Goal: Task Accomplishment & Management: Manage account settings

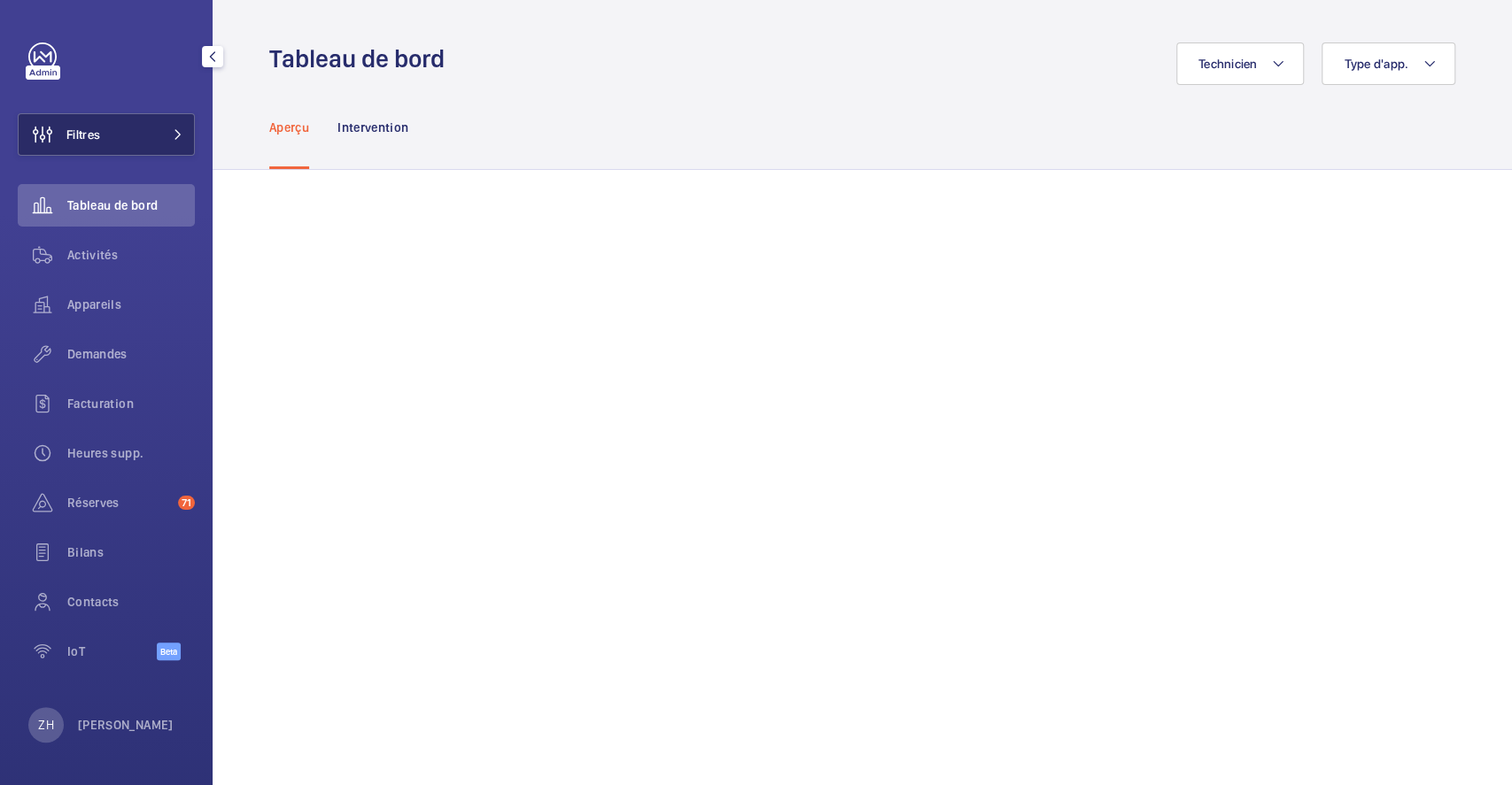
click at [127, 146] on button "Filtres" at bounding box center [106, 134] width 177 height 43
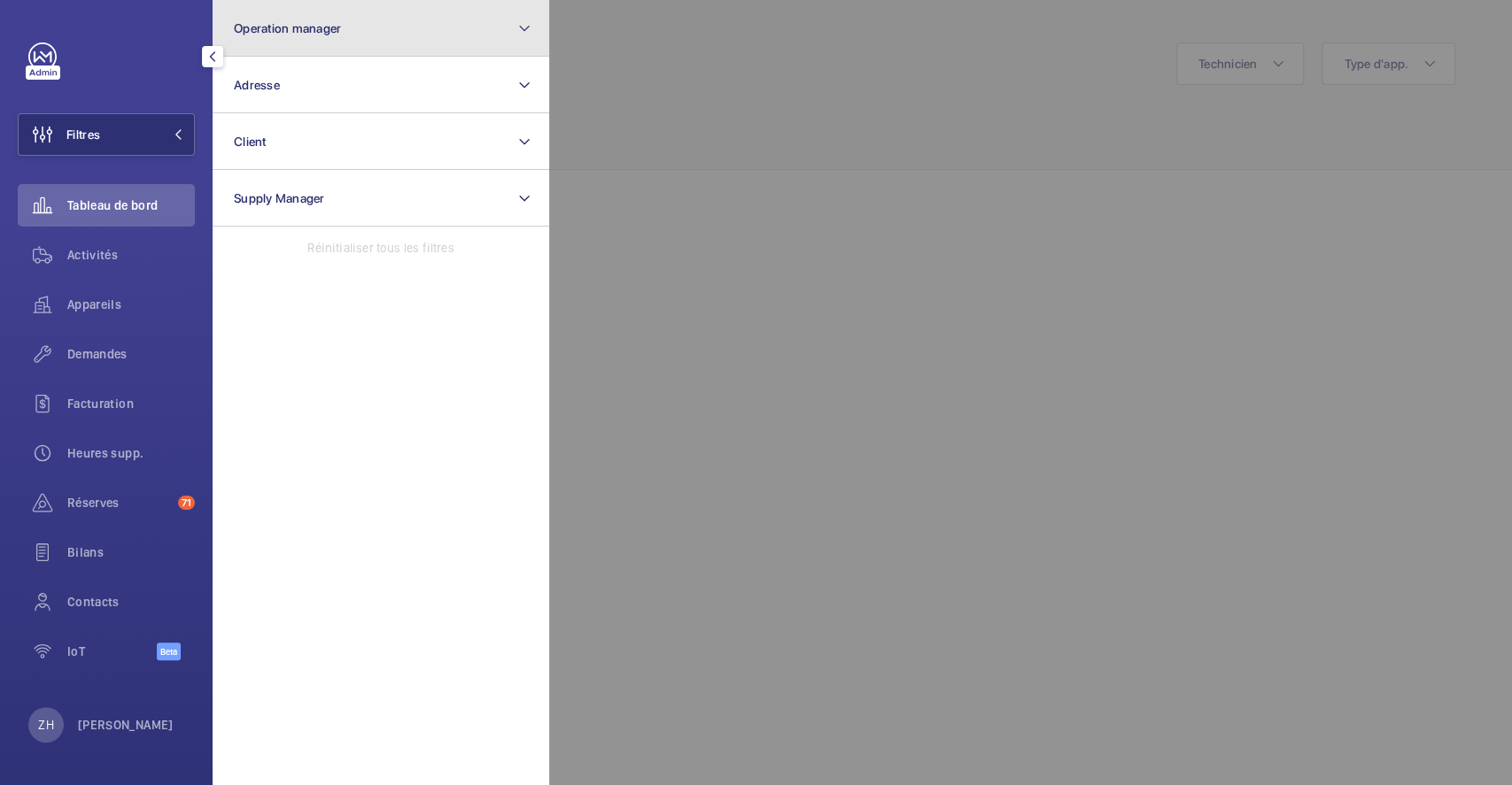
click at [326, 29] on span "Operation manager" at bounding box center [287, 28] width 107 height 14
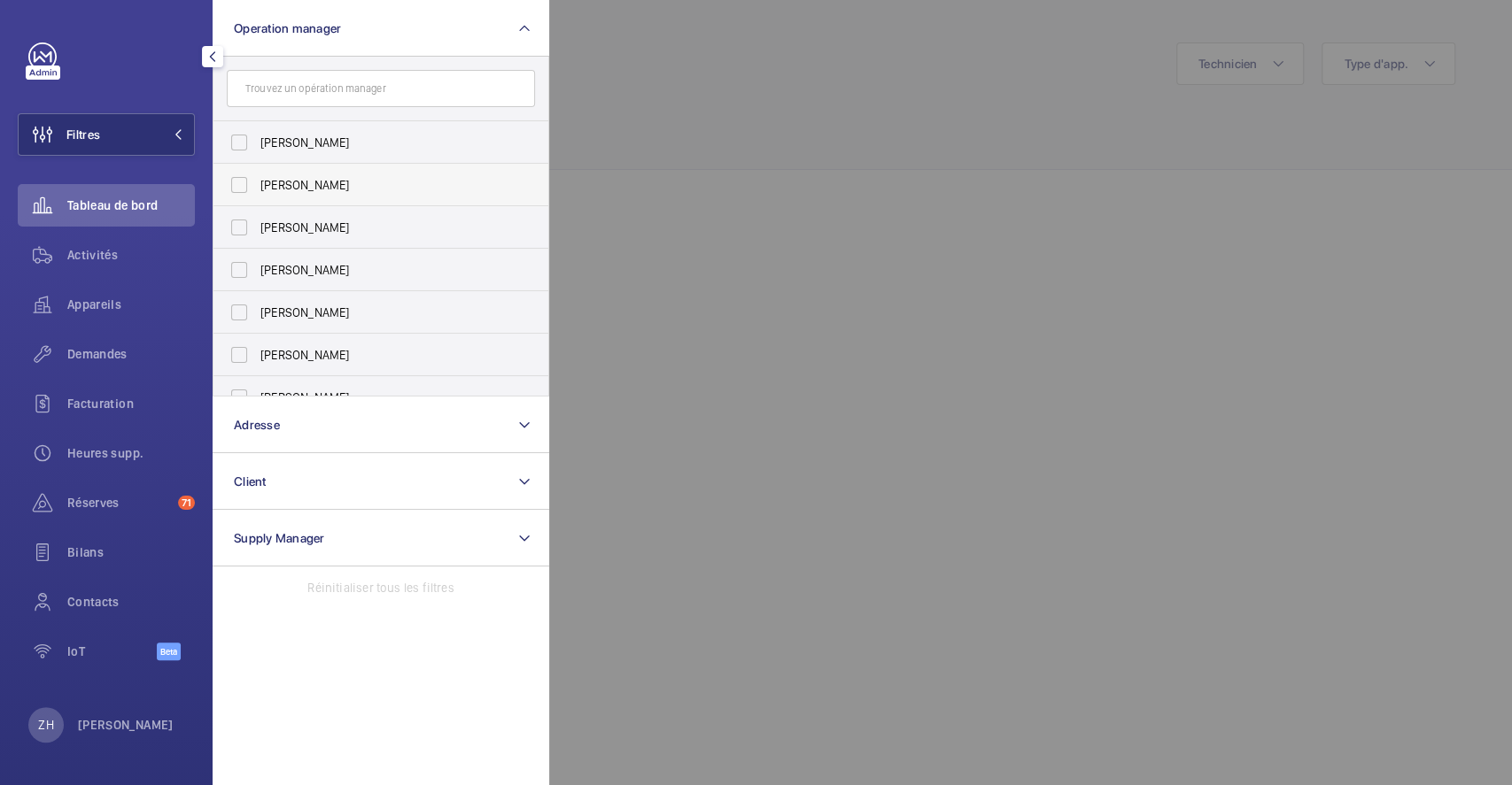
click at [242, 181] on label "[PERSON_NAME]" at bounding box center [368, 186] width 308 height 43
click at [242, 181] on input "[PERSON_NAME]" at bounding box center [239, 185] width 35 height 35
checkbox input "true"
click at [996, 130] on div at bounding box center [1305, 392] width 1512 height 785
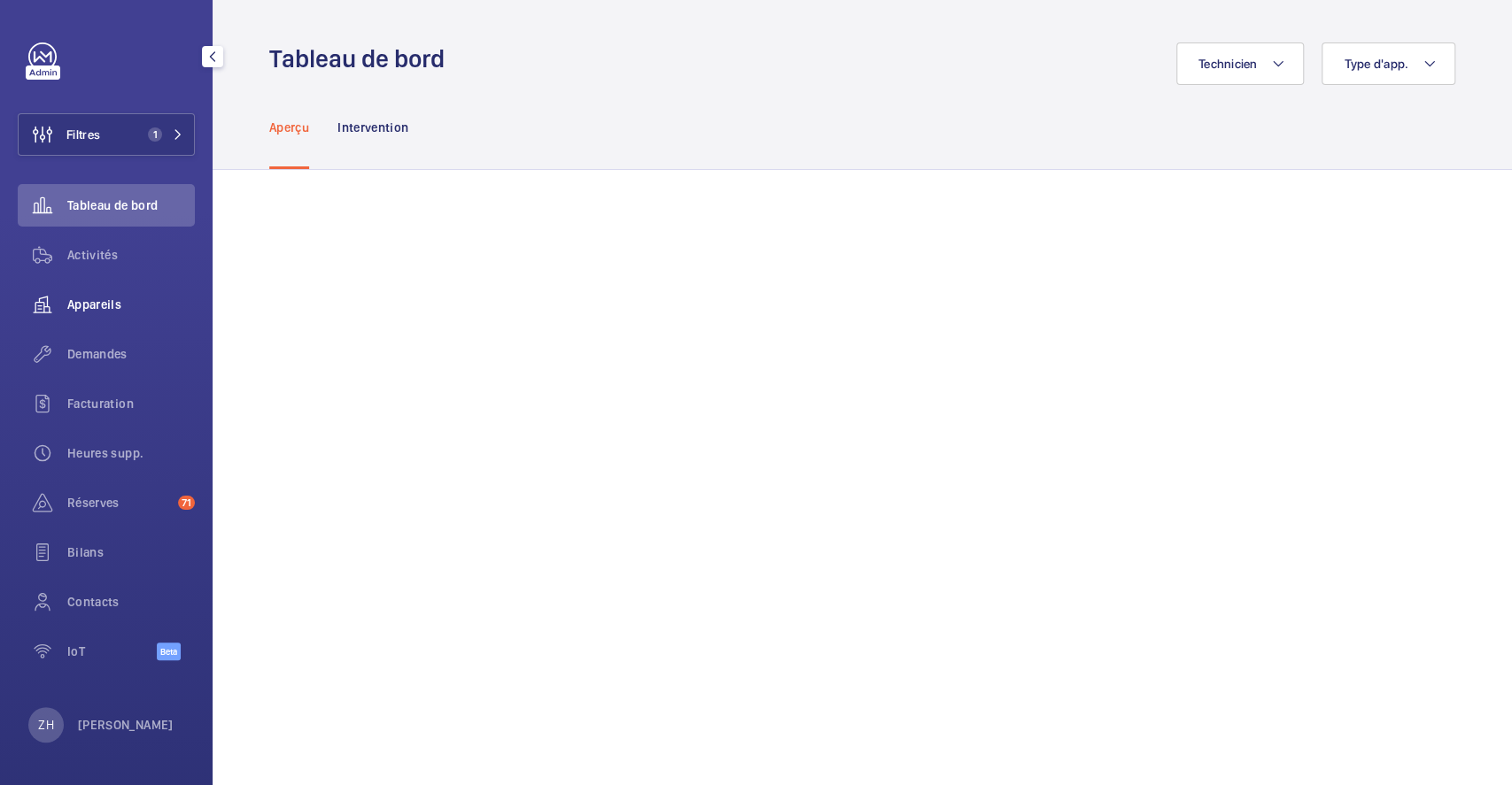
click at [104, 303] on span "Appareils" at bounding box center [131, 304] width 128 height 18
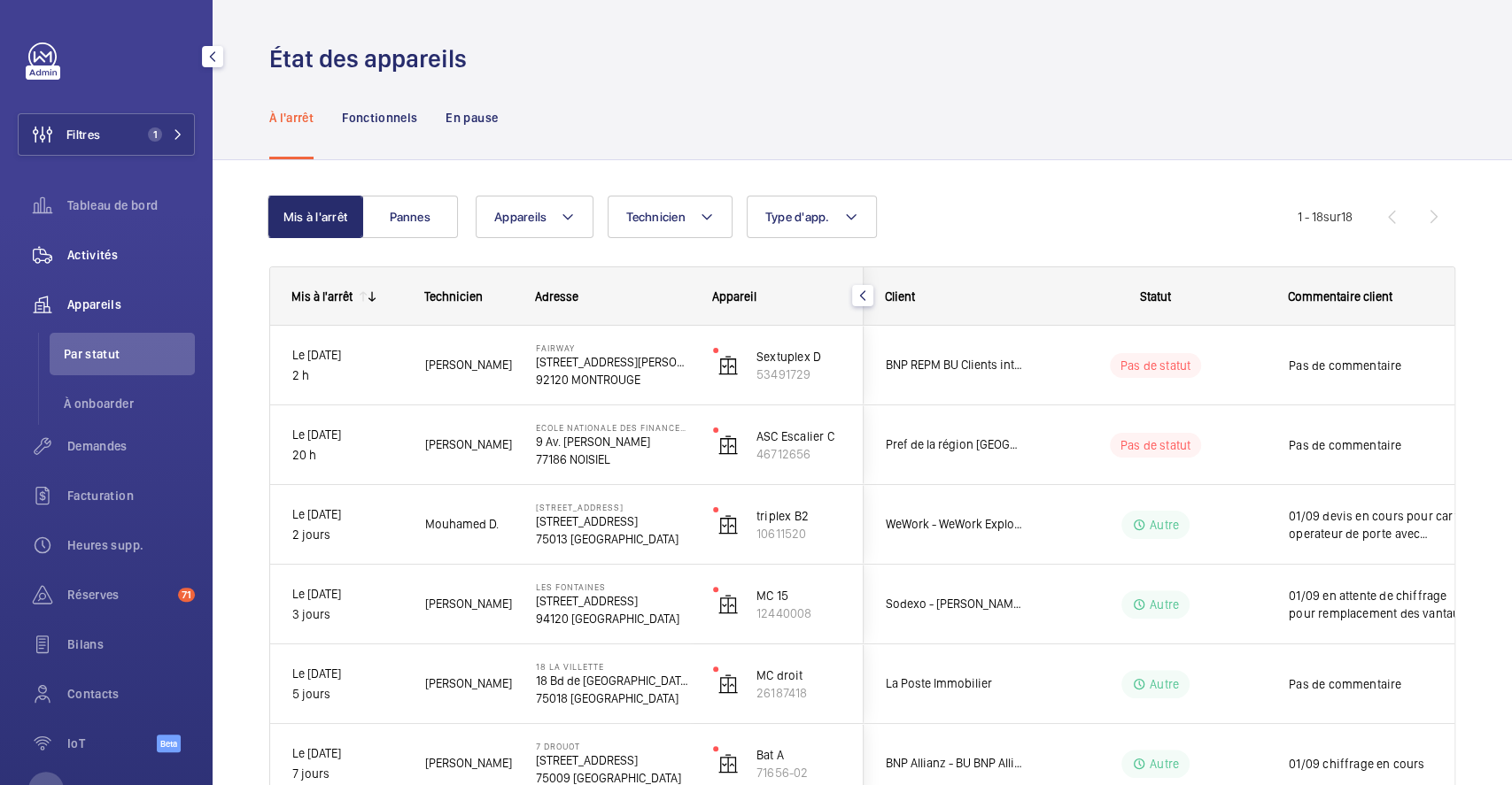
click at [91, 250] on span "Activités" at bounding box center [131, 255] width 128 height 18
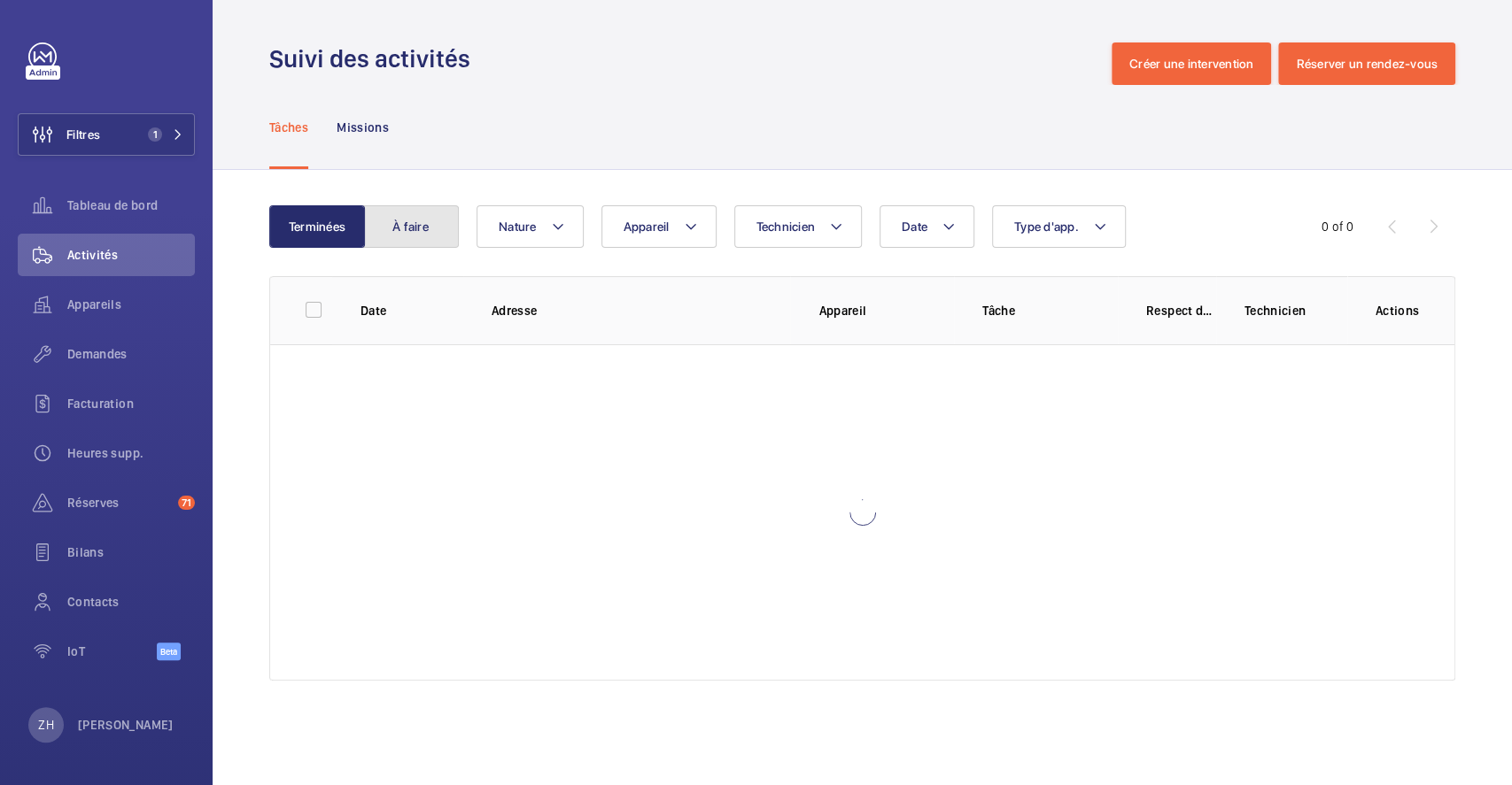
click at [426, 220] on button "À faire" at bounding box center [411, 227] width 95 height 43
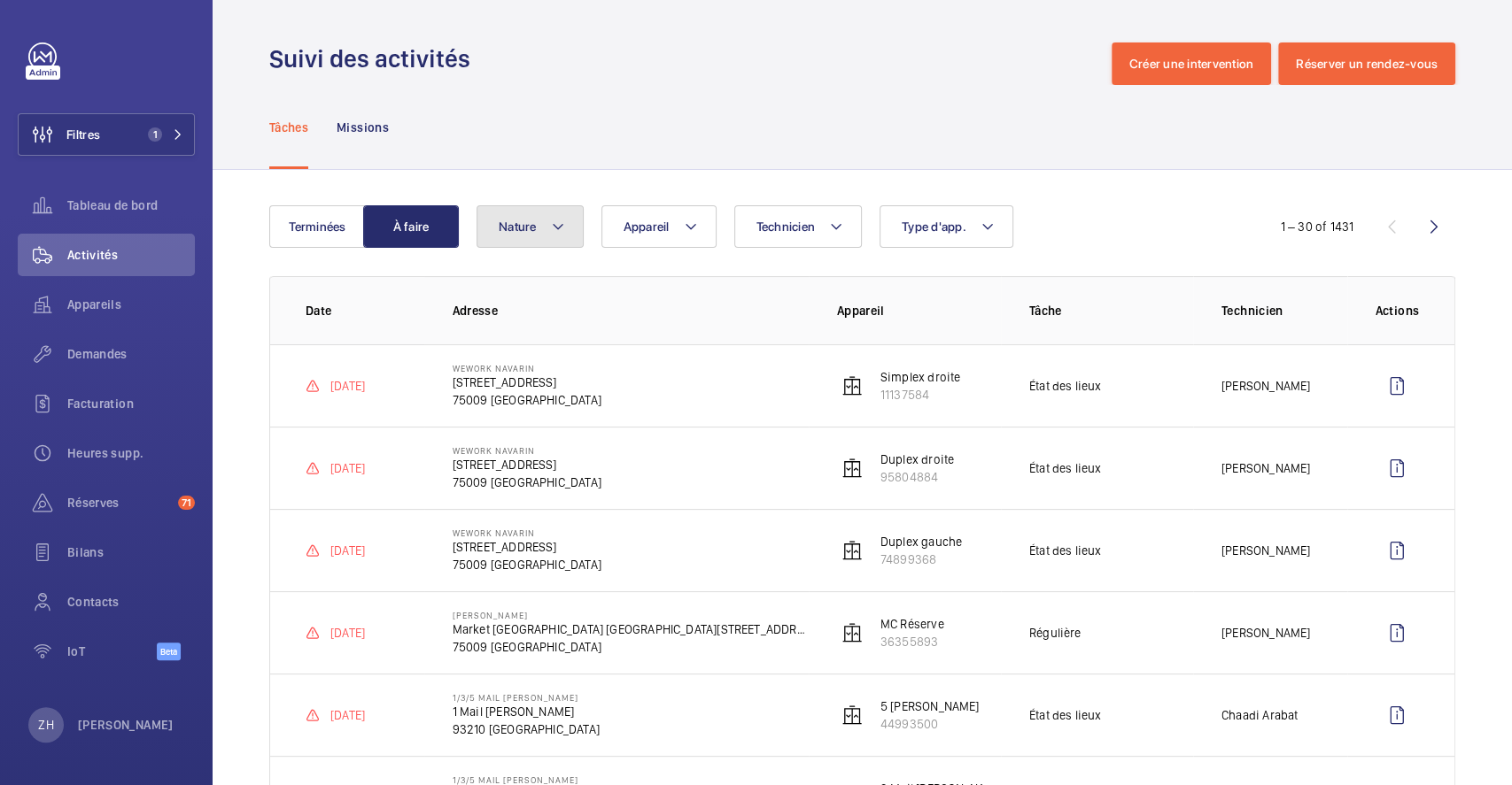
click at [563, 233] on mat-icon at bounding box center [558, 226] width 14 height 21
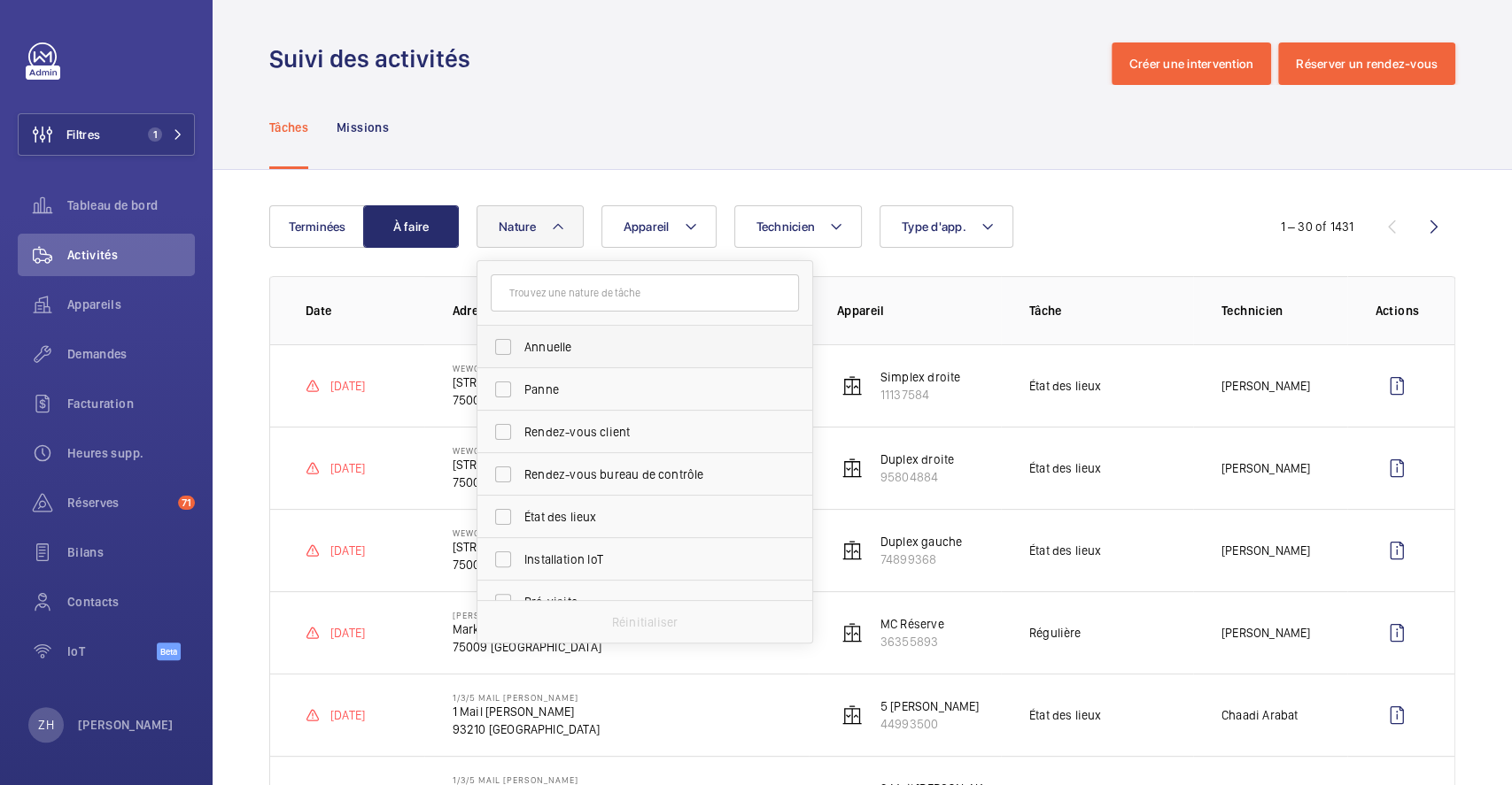
click at [506, 342] on label "Annuelle" at bounding box center [631, 347] width 308 height 43
click at [506, 342] on input "Annuelle" at bounding box center [503, 347] width 35 height 35
checkbox input "true"
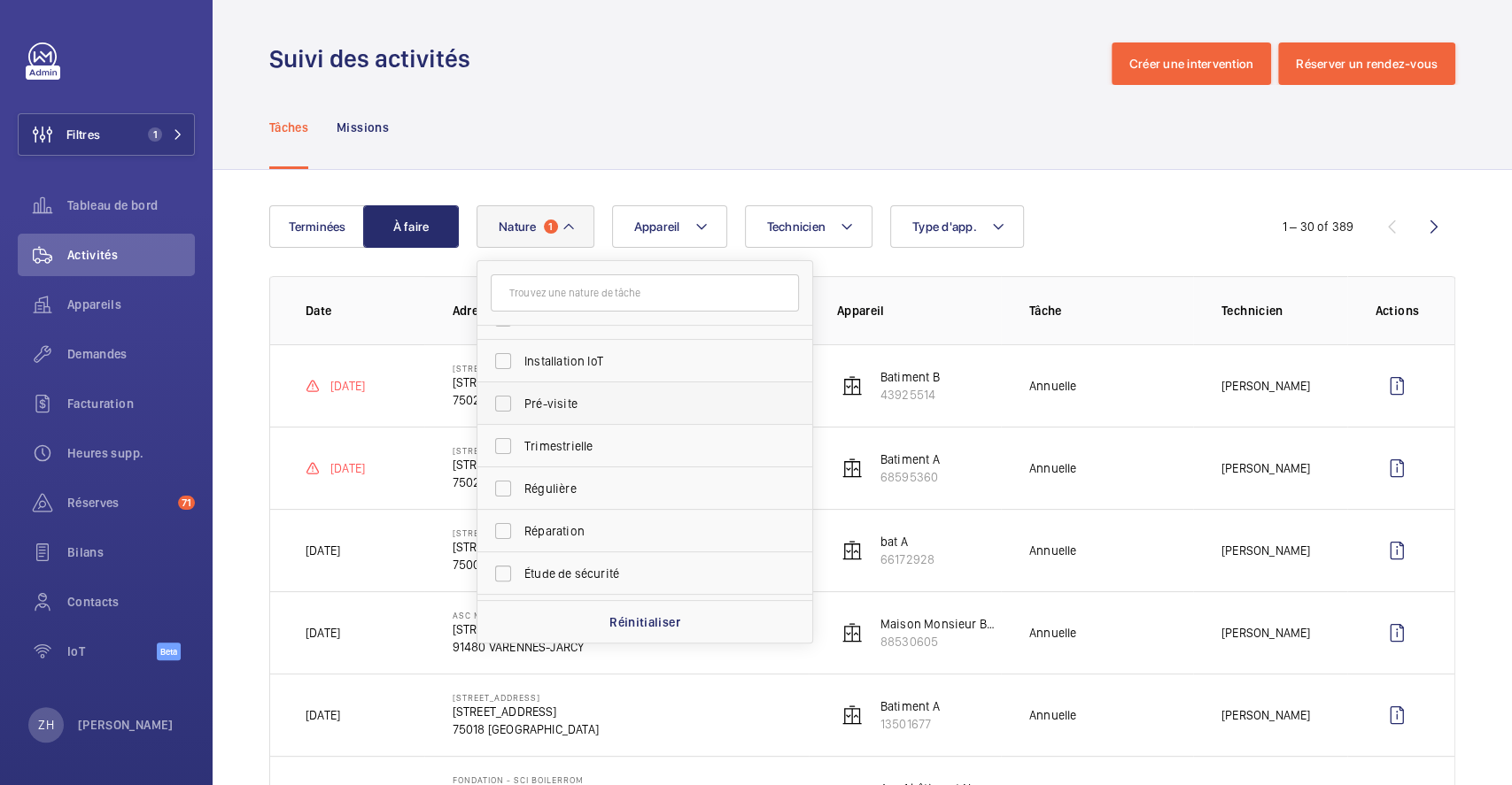
scroll to position [235, 0]
click at [506, 454] on label "Régulière" at bounding box center [631, 452] width 308 height 43
click at [506, 454] on input "Régulière" at bounding box center [503, 452] width 35 height 35
checkbox input "true"
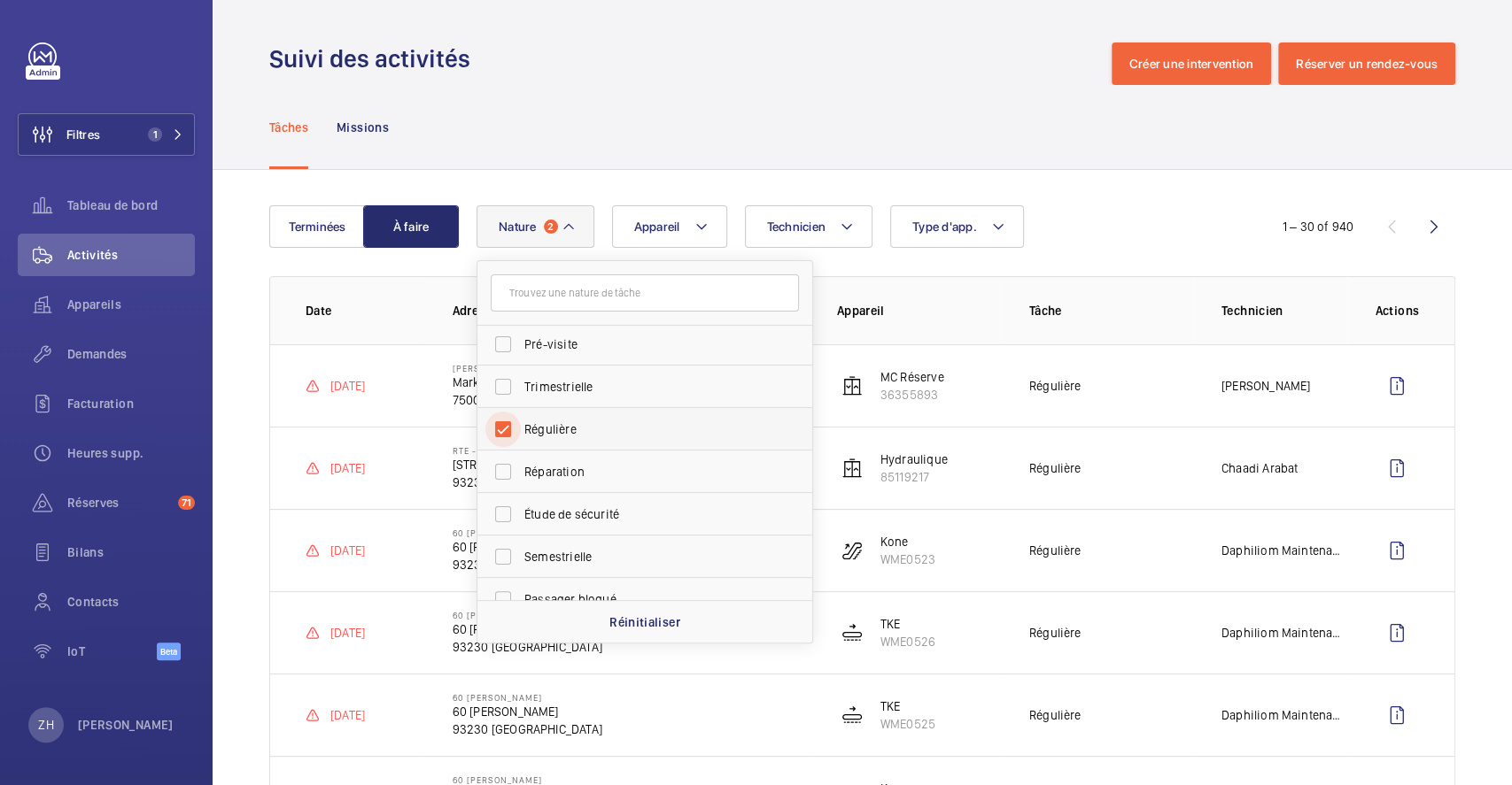
scroll to position [277, 0]
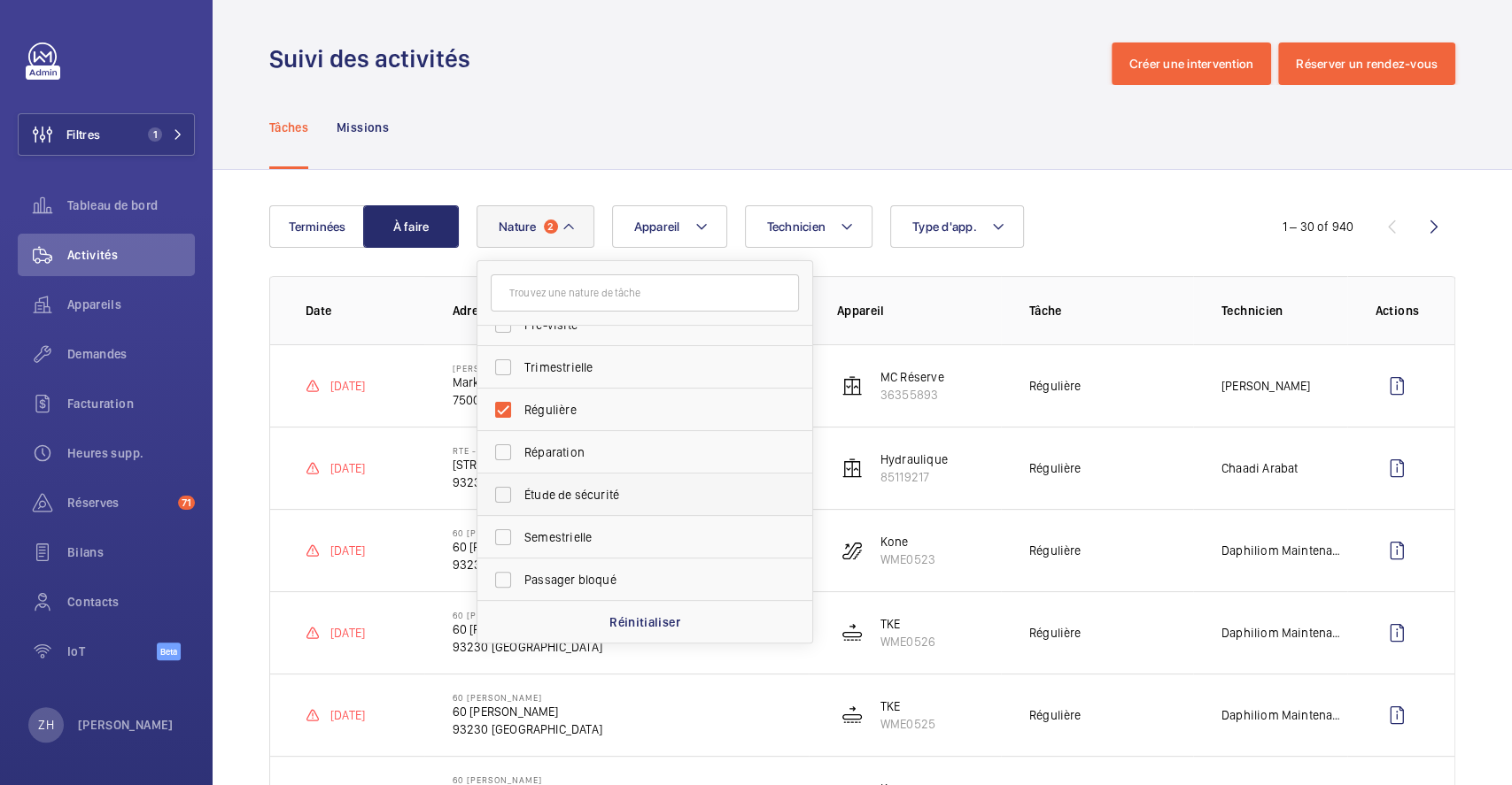
drag, startPoint x: 507, startPoint y: 529, endPoint x: 516, endPoint y: 512, distance: 19.2
click at [509, 530] on label "Semestrielle" at bounding box center [631, 538] width 308 height 43
click at [509, 530] on input "Semestrielle" at bounding box center [503, 538] width 35 height 35
checkbox input "true"
click at [640, 88] on div "Tâches Missions" at bounding box center [862, 127] width 1186 height 84
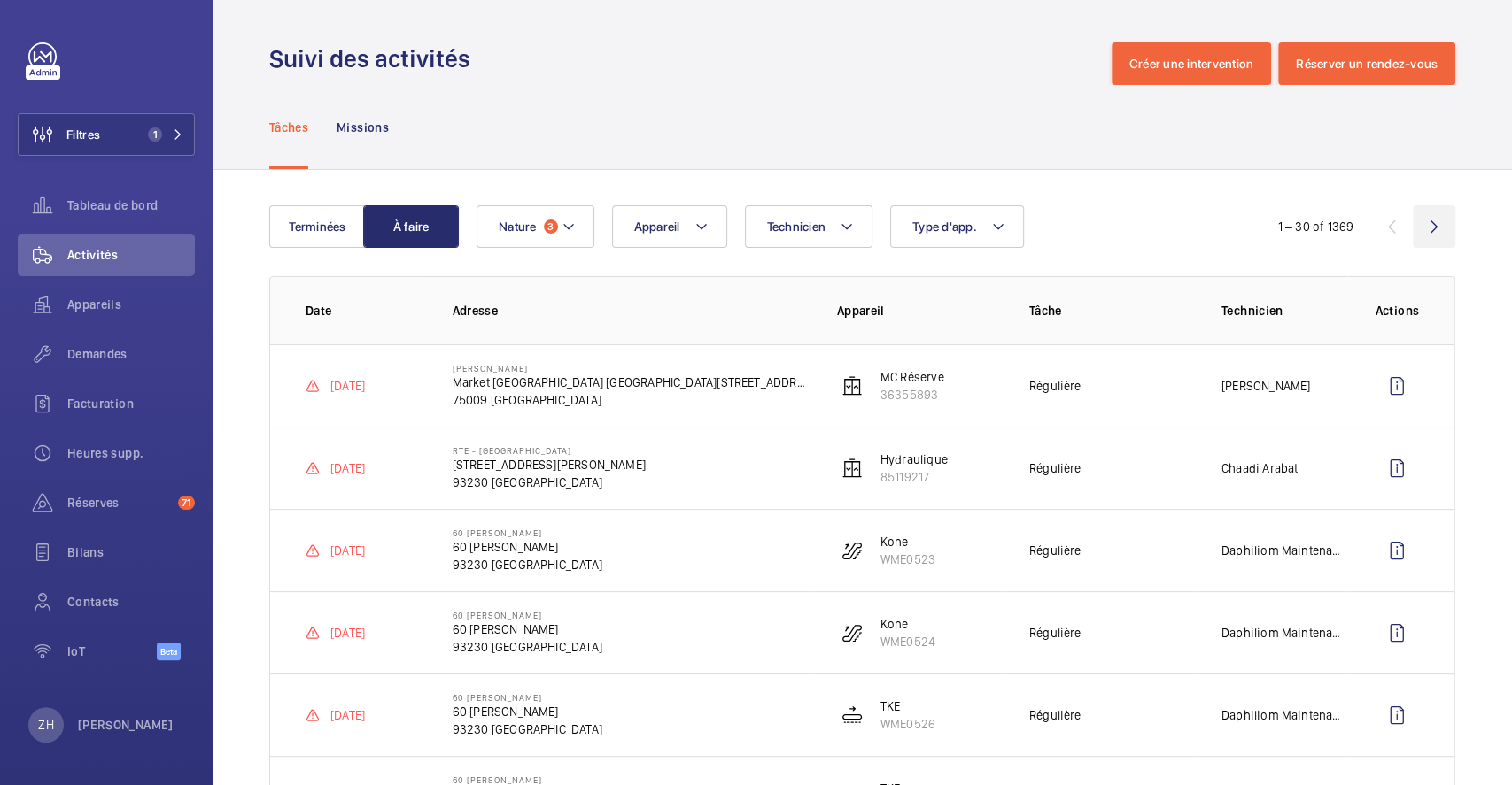
click at [1413, 231] on wm-front-icon-button at bounding box center [1434, 227] width 43 height 43
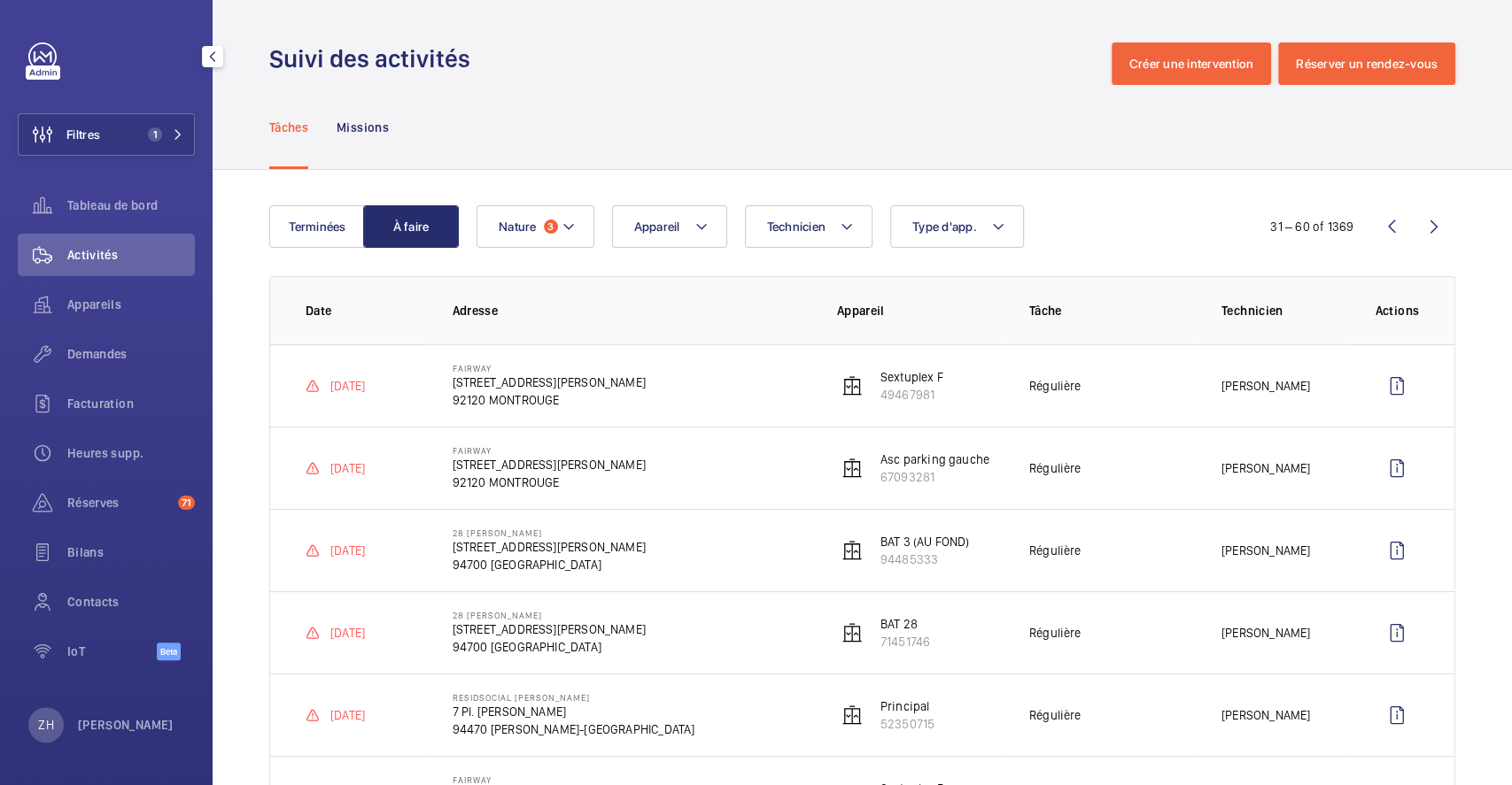
drag, startPoint x: 111, startPoint y: 131, endPoint x: 206, endPoint y: 112, distance: 96.9
click at [112, 131] on button "Filtres 1" at bounding box center [106, 134] width 177 height 43
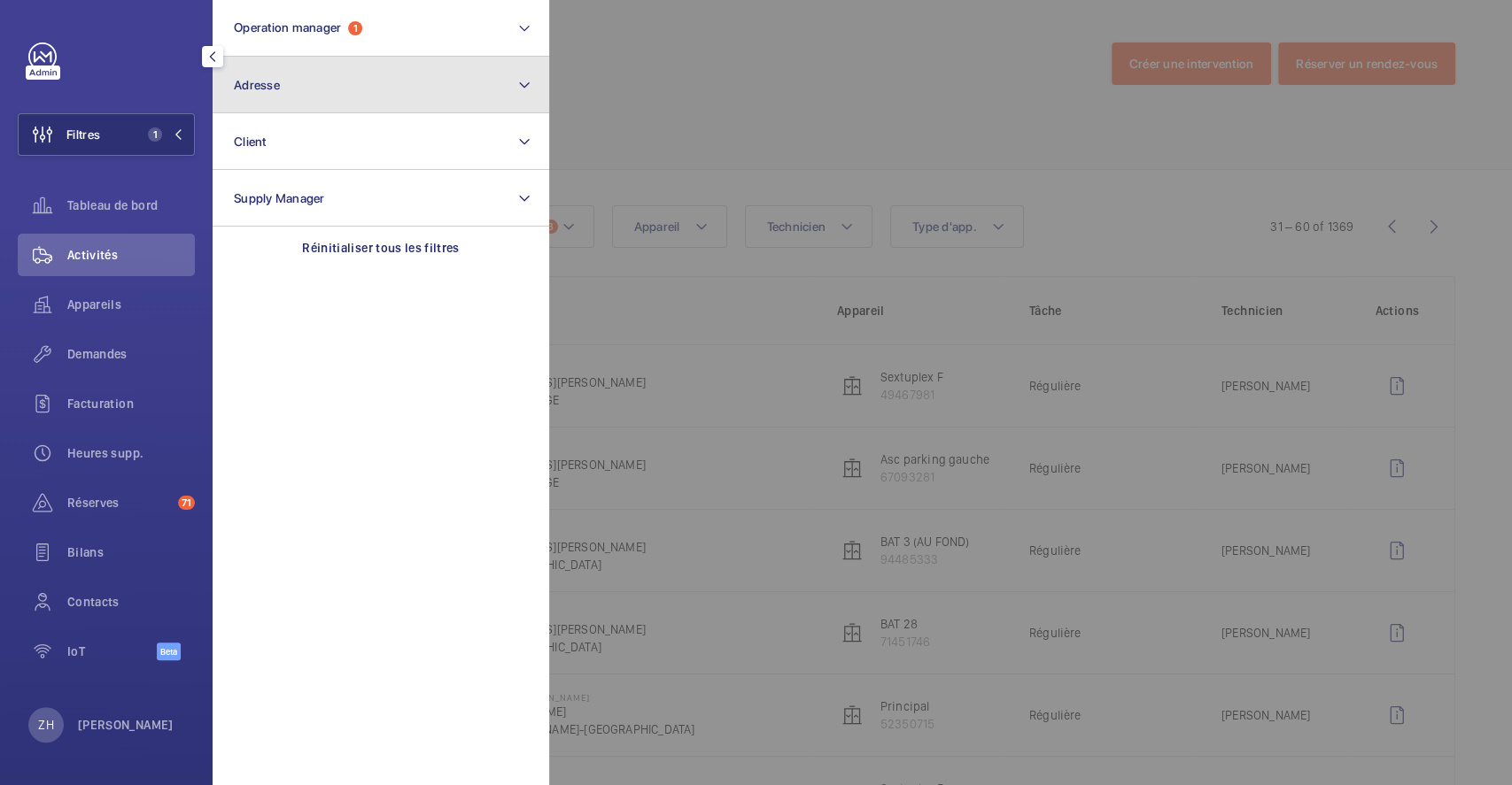
click at [345, 89] on button "Adresse" at bounding box center [381, 85] width 336 height 57
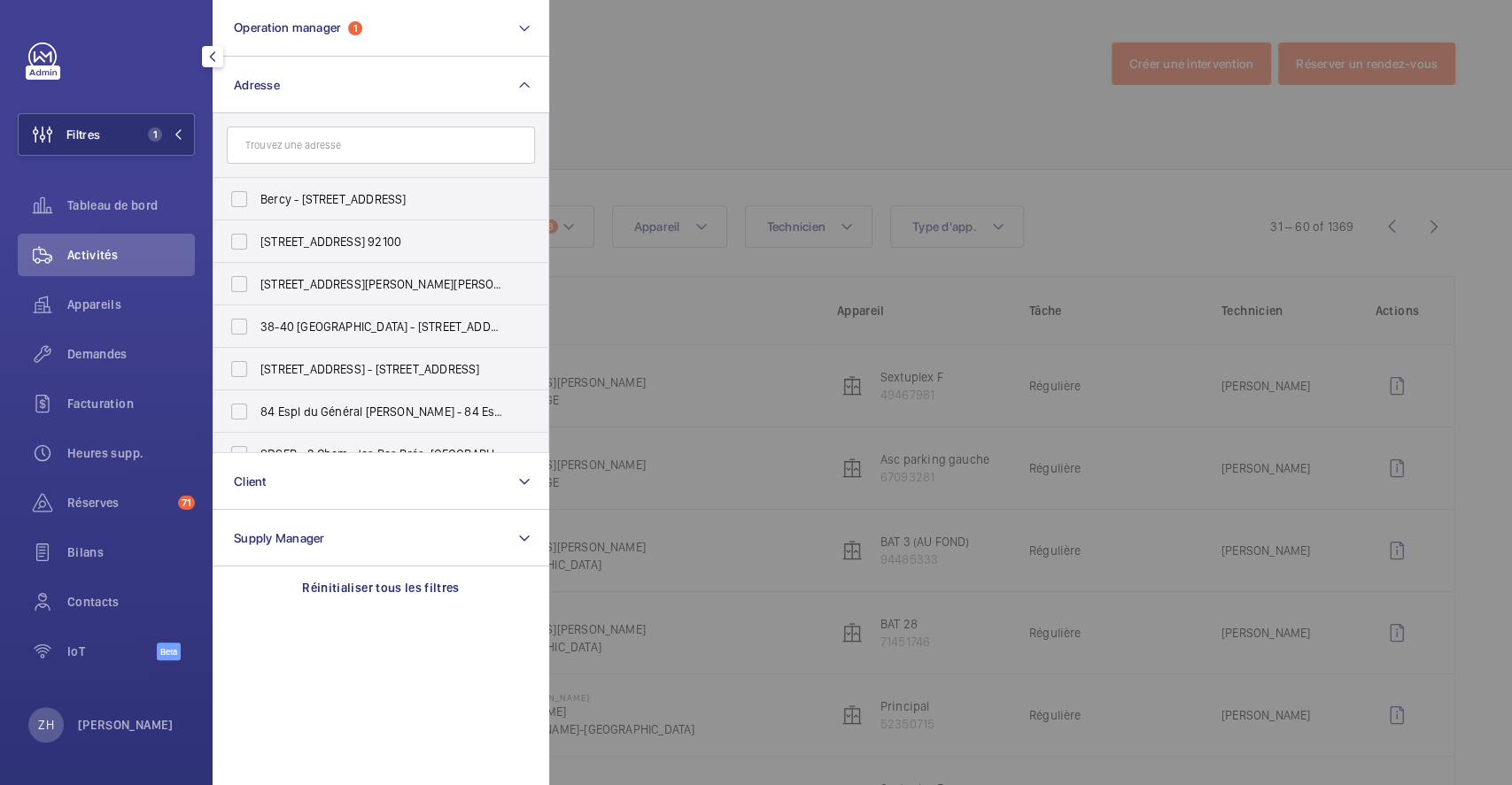
click at [346, 147] on input "text" at bounding box center [381, 146] width 308 height 37
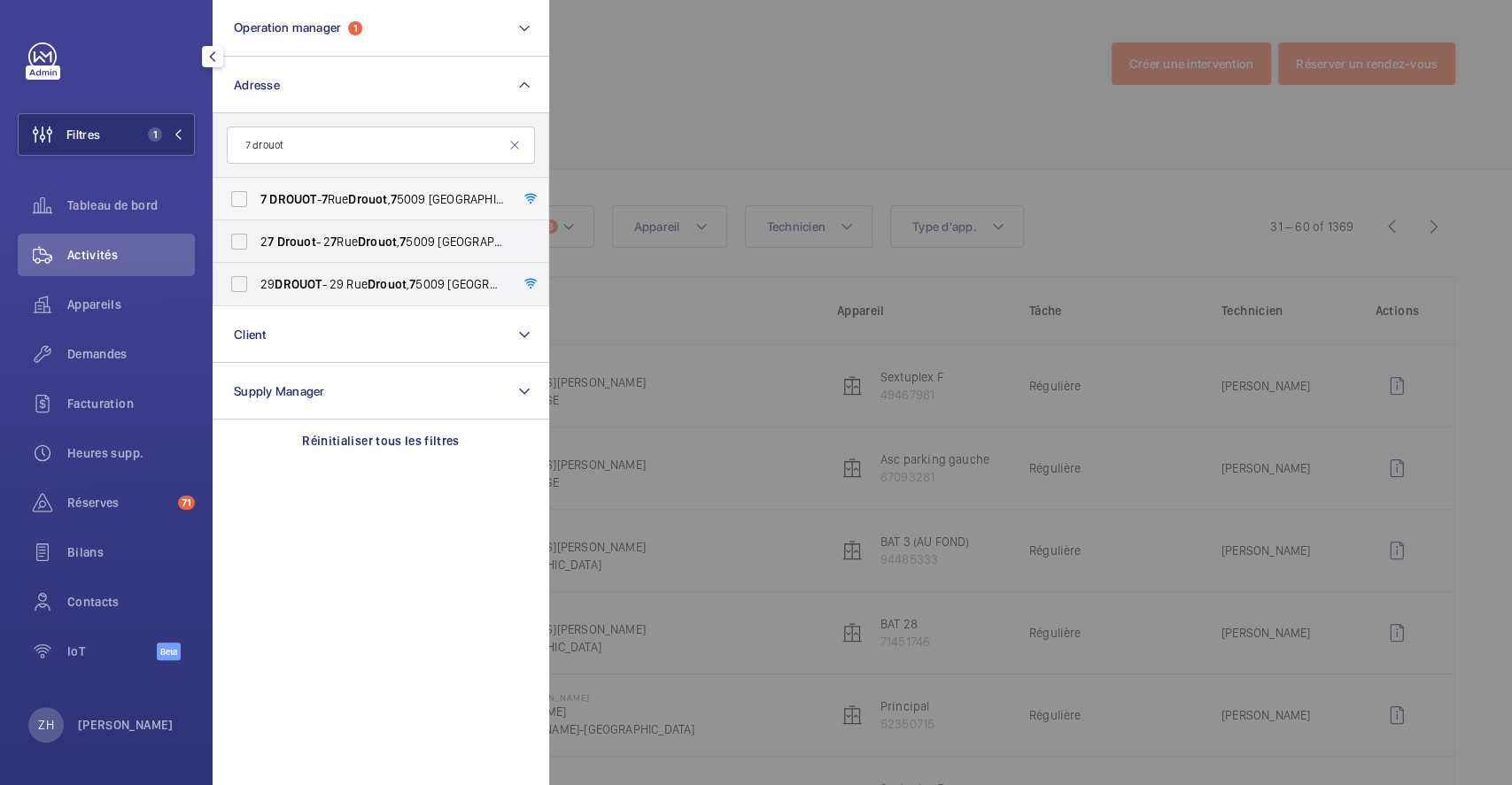
type input "7 drouot"
drag, startPoint x: 248, startPoint y: 192, endPoint x: 515, endPoint y: 169, distance: 268.0
click at [248, 192] on label "7 DROUOT - [STREET_ADDRESS]" at bounding box center [368, 200] width 308 height 43
click at [248, 192] on input "7 DROUOT - [STREET_ADDRESS]" at bounding box center [239, 199] width 35 height 35
checkbox input "true"
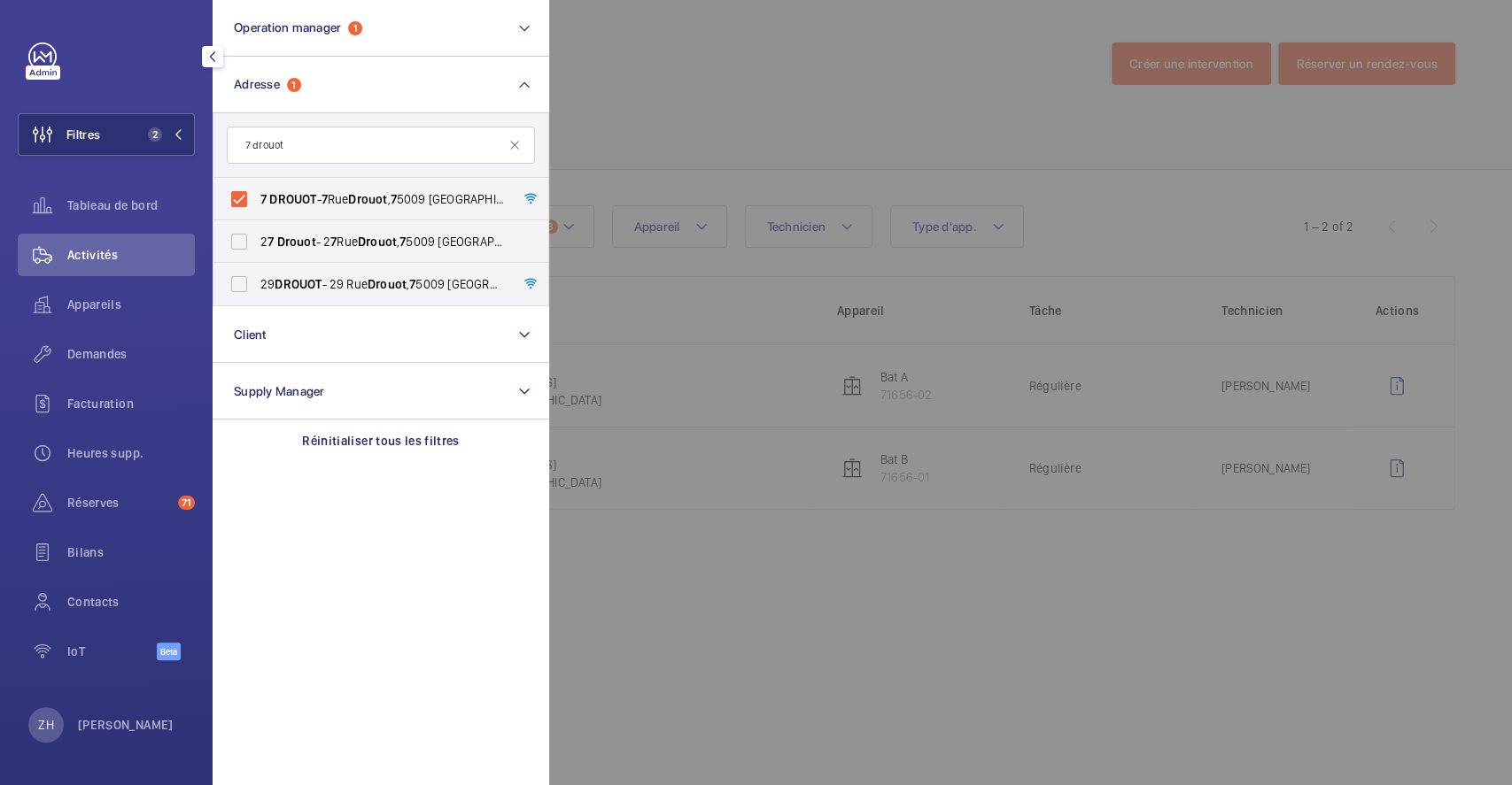
click at [898, 105] on div at bounding box center [1305, 392] width 1512 height 785
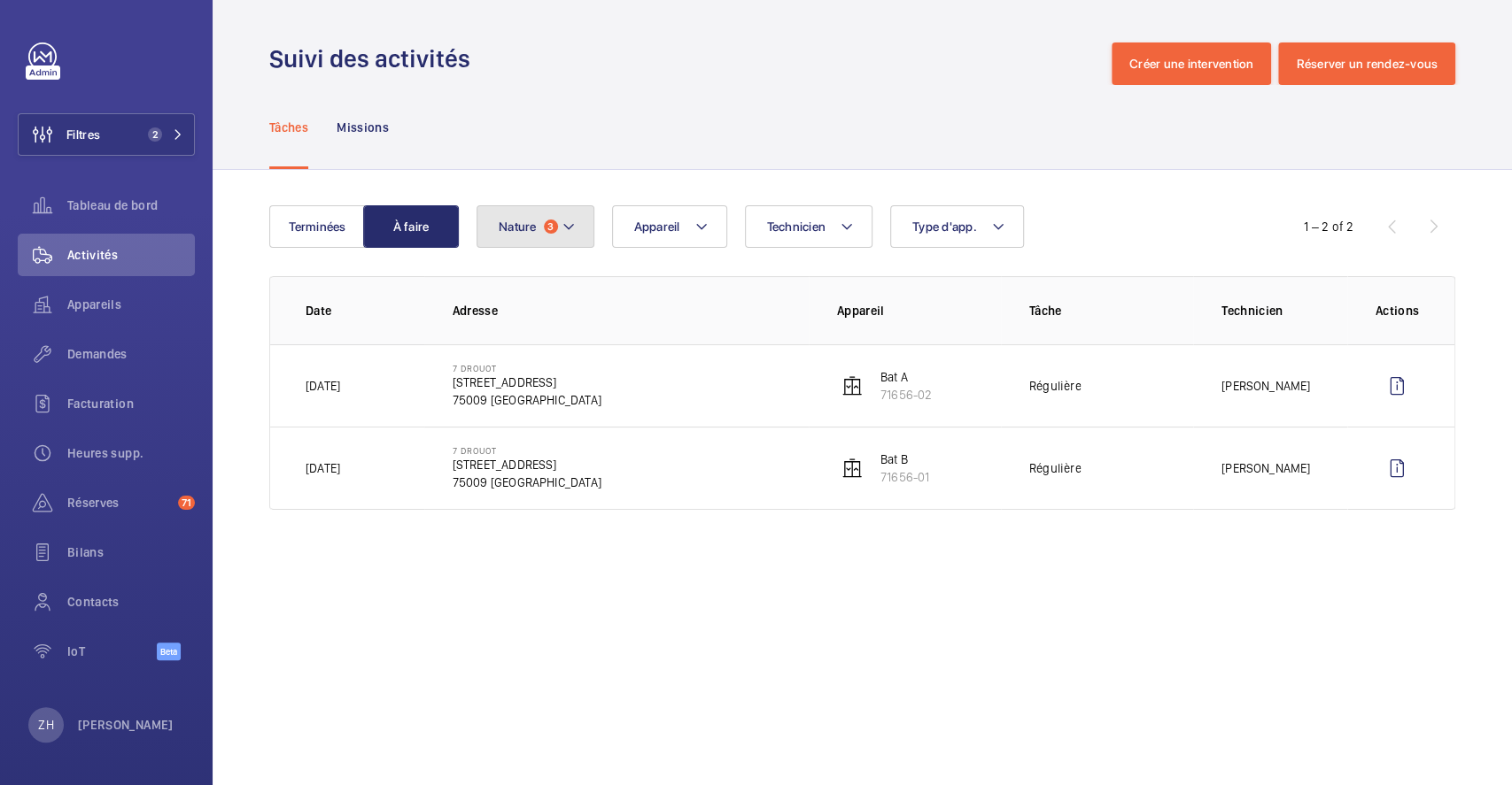
click at [577, 223] on button "Nature 3" at bounding box center [535, 227] width 118 height 43
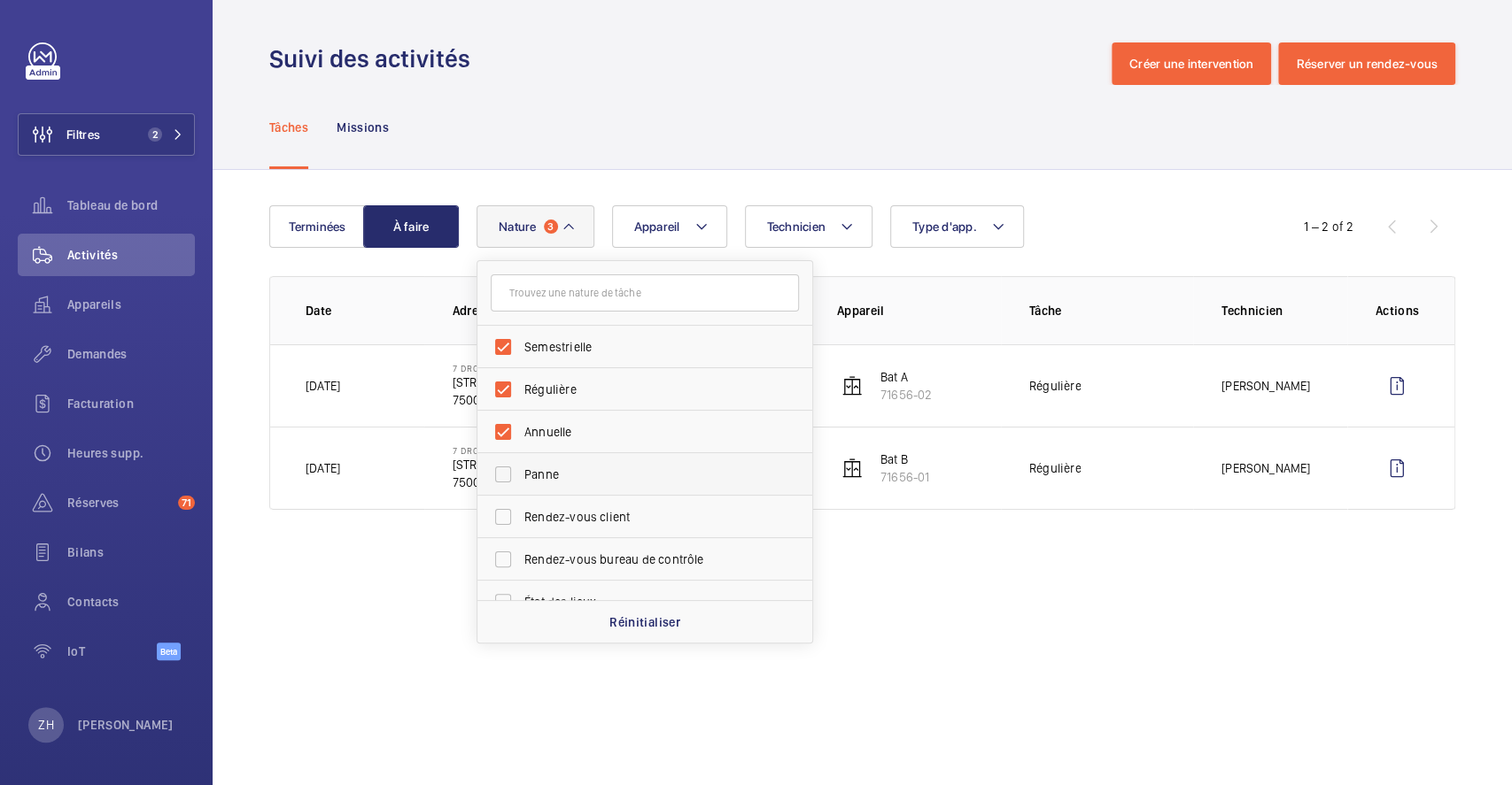
drag, startPoint x: 638, startPoint y: 633, endPoint x: 556, endPoint y: 483, distance: 171.0
click at [639, 633] on div "Réinitialiser" at bounding box center [644, 622] width 335 height 43
checkbox input "false"
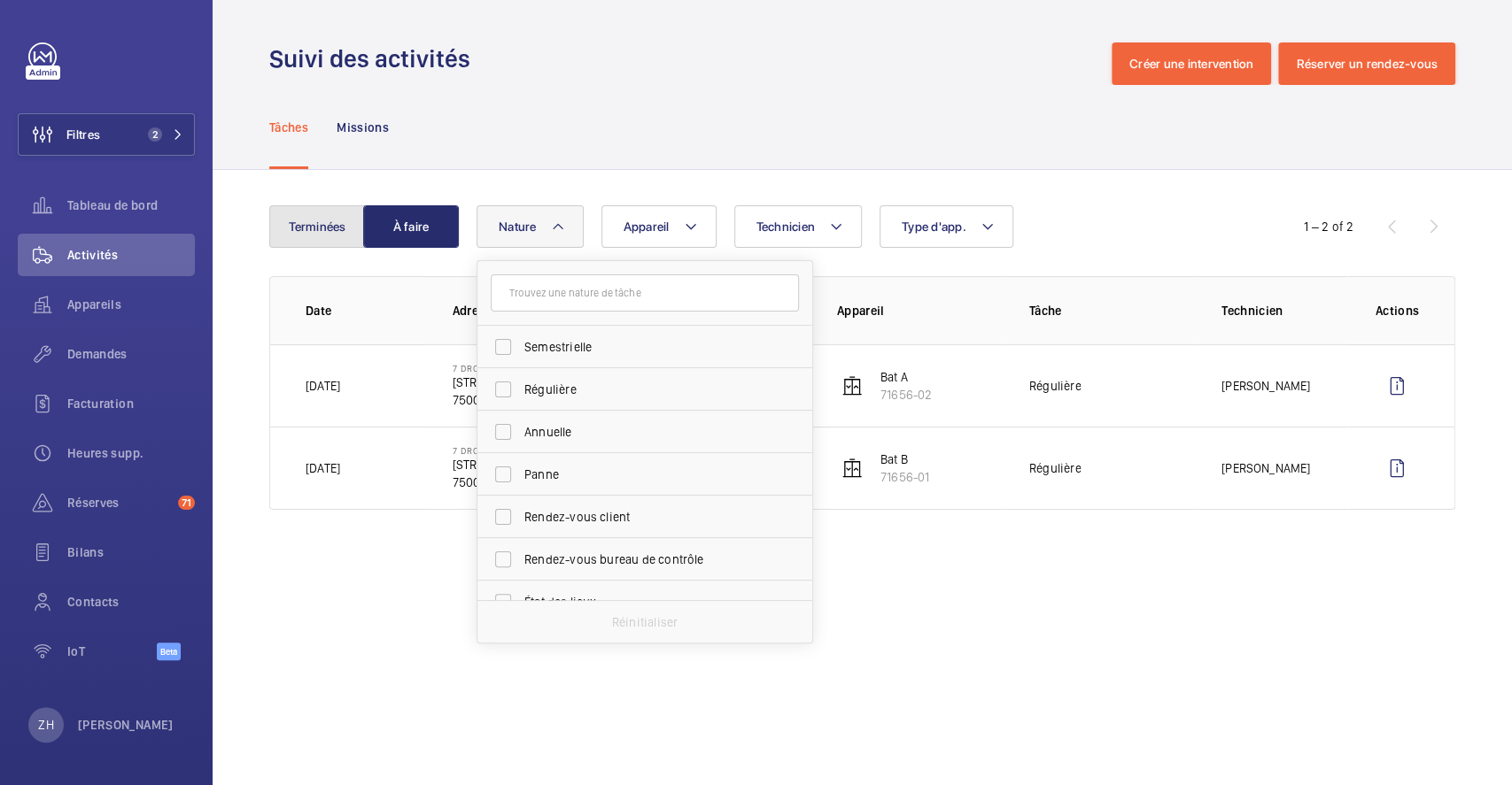
click at [304, 211] on button "Terminées" at bounding box center [317, 227] width 95 height 43
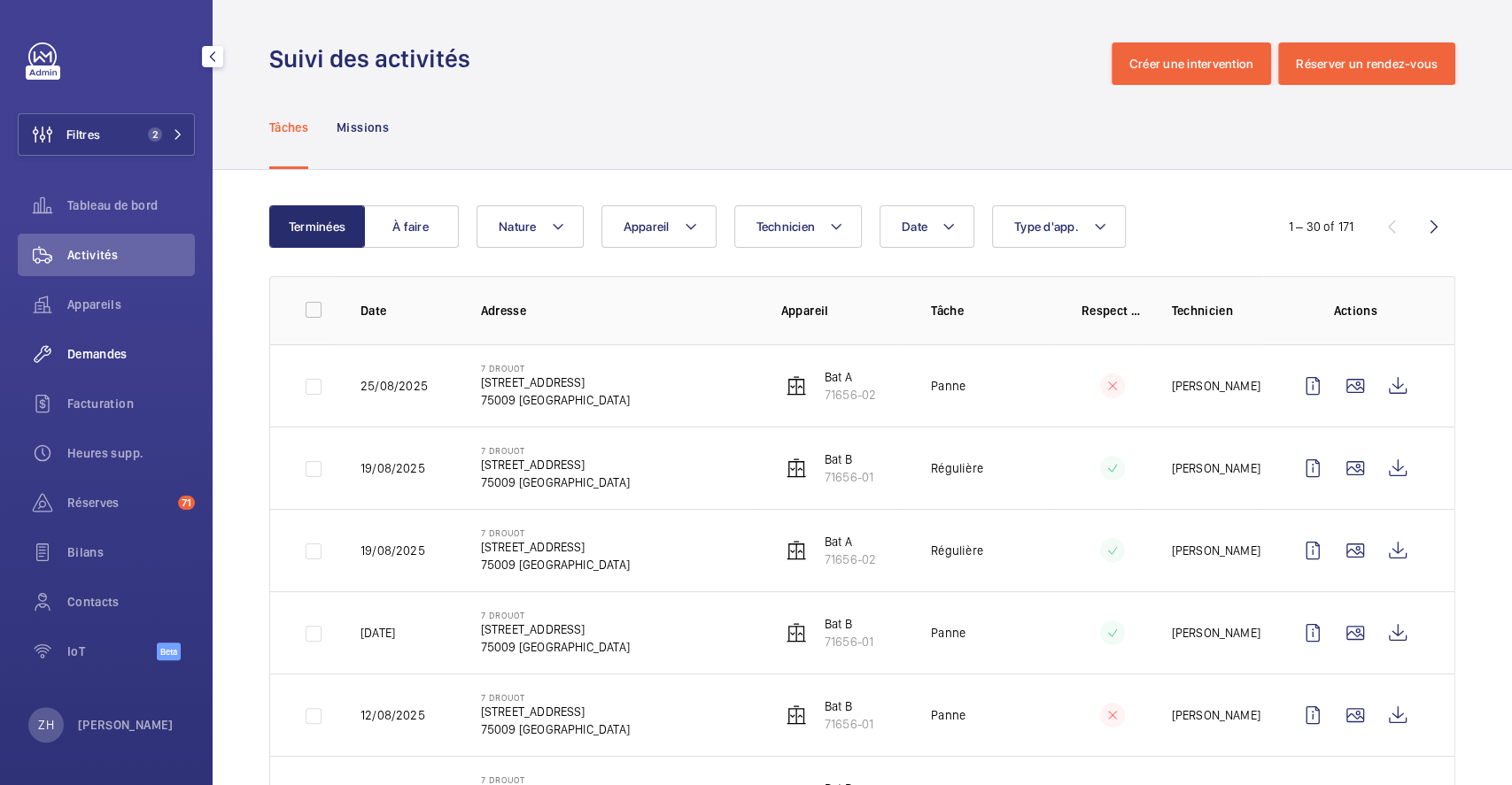
click at [112, 351] on span "Demandes" at bounding box center [131, 354] width 128 height 18
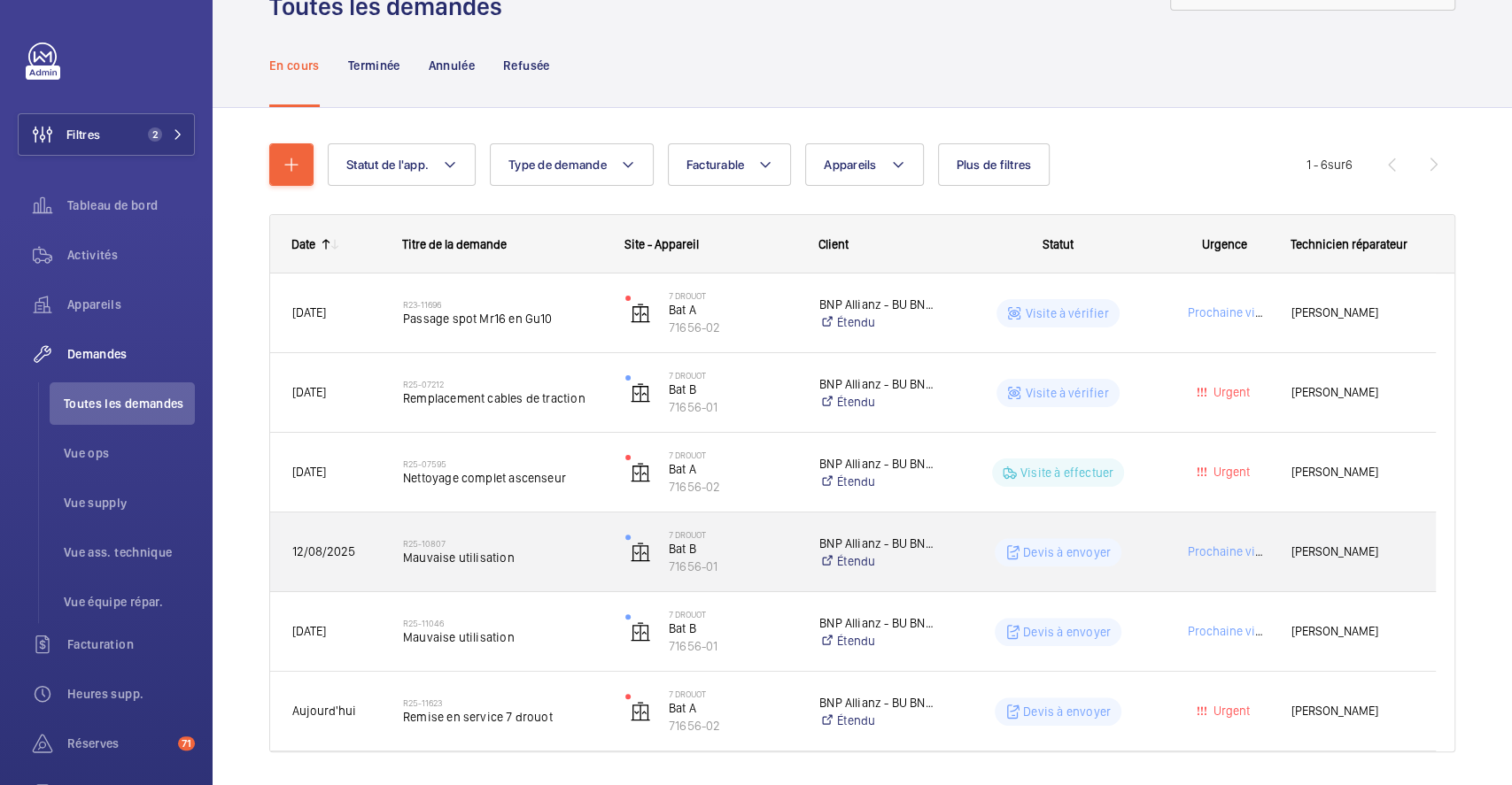
scroll to position [128, 0]
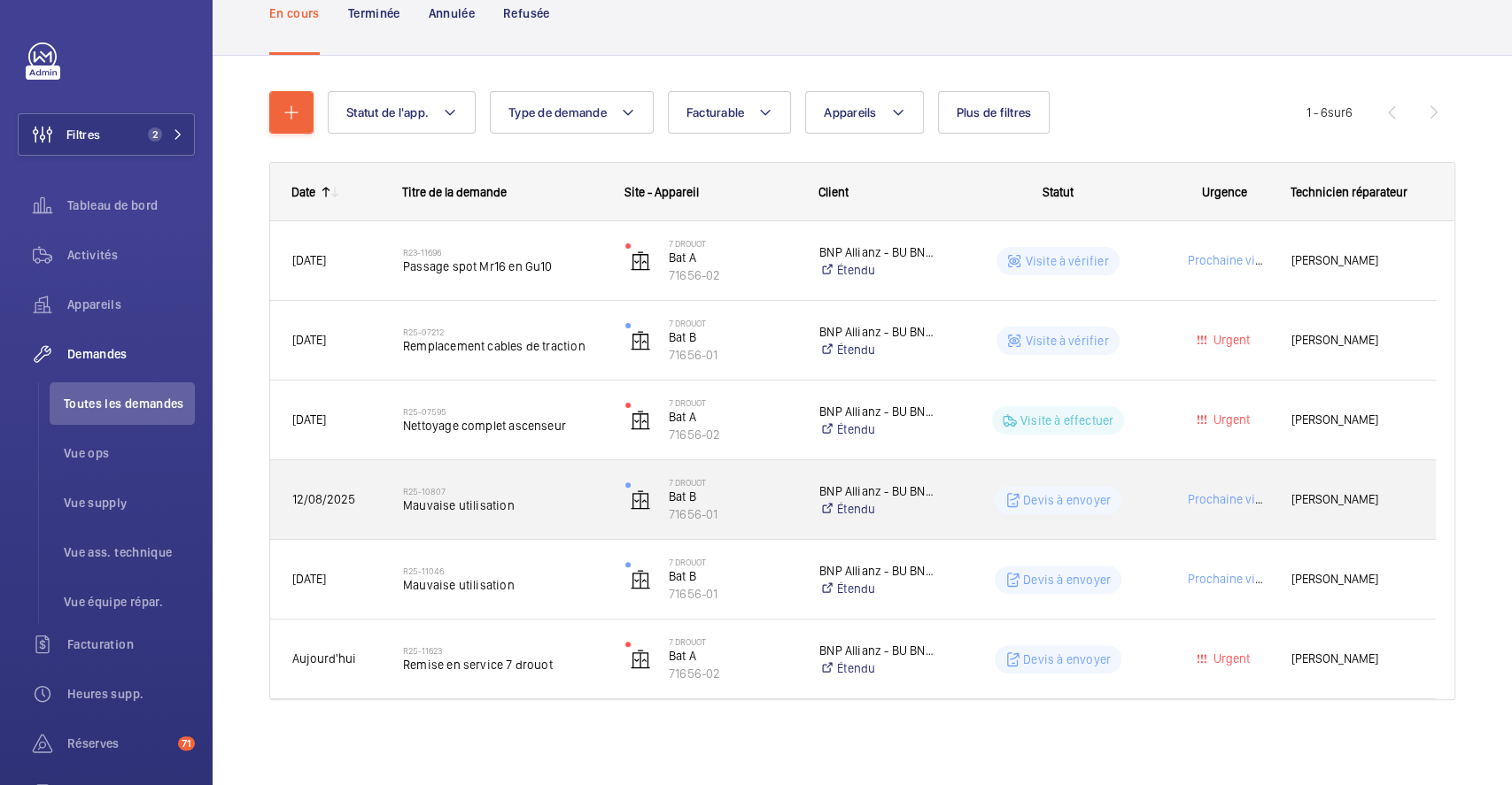
click at [574, 492] on h2 "R25-10807" at bounding box center [502, 491] width 199 height 10
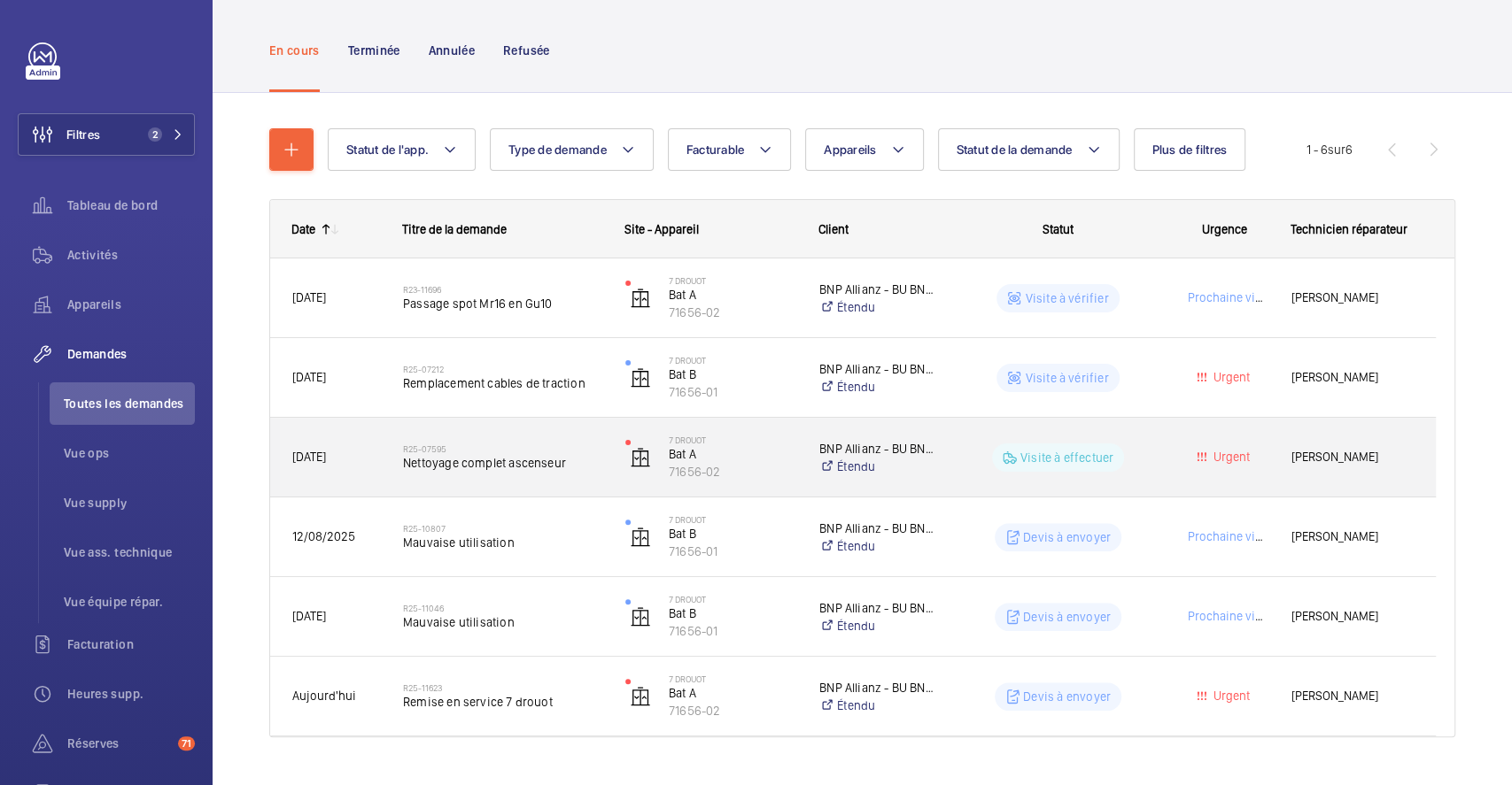
scroll to position [118, 0]
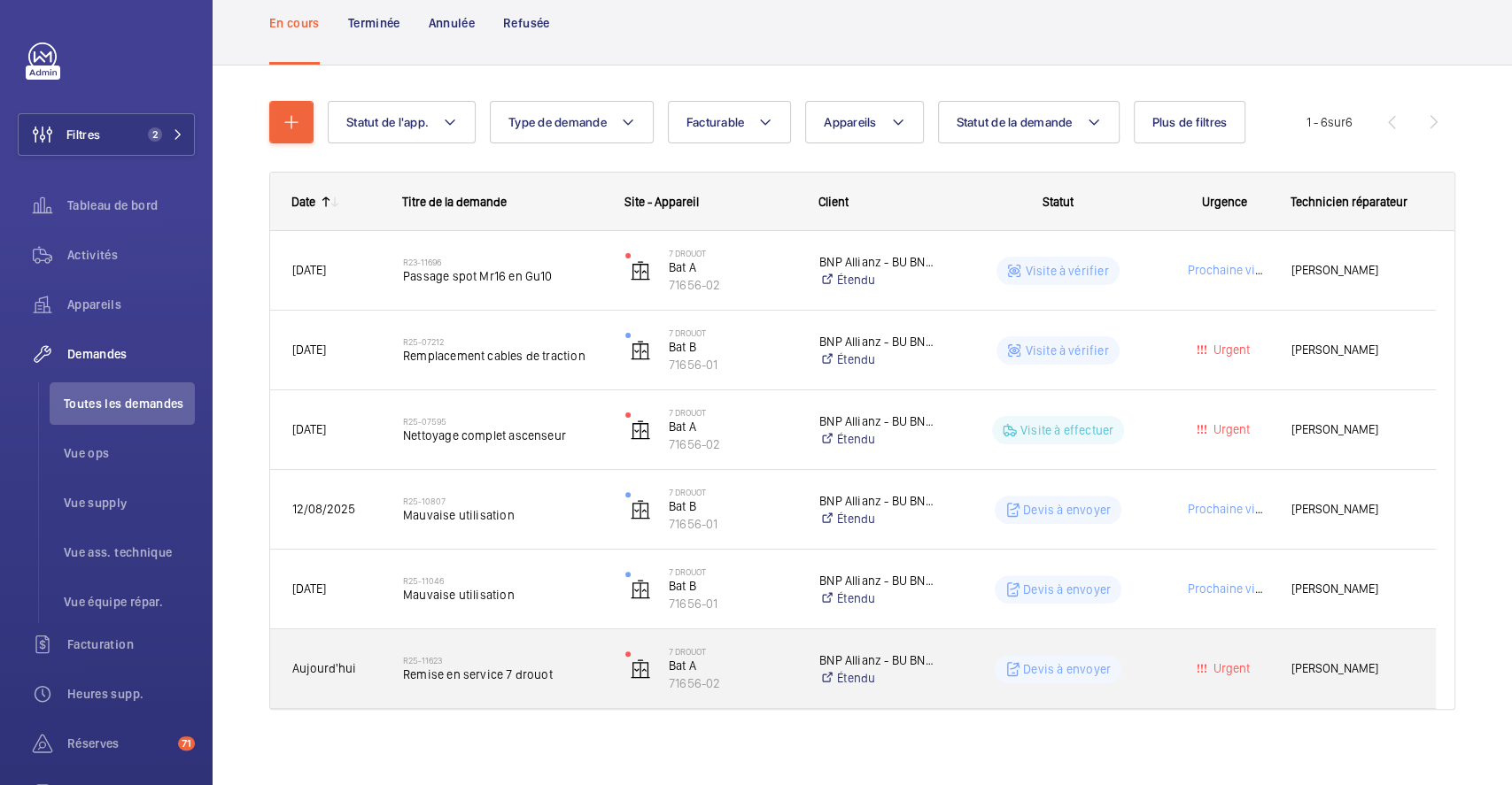
click at [573, 646] on div "R25-11623 Remise en service 7 drouot" at bounding box center [502, 669] width 199 height 51
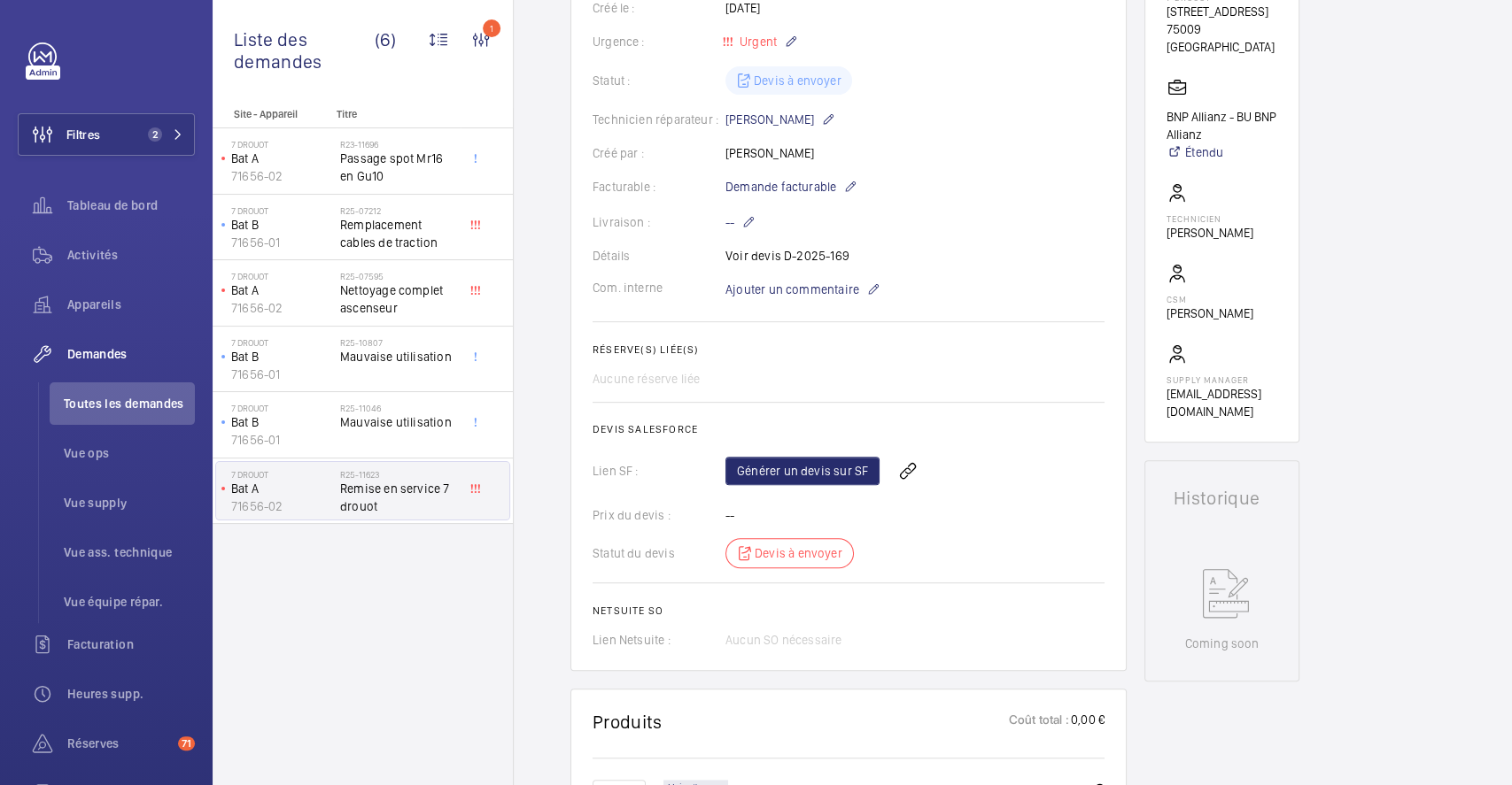
scroll to position [472, 0]
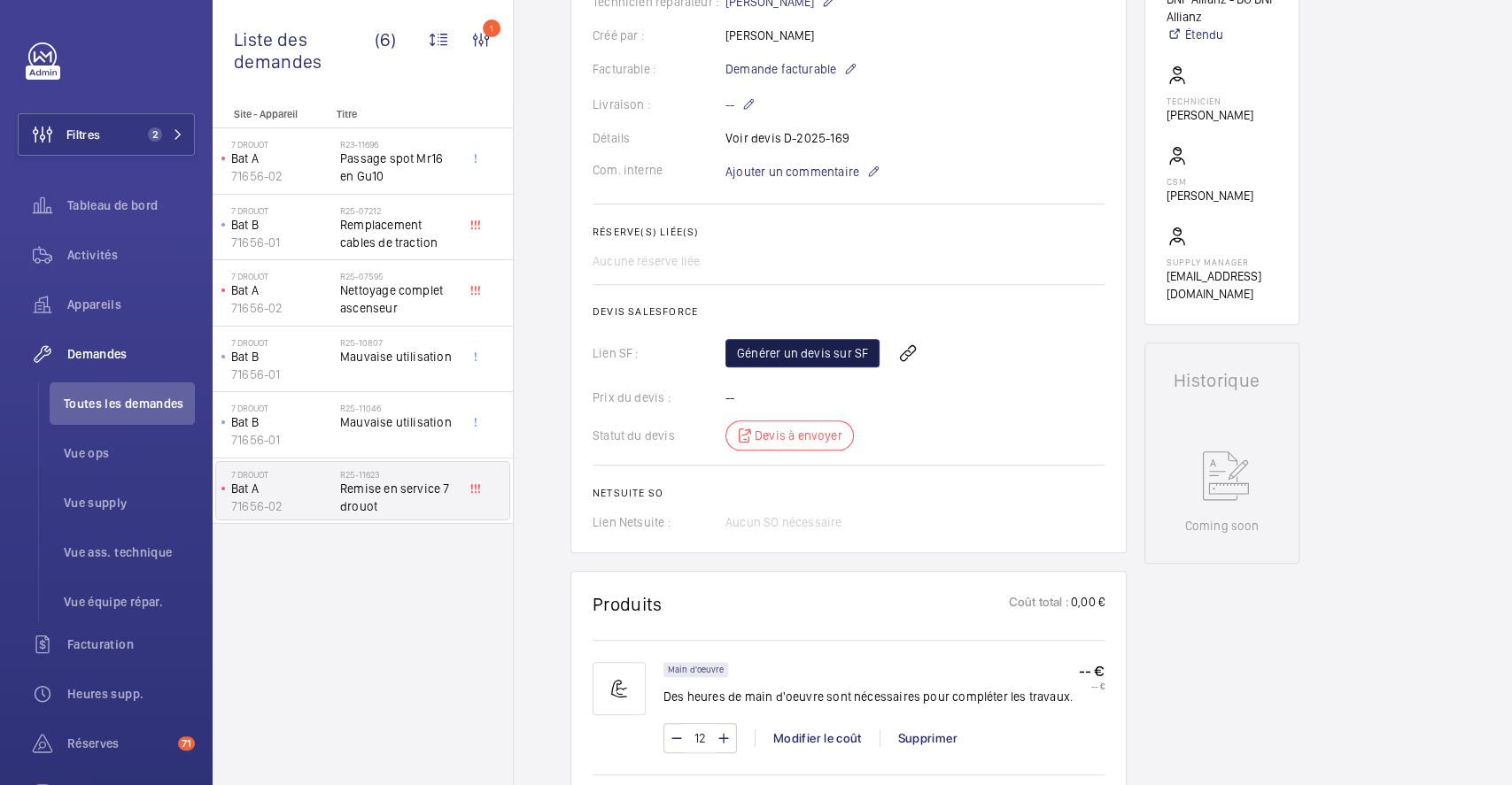
click at [842, 339] on link "Générer un devis sur SF" at bounding box center [802, 353] width 154 height 28
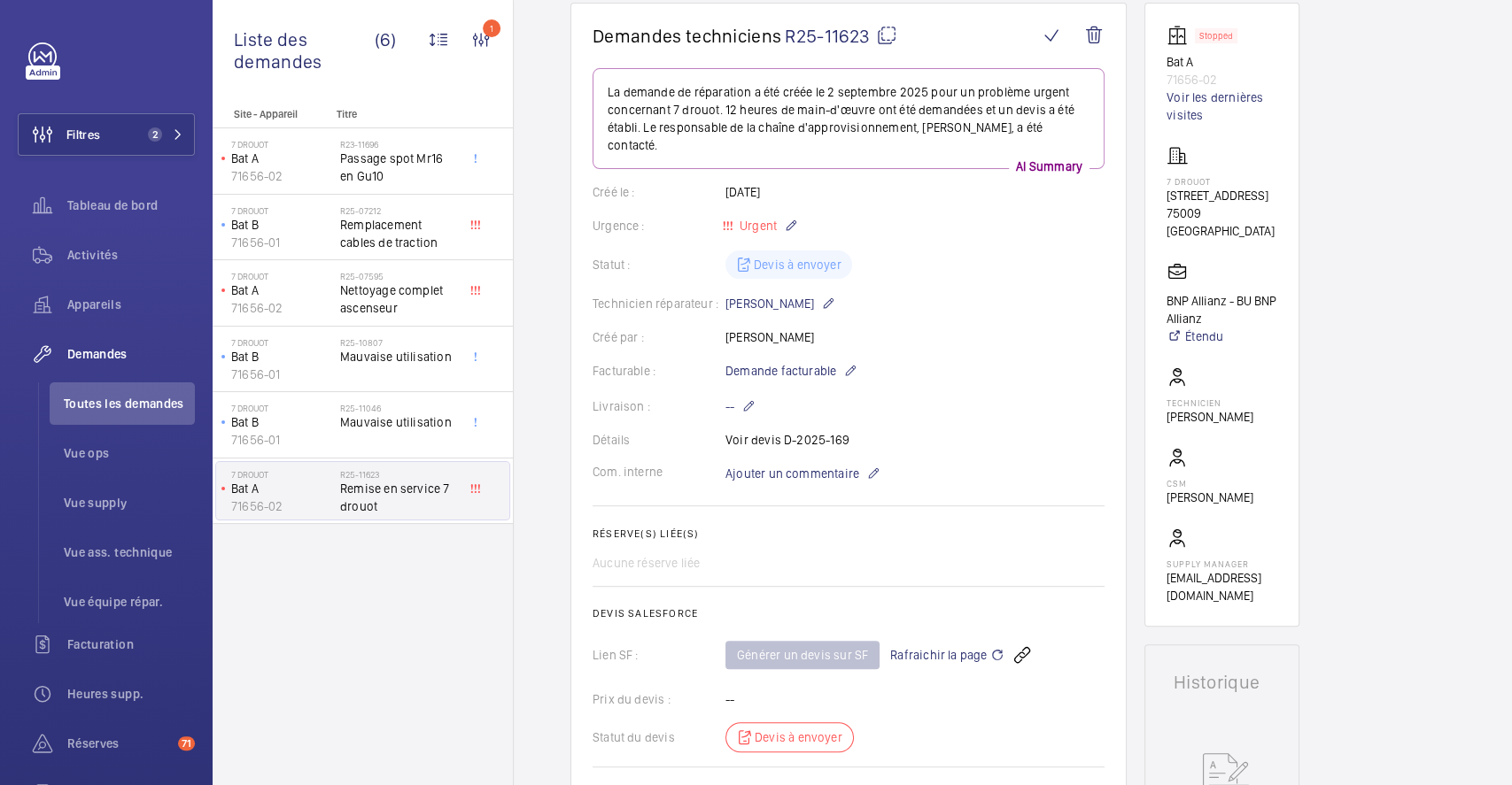
scroll to position [0, 0]
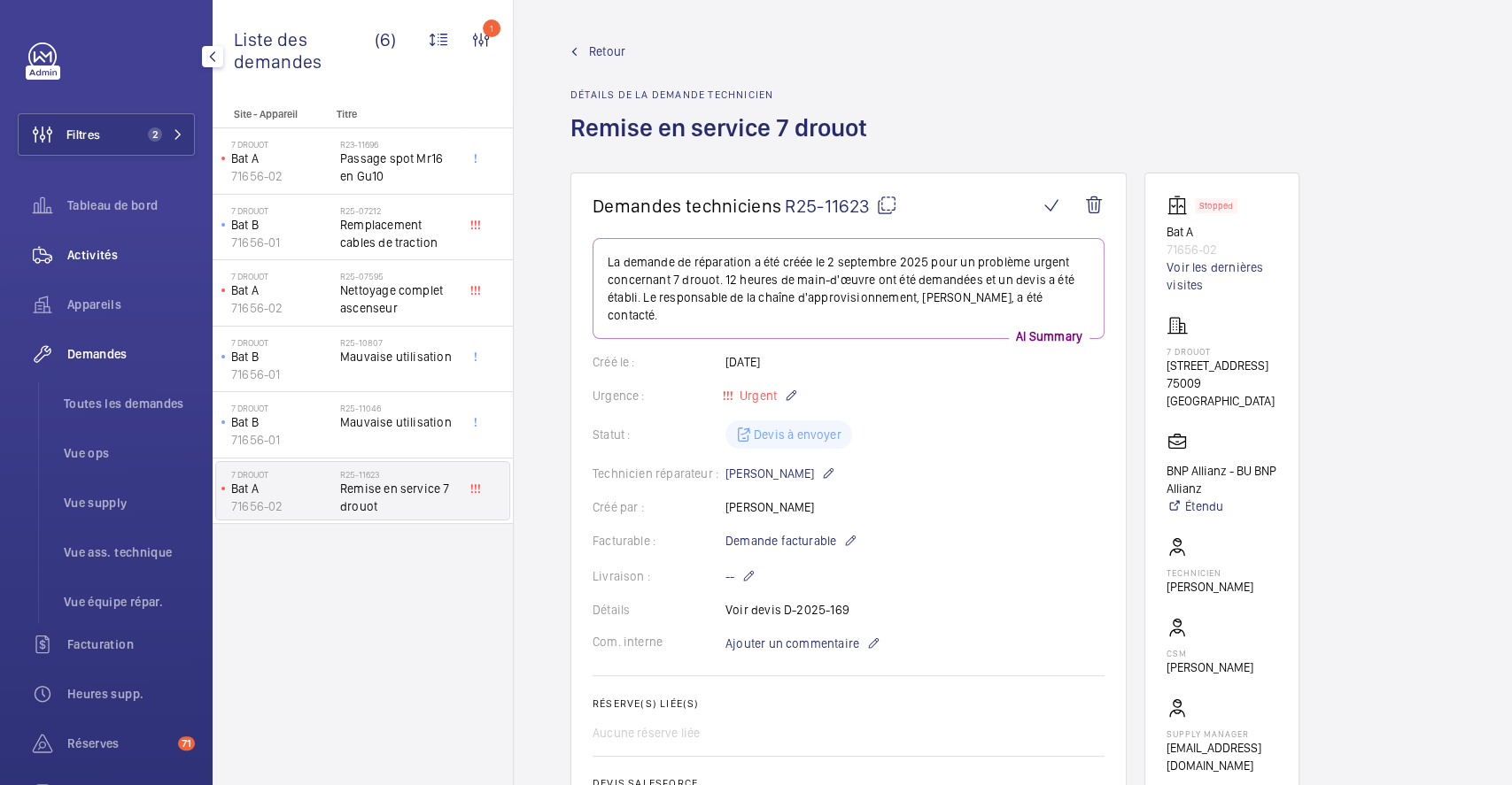
click at [92, 251] on span "Activités" at bounding box center [131, 255] width 128 height 18
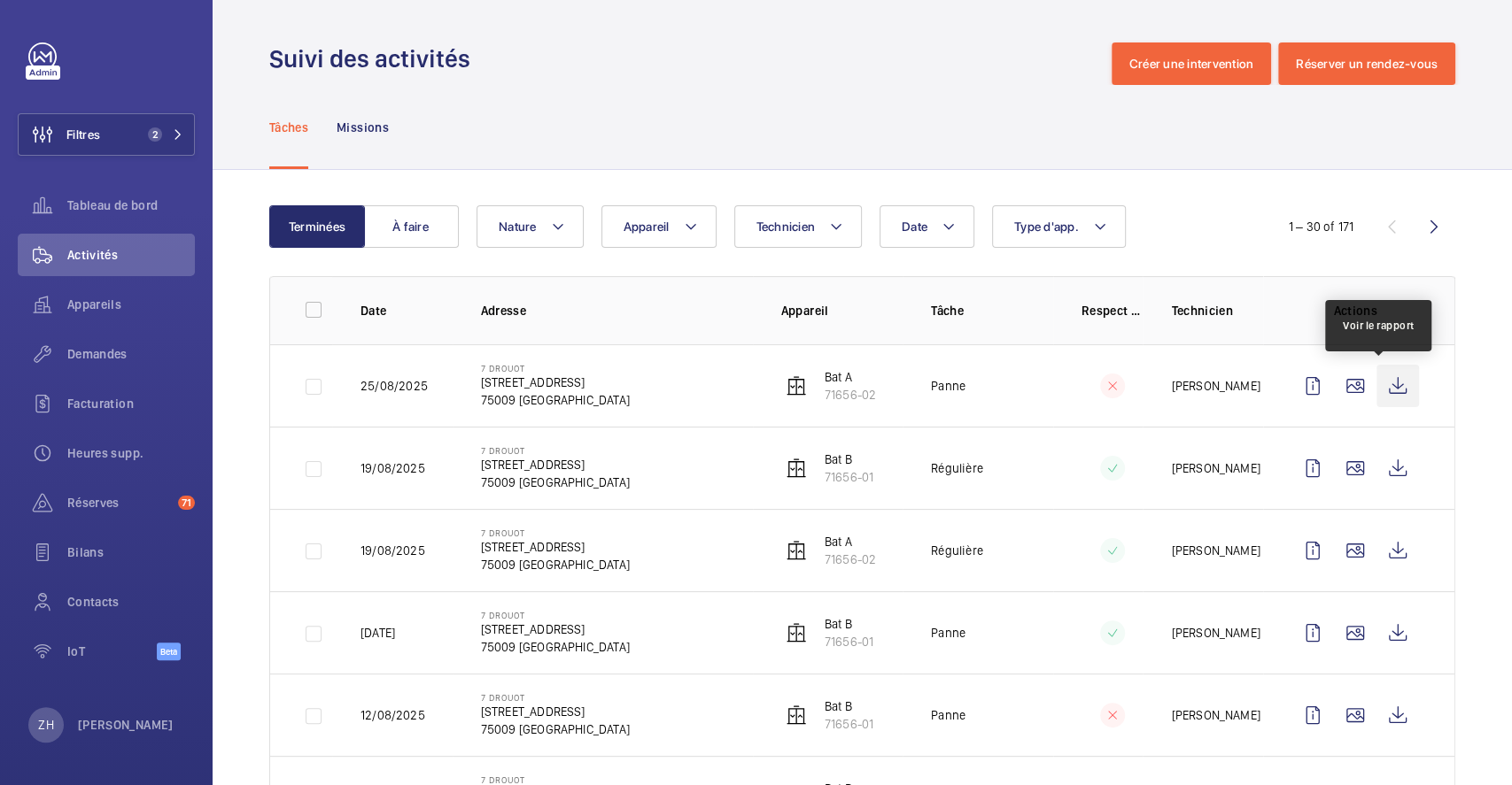
click at [1384, 388] on wm-front-icon-button at bounding box center [1398, 386] width 43 height 43
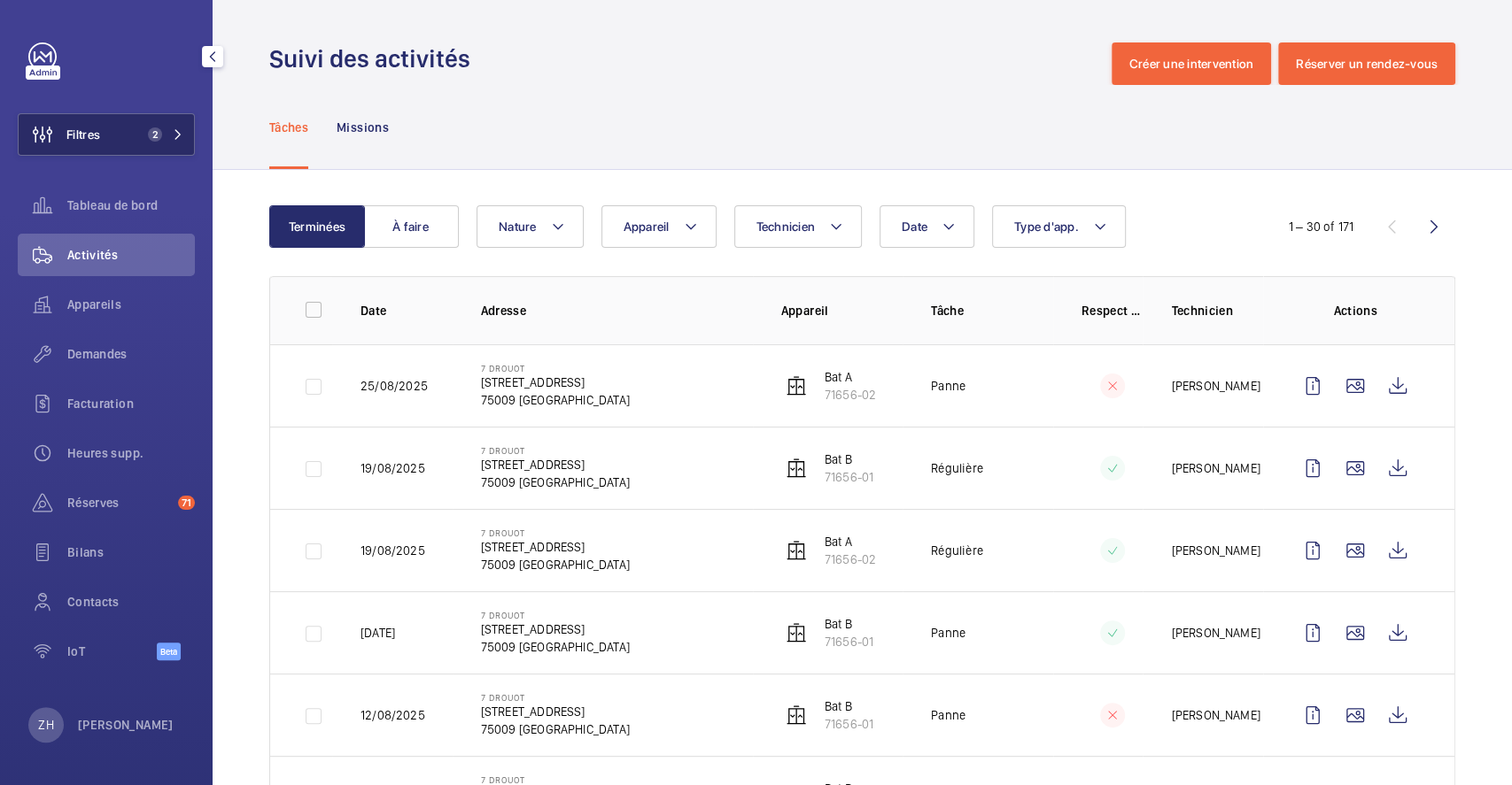
click at [122, 132] on button "Filtres 2" at bounding box center [106, 134] width 177 height 43
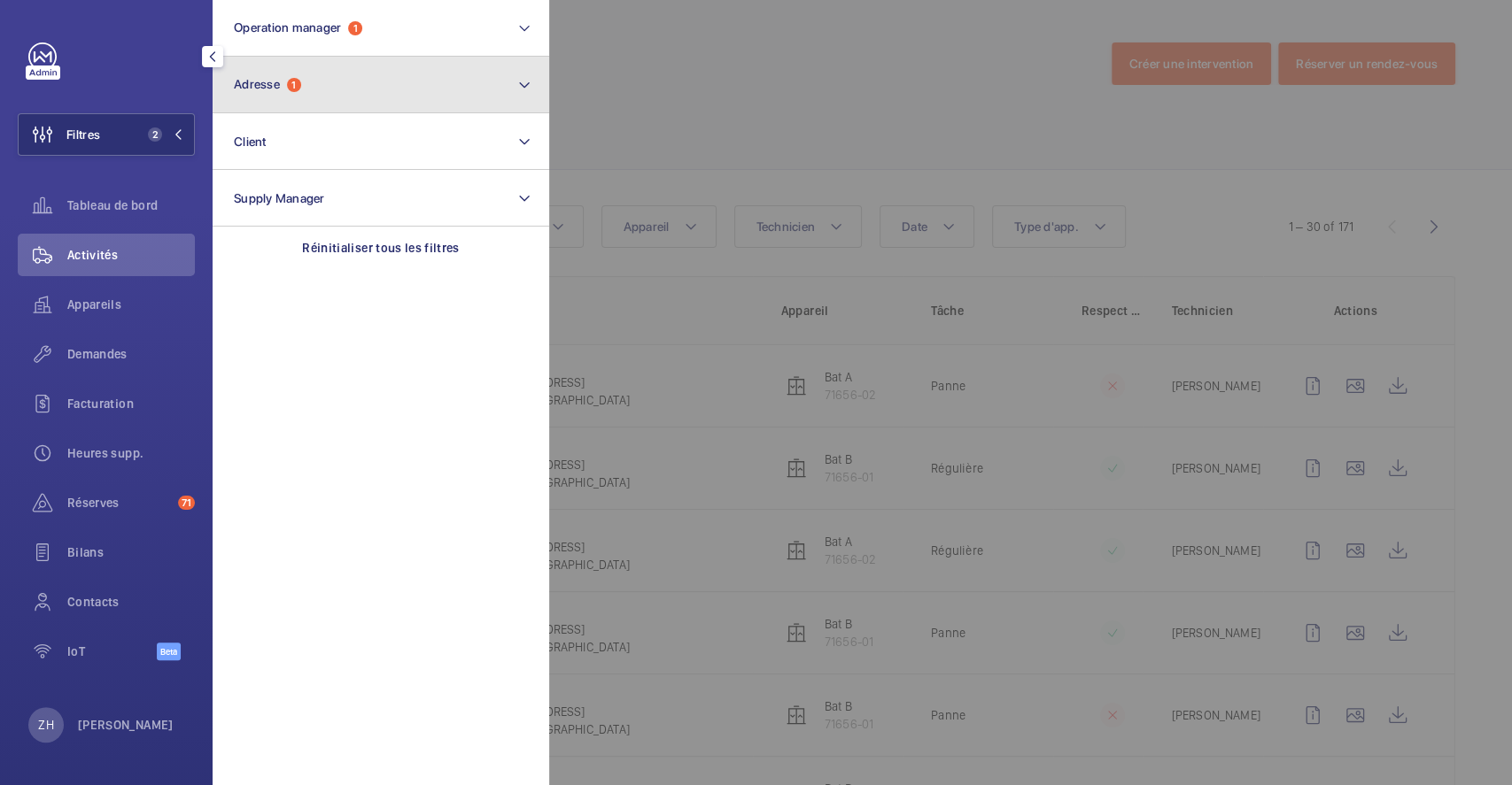
click at [337, 72] on button "Adresse 1" at bounding box center [381, 85] width 336 height 57
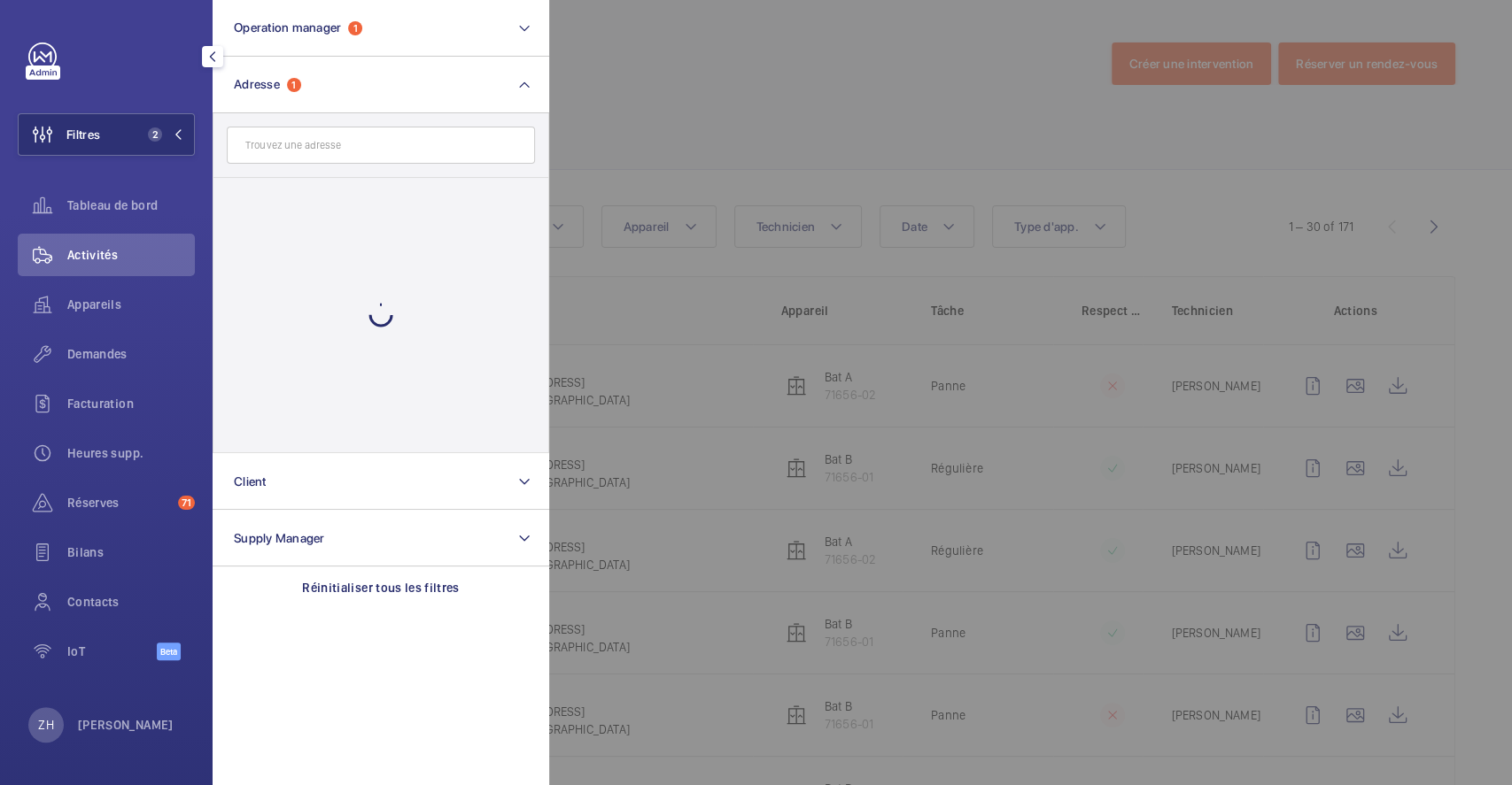
click at [650, 71] on div at bounding box center [1305, 392] width 1512 height 785
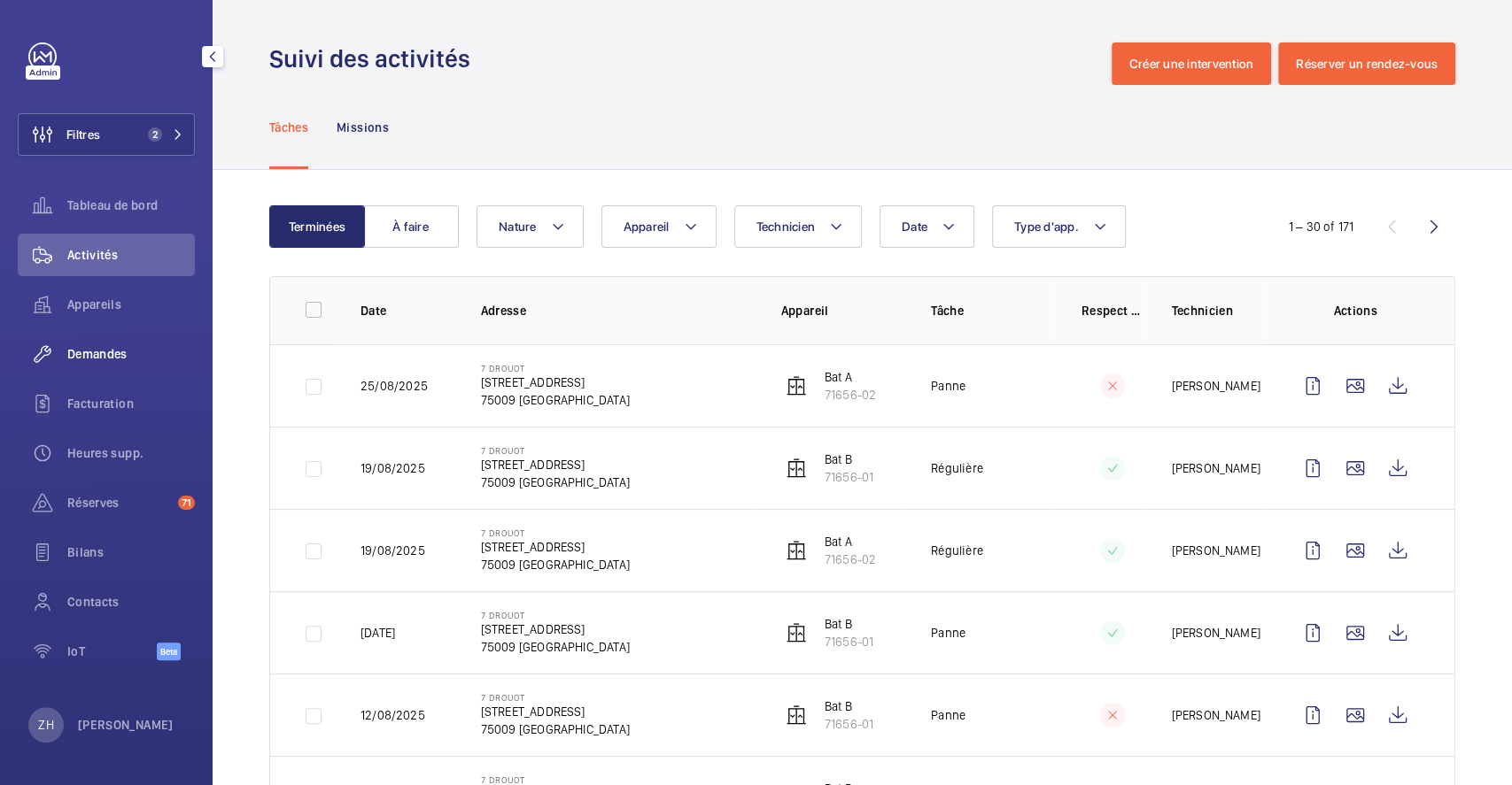
click at [103, 354] on span "Demandes" at bounding box center [131, 354] width 128 height 18
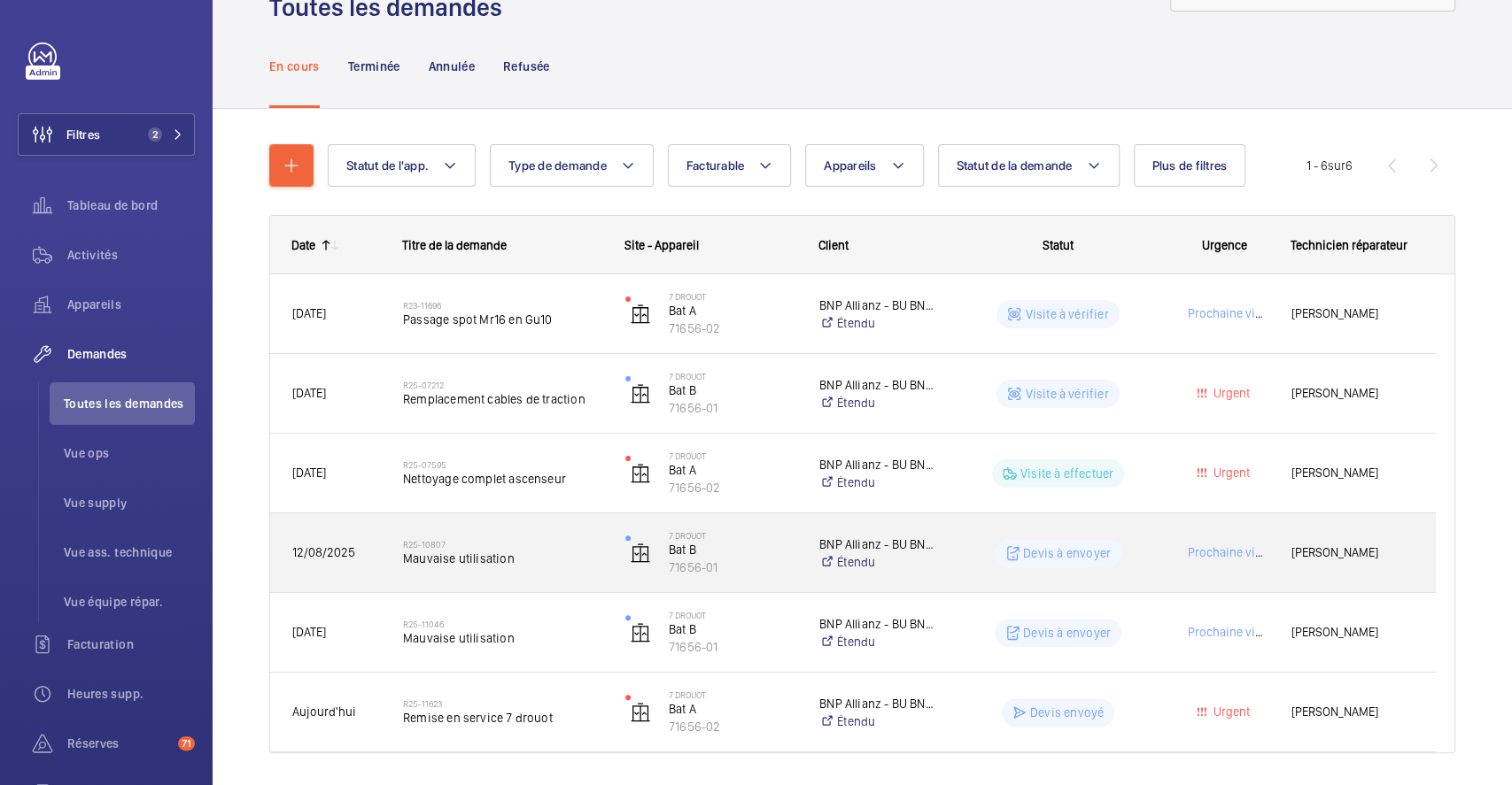
scroll to position [128, 0]
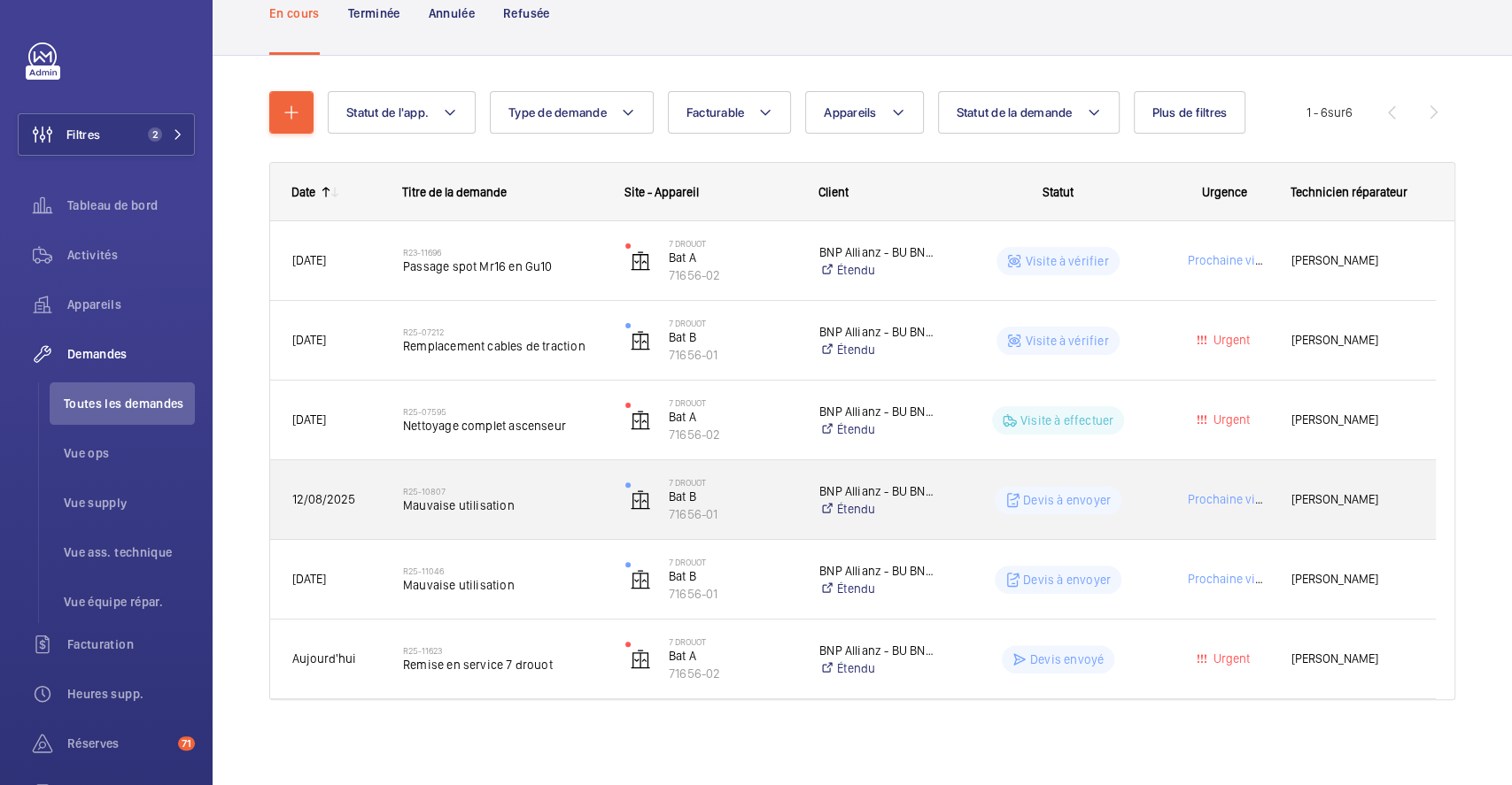
click at [1035, 498] on p "Devis à envoyer" at bounding box center [1067, 500] width 88 height 18
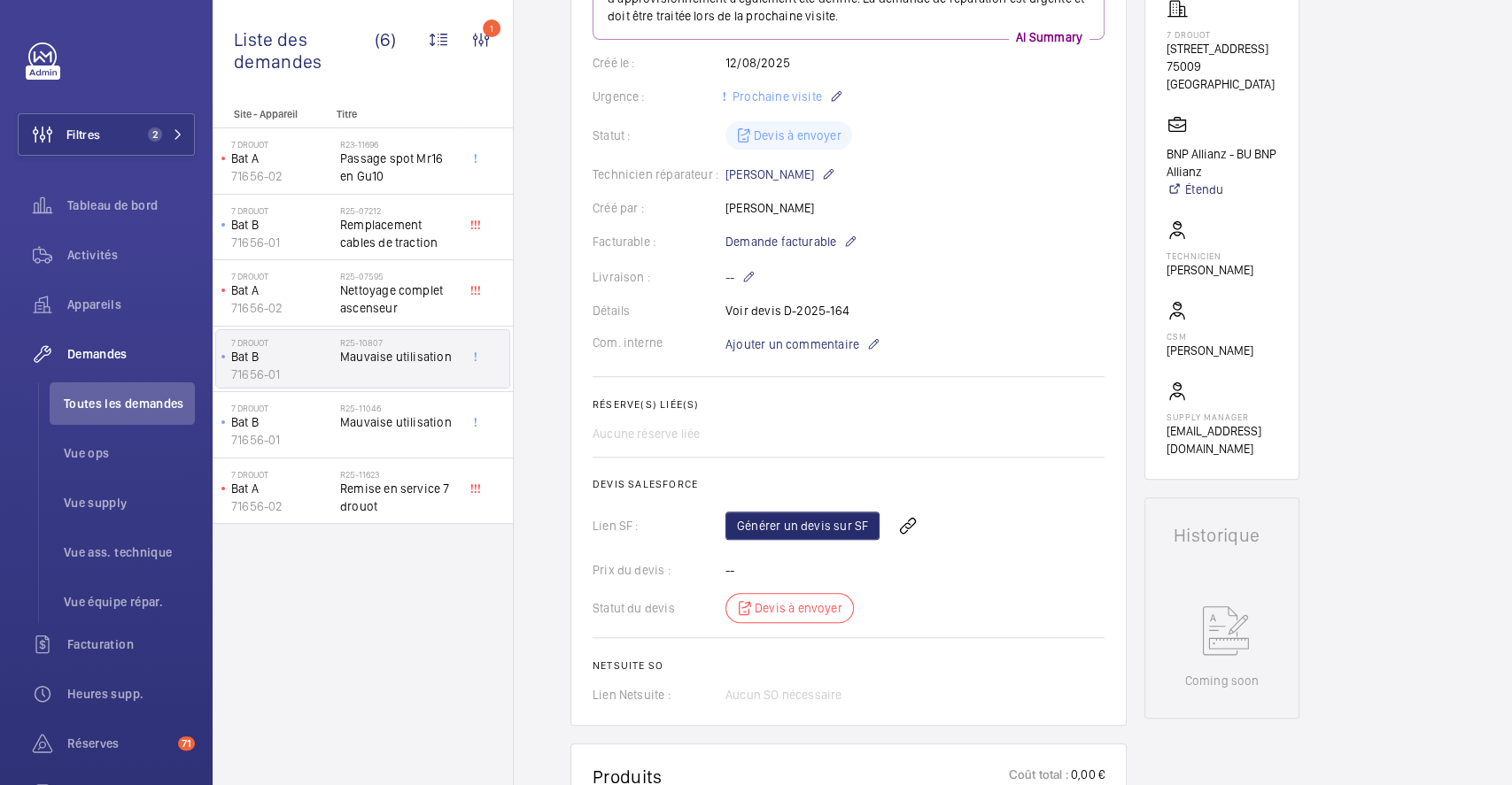
scroll to position [354, 0]
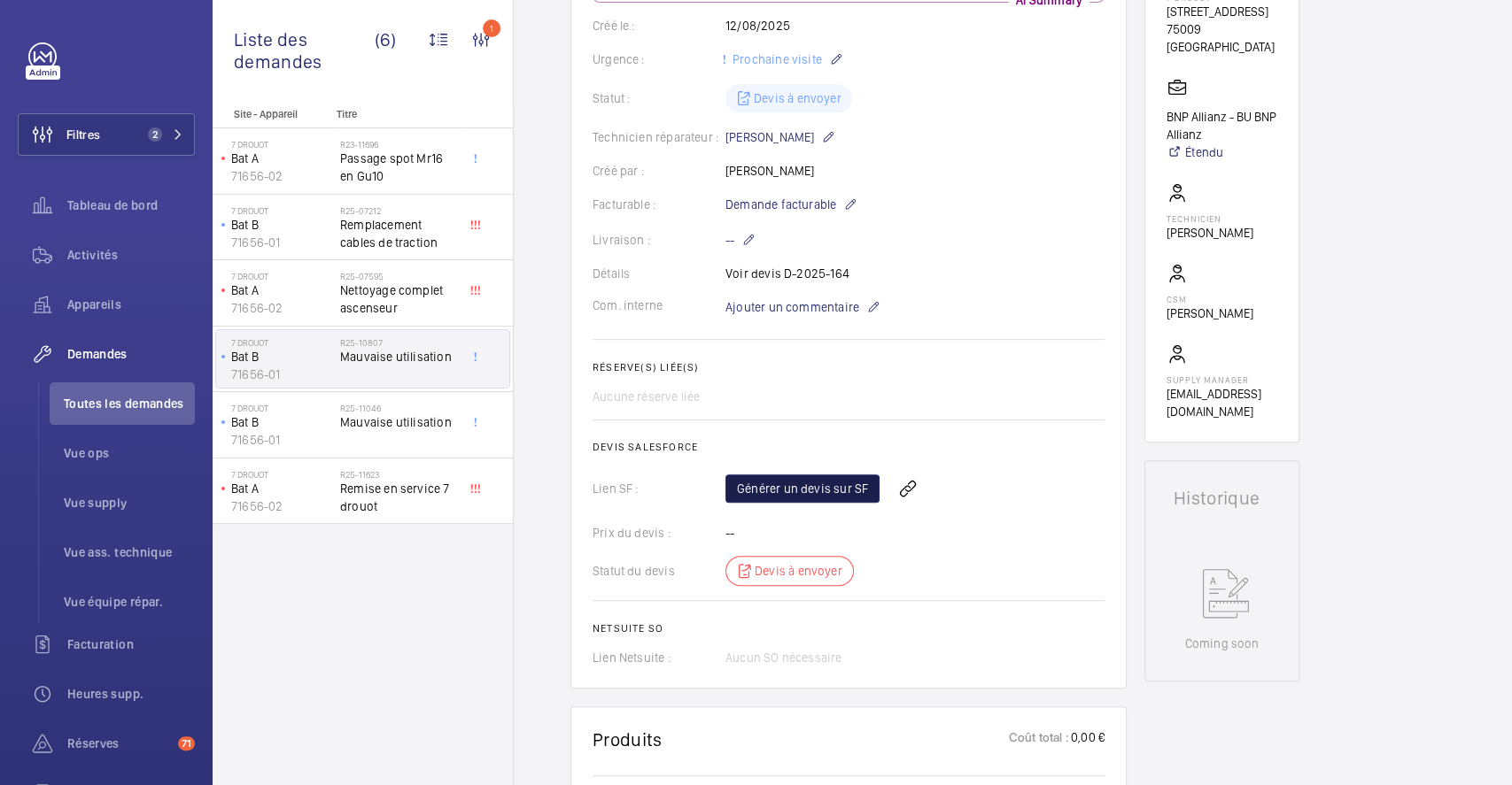
click at [845, 486] on link "Générer un devis sur SF" at bounding box center [802, 488] width 154 height 28
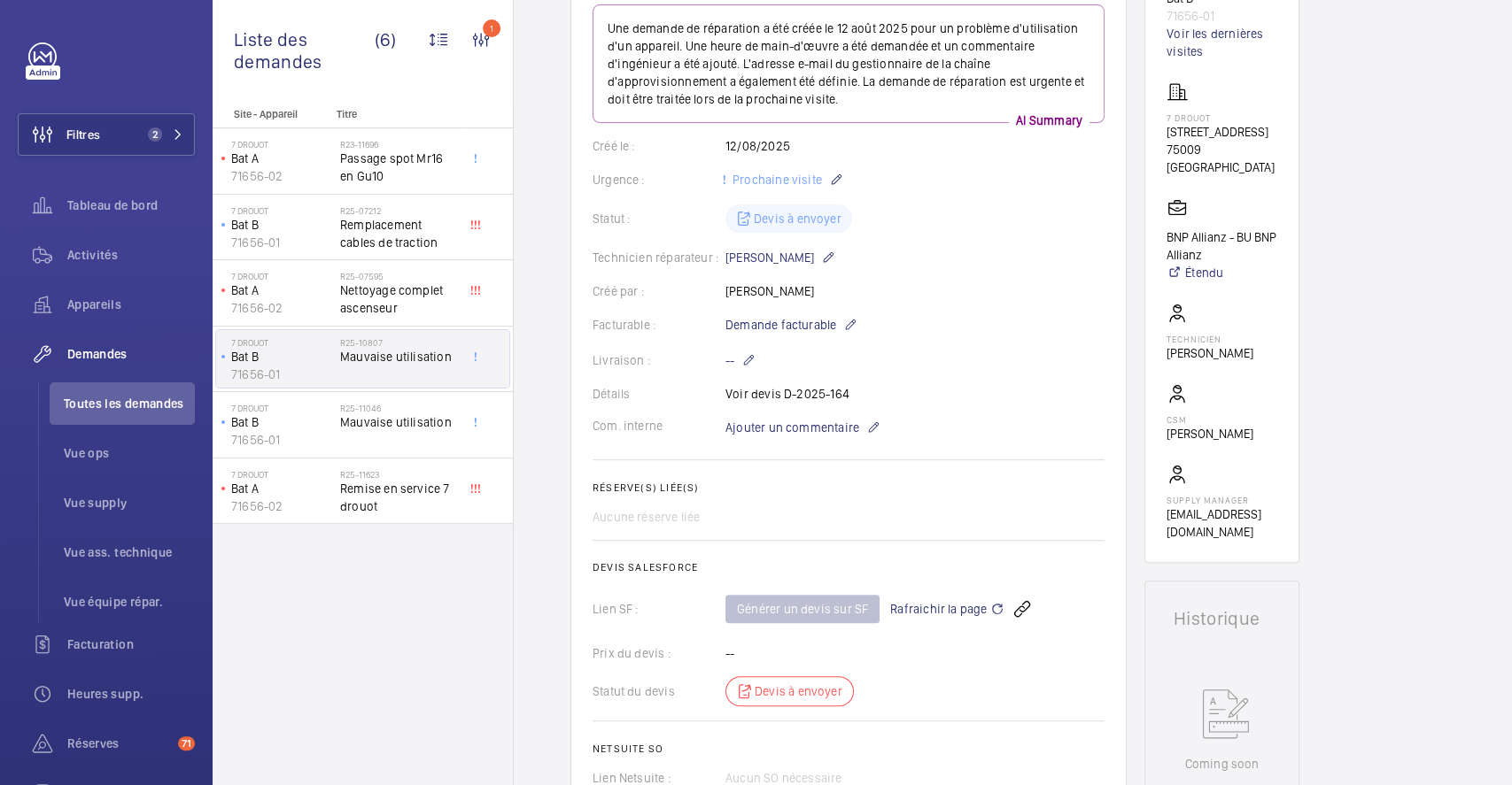
scroll to position [118, 0]
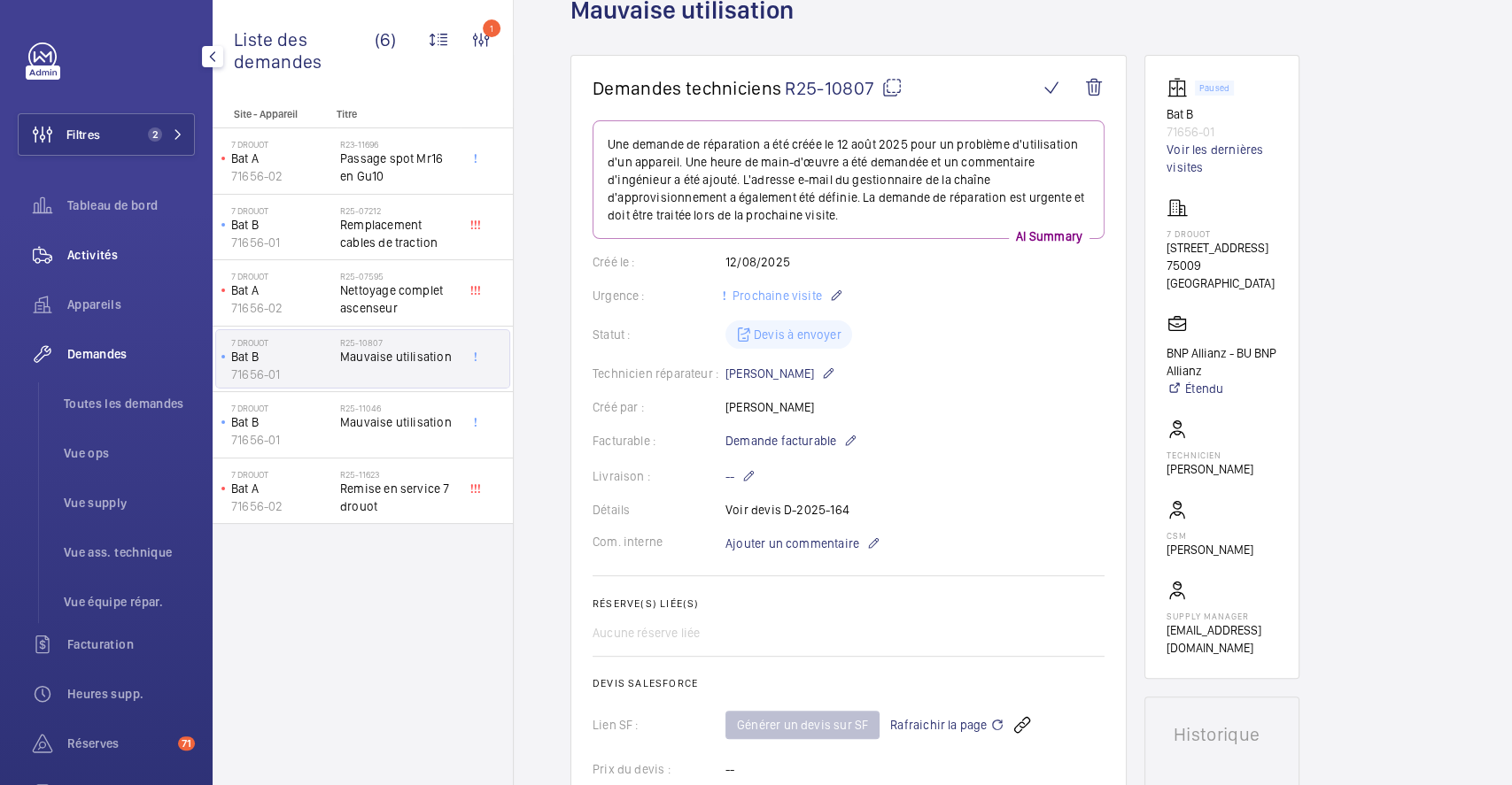
click at [95, 250] on span "Activités" at bounding box center [131, 255] width 128 height 18
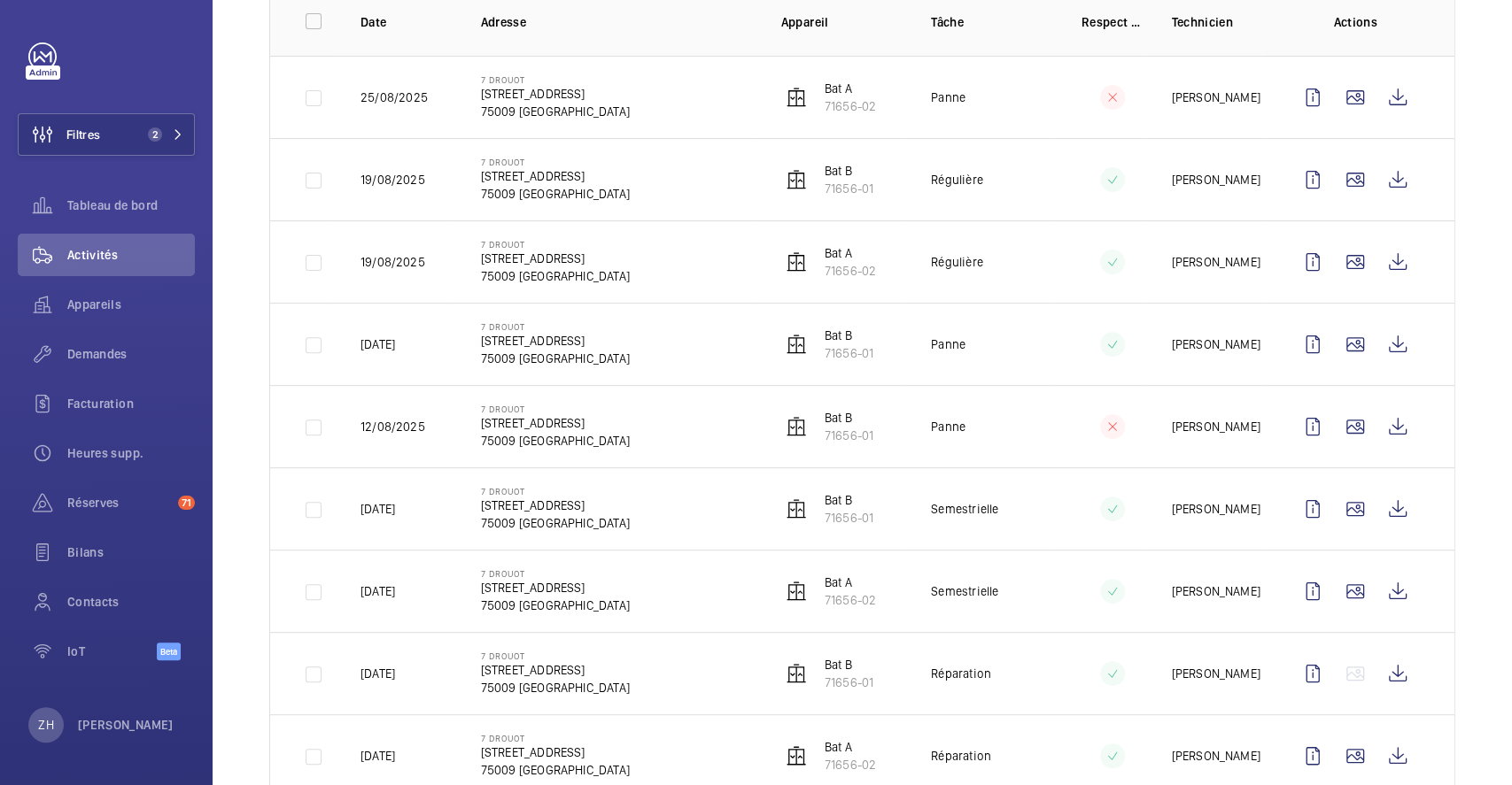
scroll to position [354, 0]
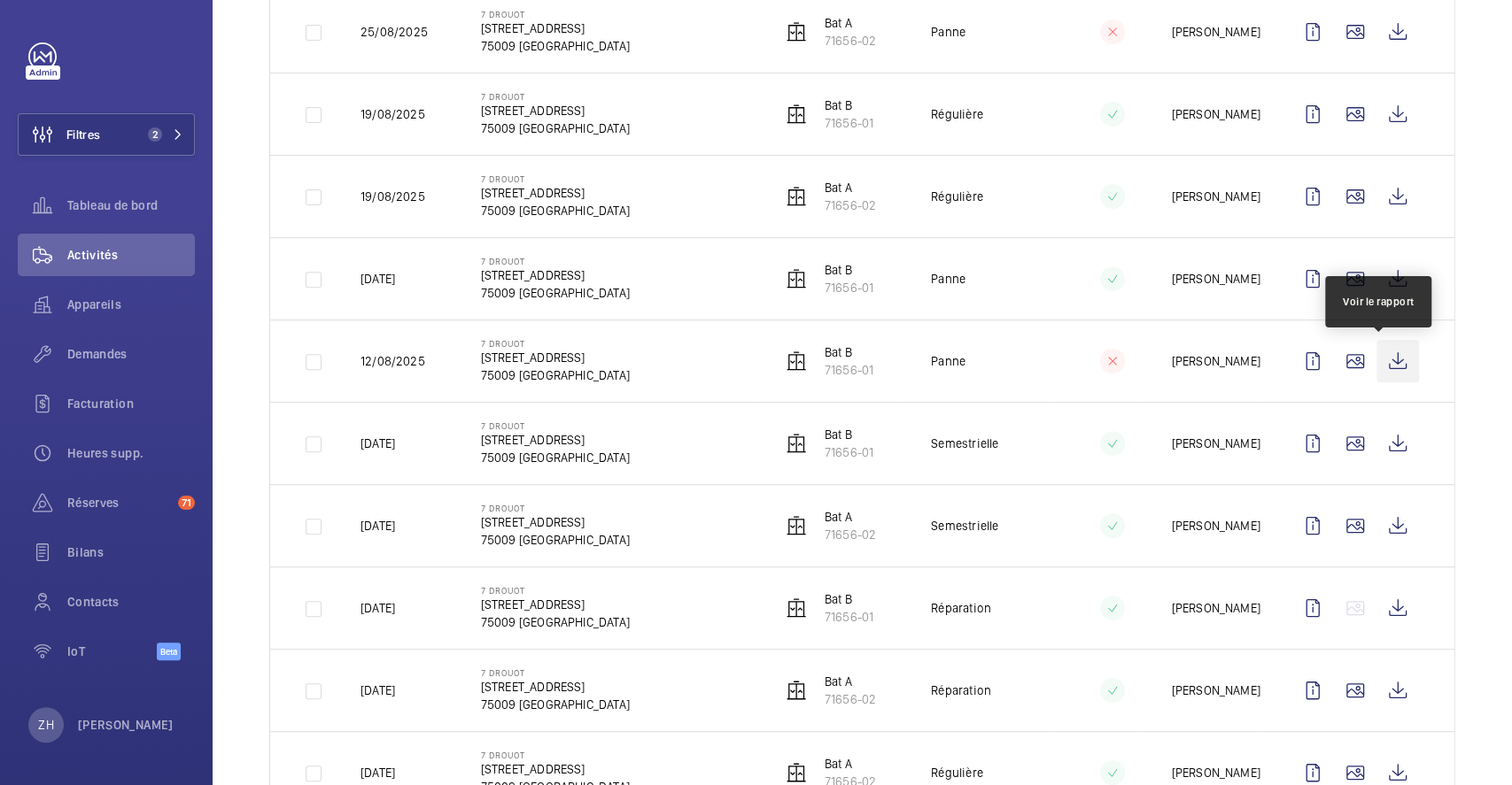
click at [1383, 371] on wm-front-icon-button at bounding box center [1398, 361] width 43 height 43
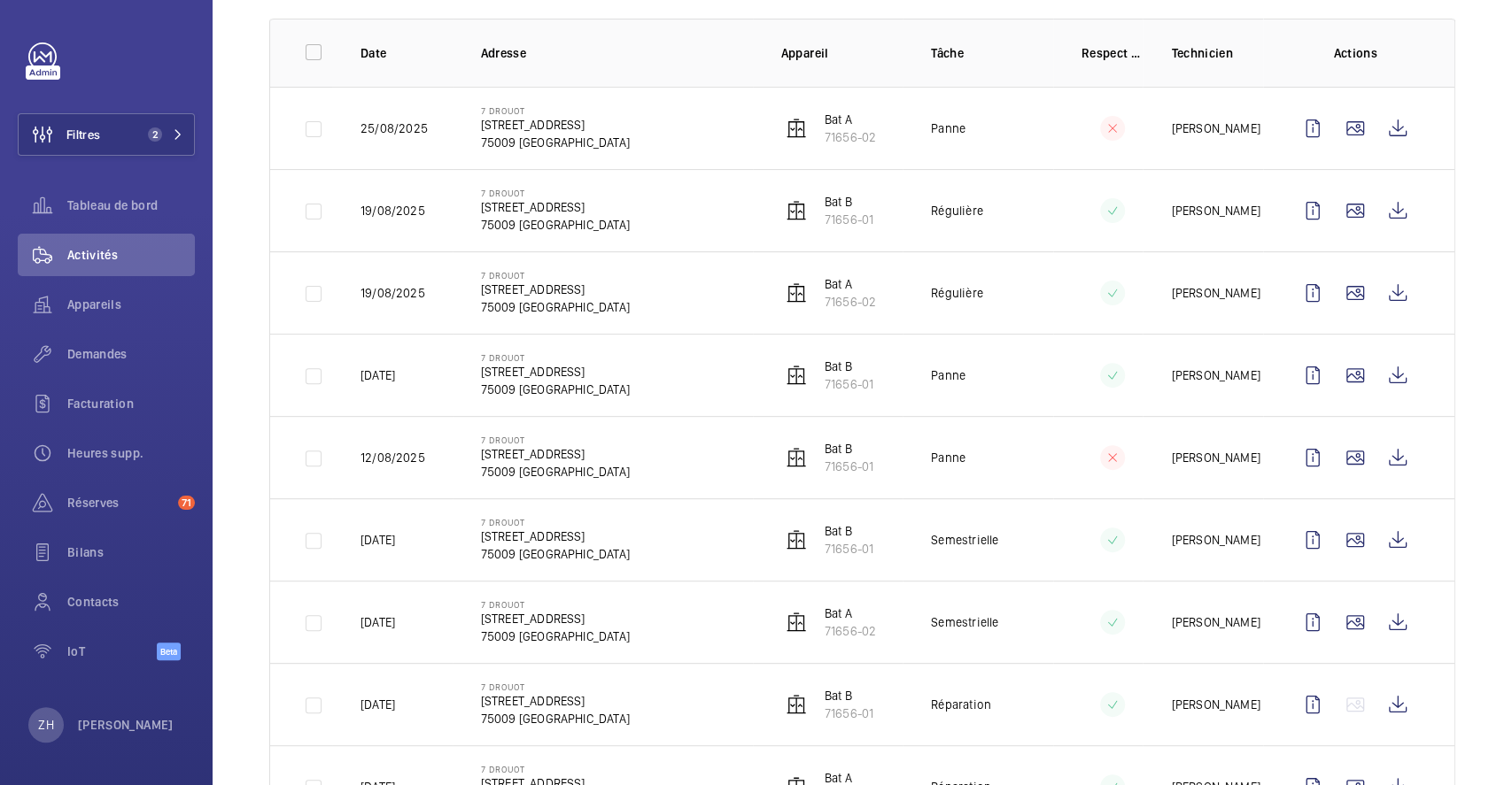
scroll to position [235, 0]
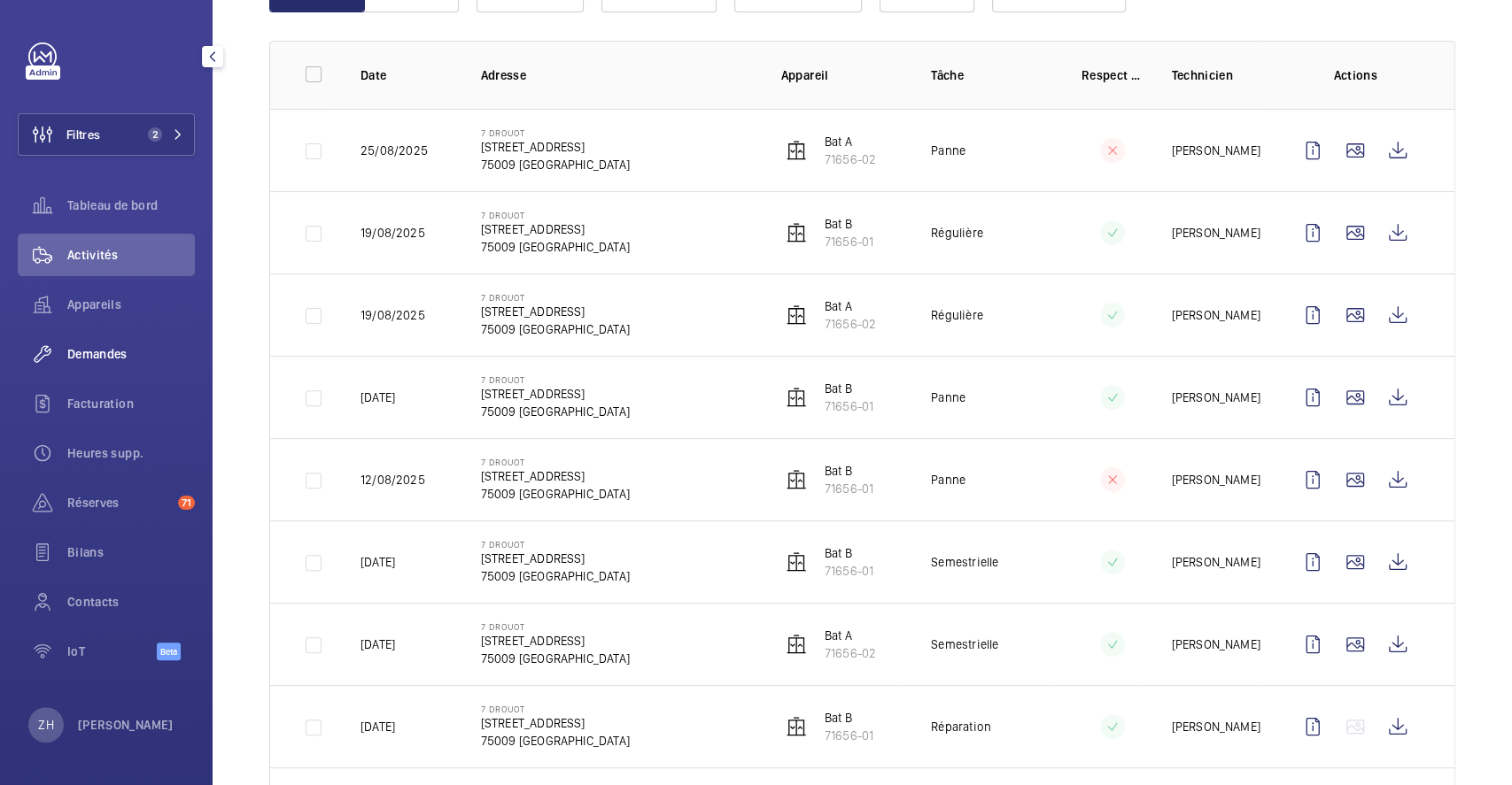
click at [131, 354] on span "Demandes" at bounding box center [131, 354] width 128 height 18
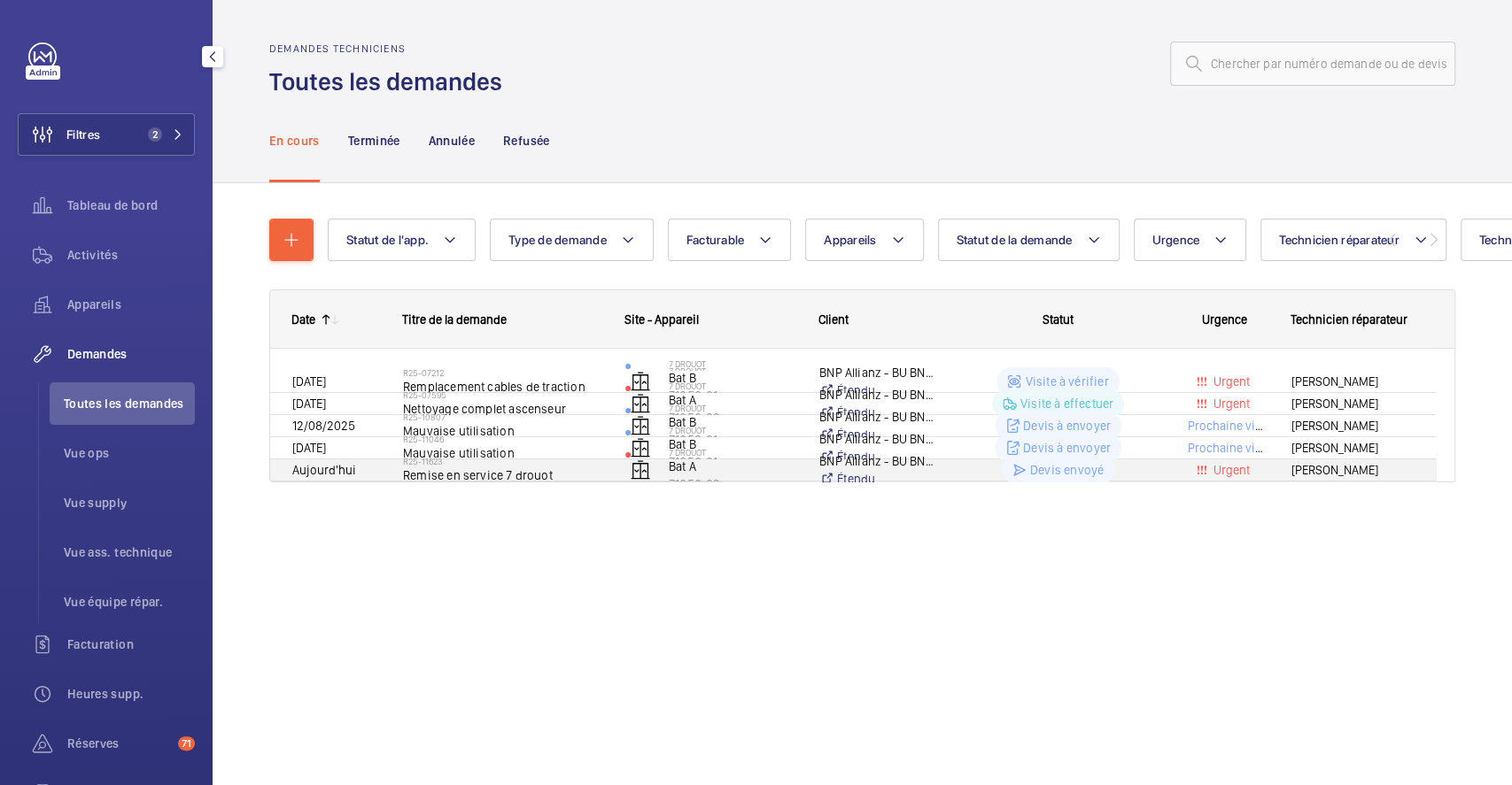
scroll to position [12, 0]
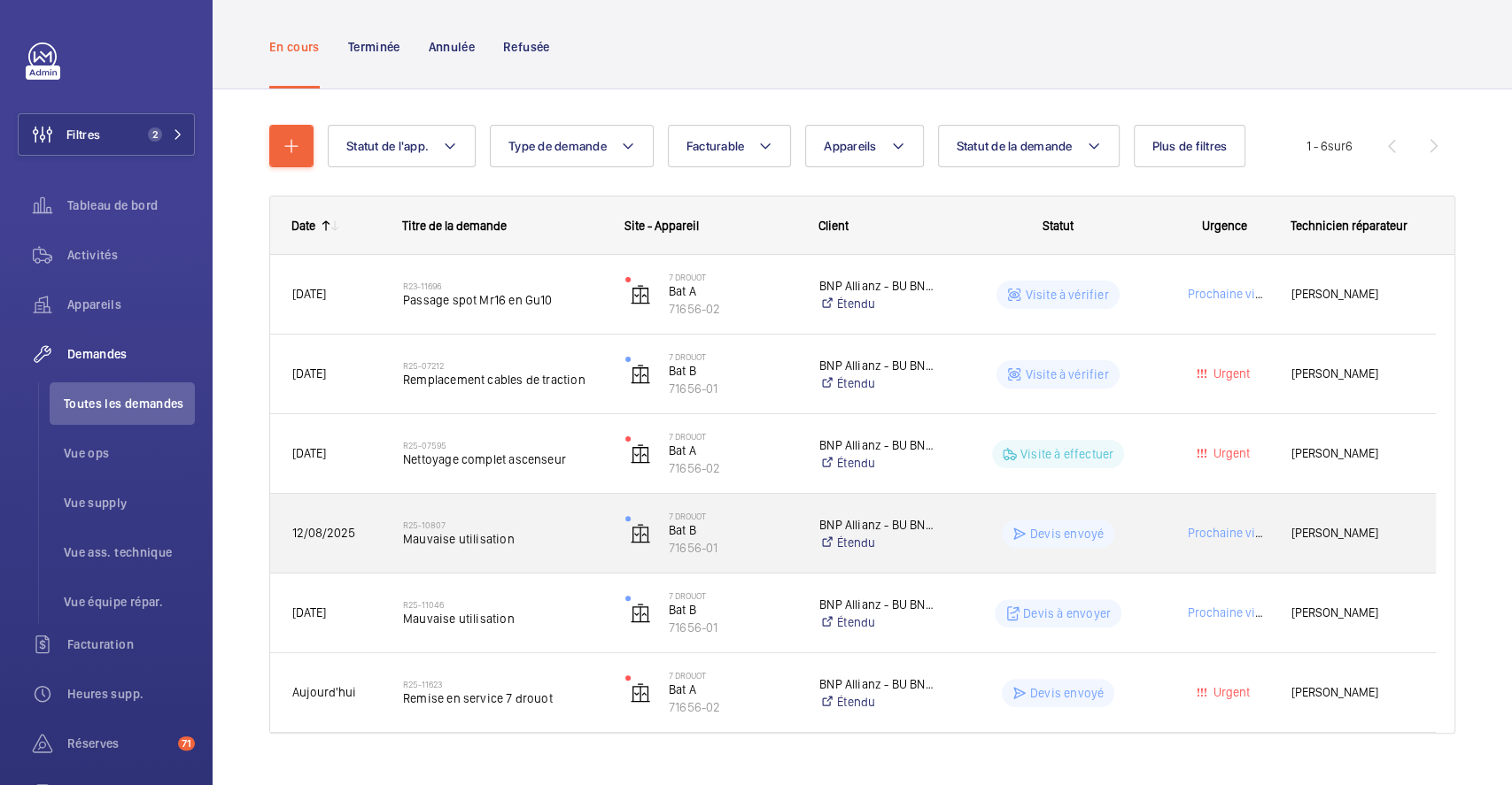
scroll to position [128, 0]
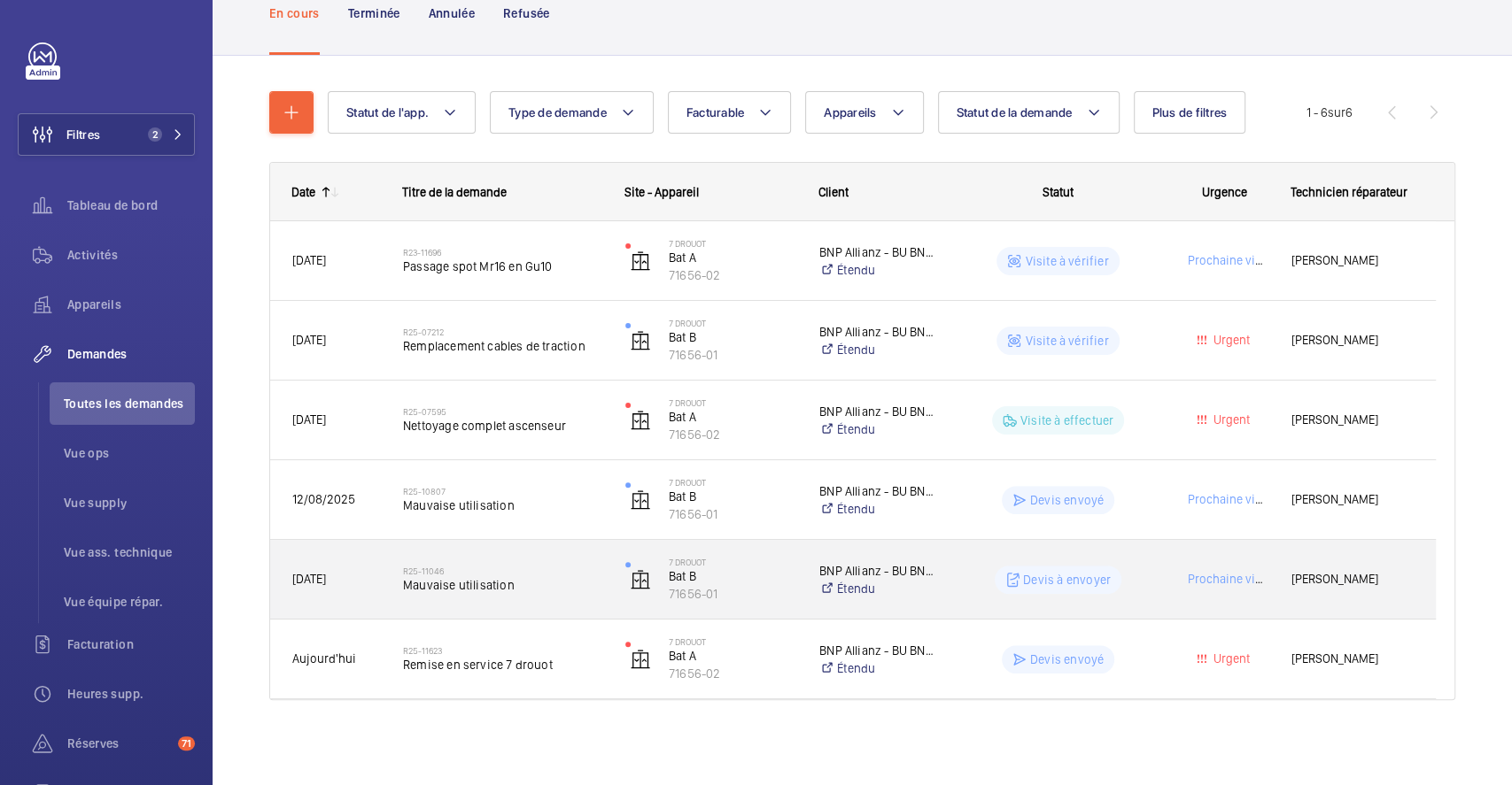
click at [958, 570] on wm-front-pills-cell "Devis à envoyer" at bounding box center [1057, 580] width 199 height 28
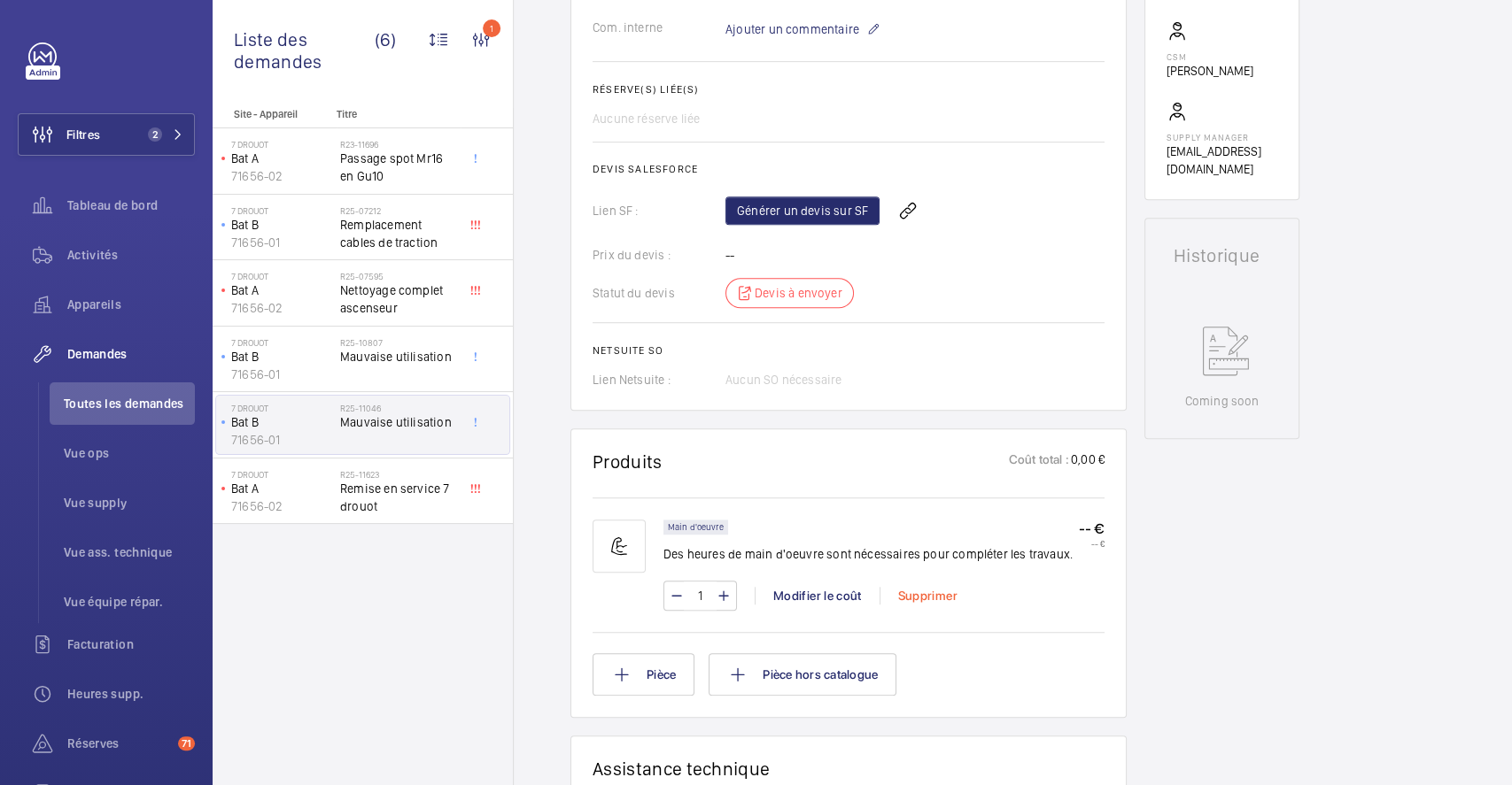
scroll to position [726, 0]
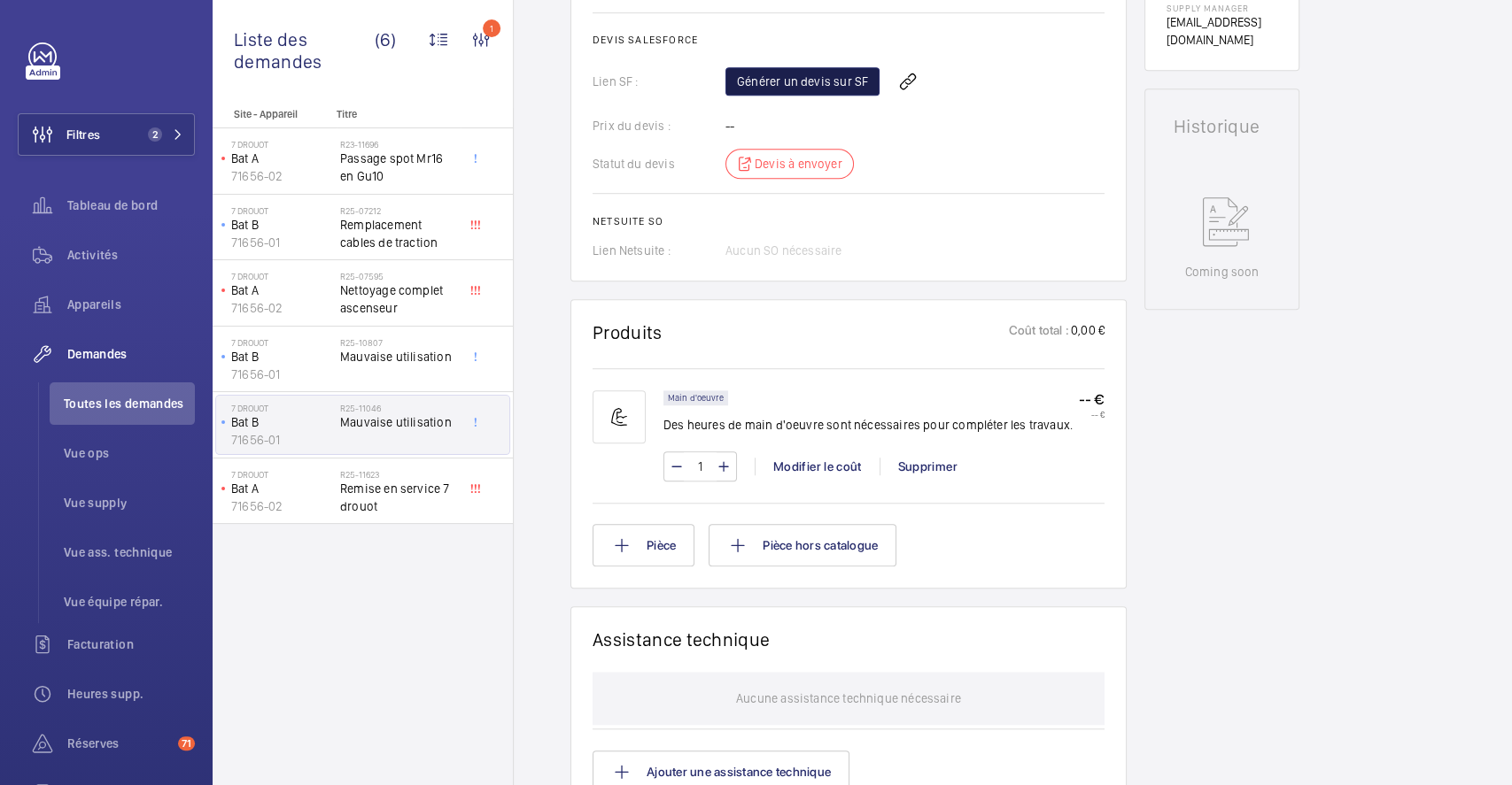
click at [808, 75] on link "Générer un devis sur SF" at bounding box center [802, 81] width 154 height 28
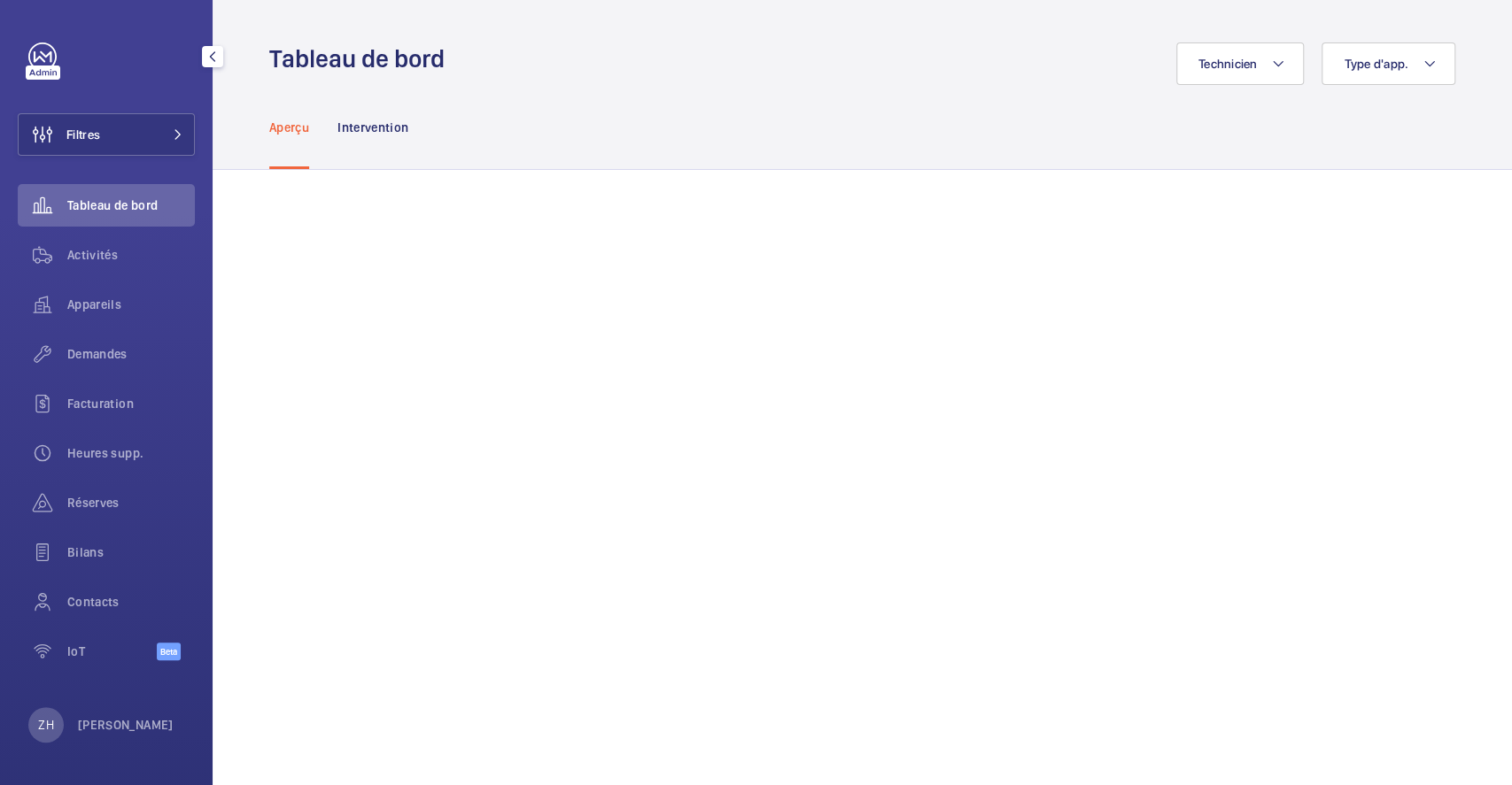
click at [98, 129] on span "Filtres" at bounding box center [83, 134] width 34 height 18
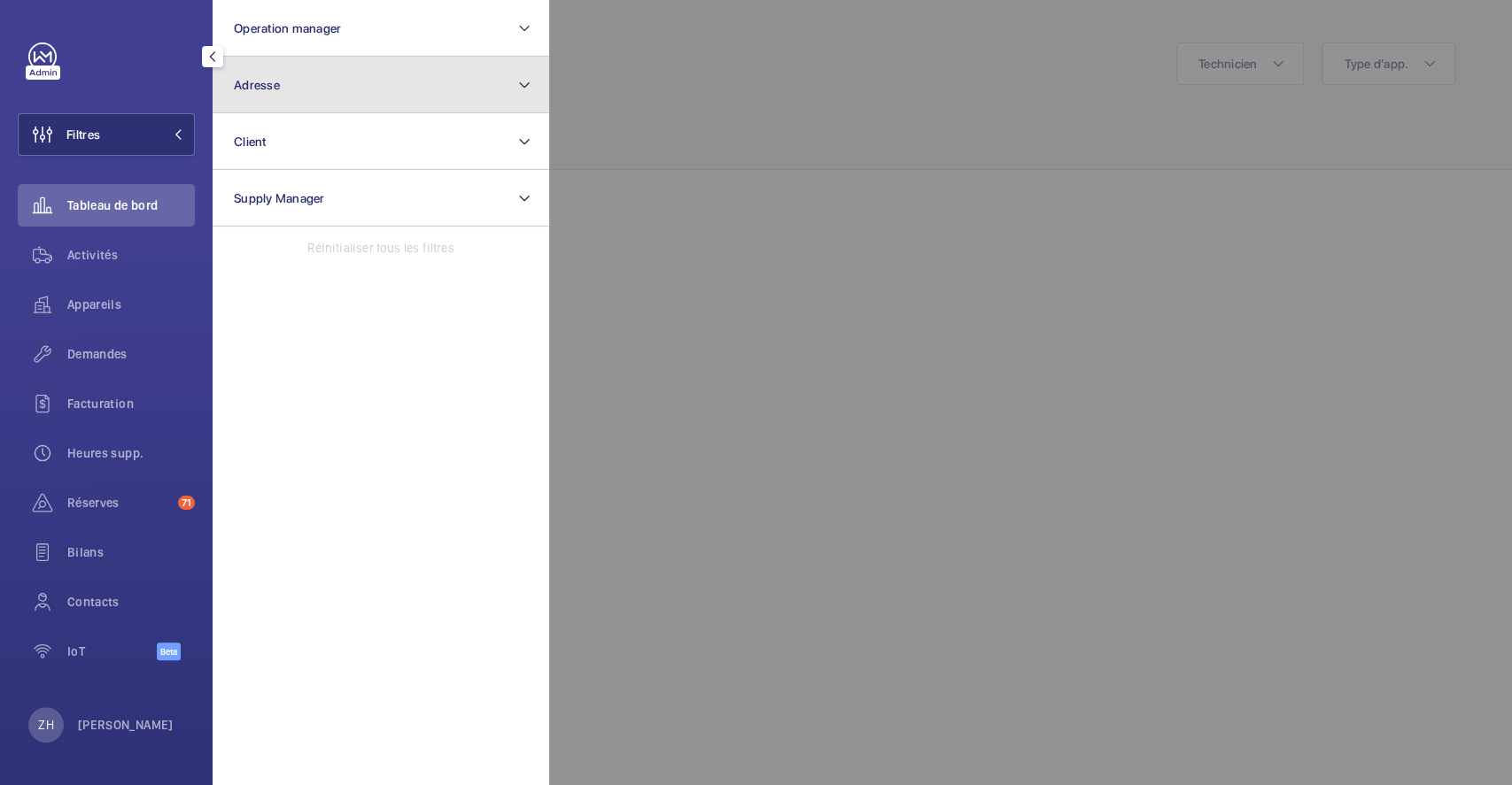
click at [296, 79] on button "Adresse" at bounding box center [381, 85] width 336 height 57
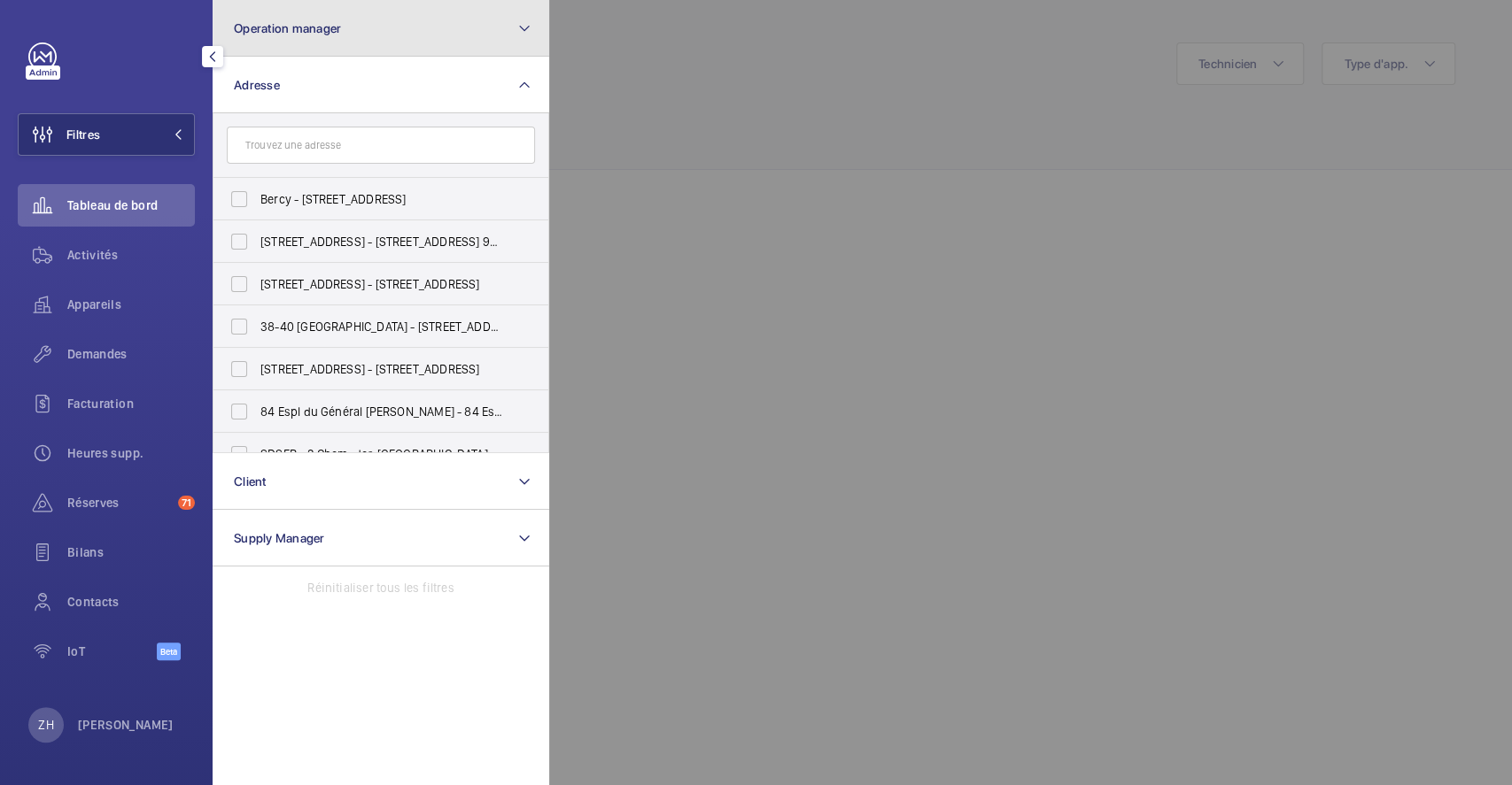
click at [523, 19] on mat-icon at bounding box center [524, 28] width 14 height 21
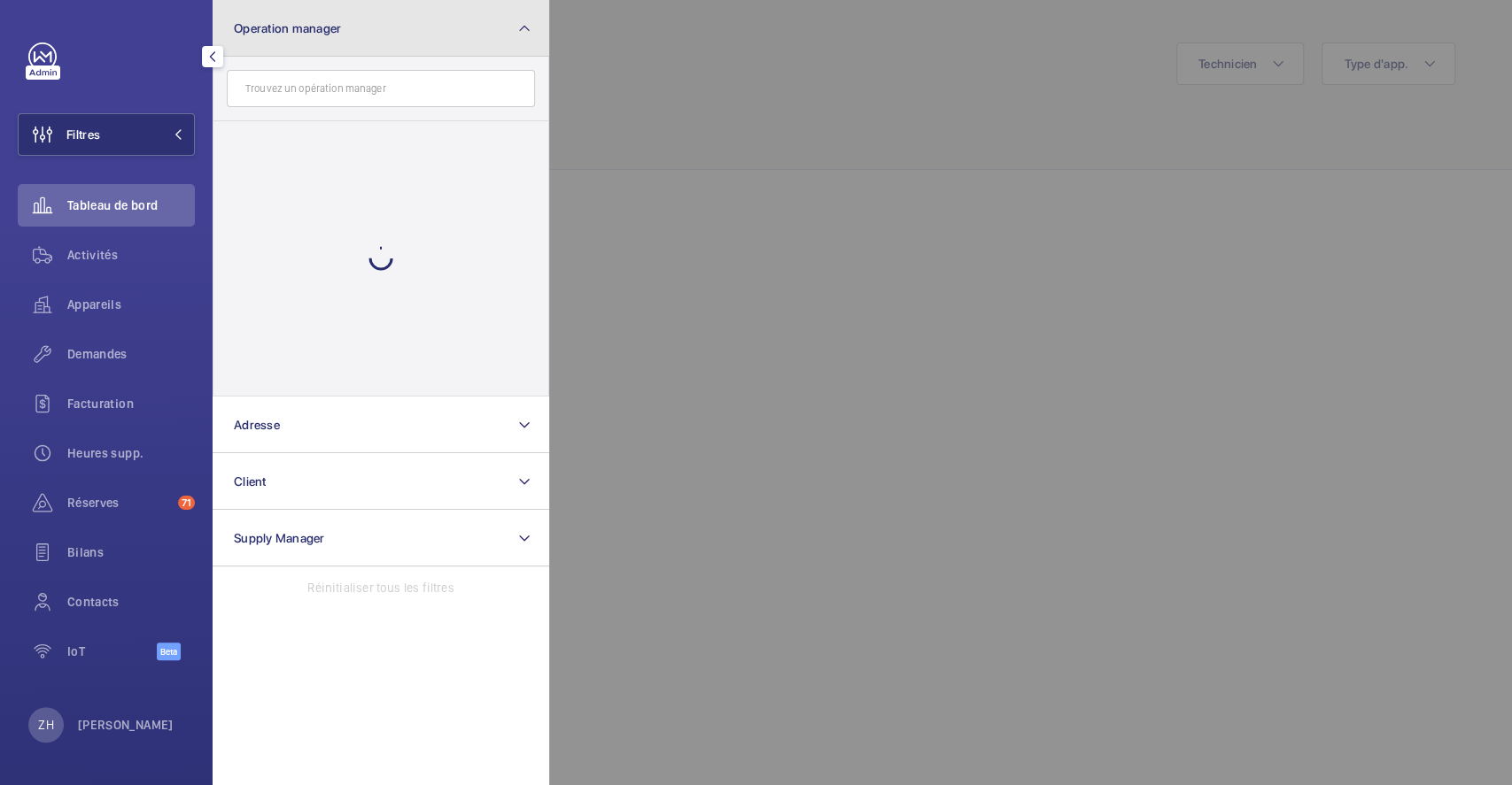
click at [526, 18] on mat-icon at bounding box center [524, 28] width 14 height 21
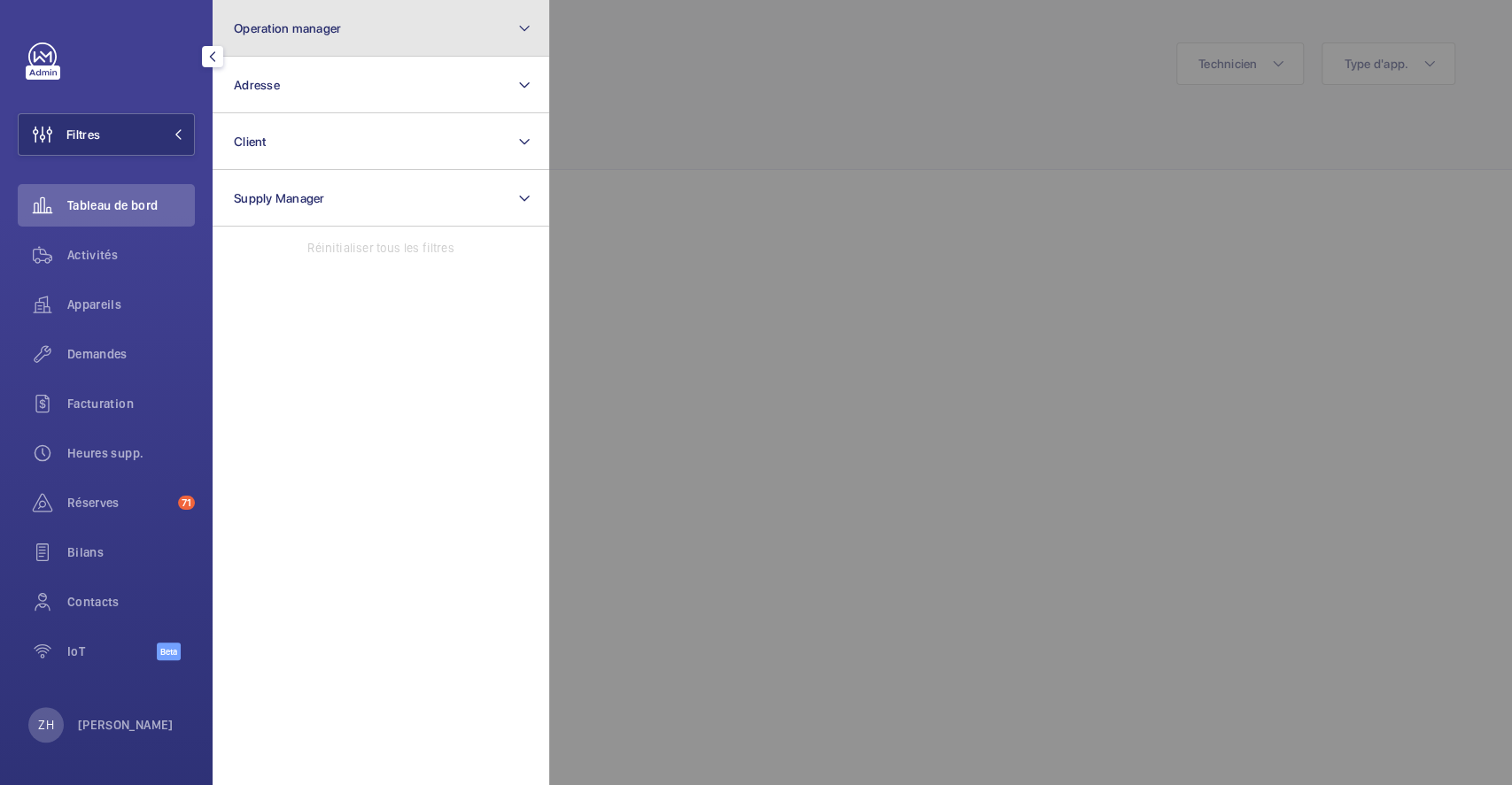
click at [530, 26] on mat-icon at bounding box center [524, 28] width 14 height 21
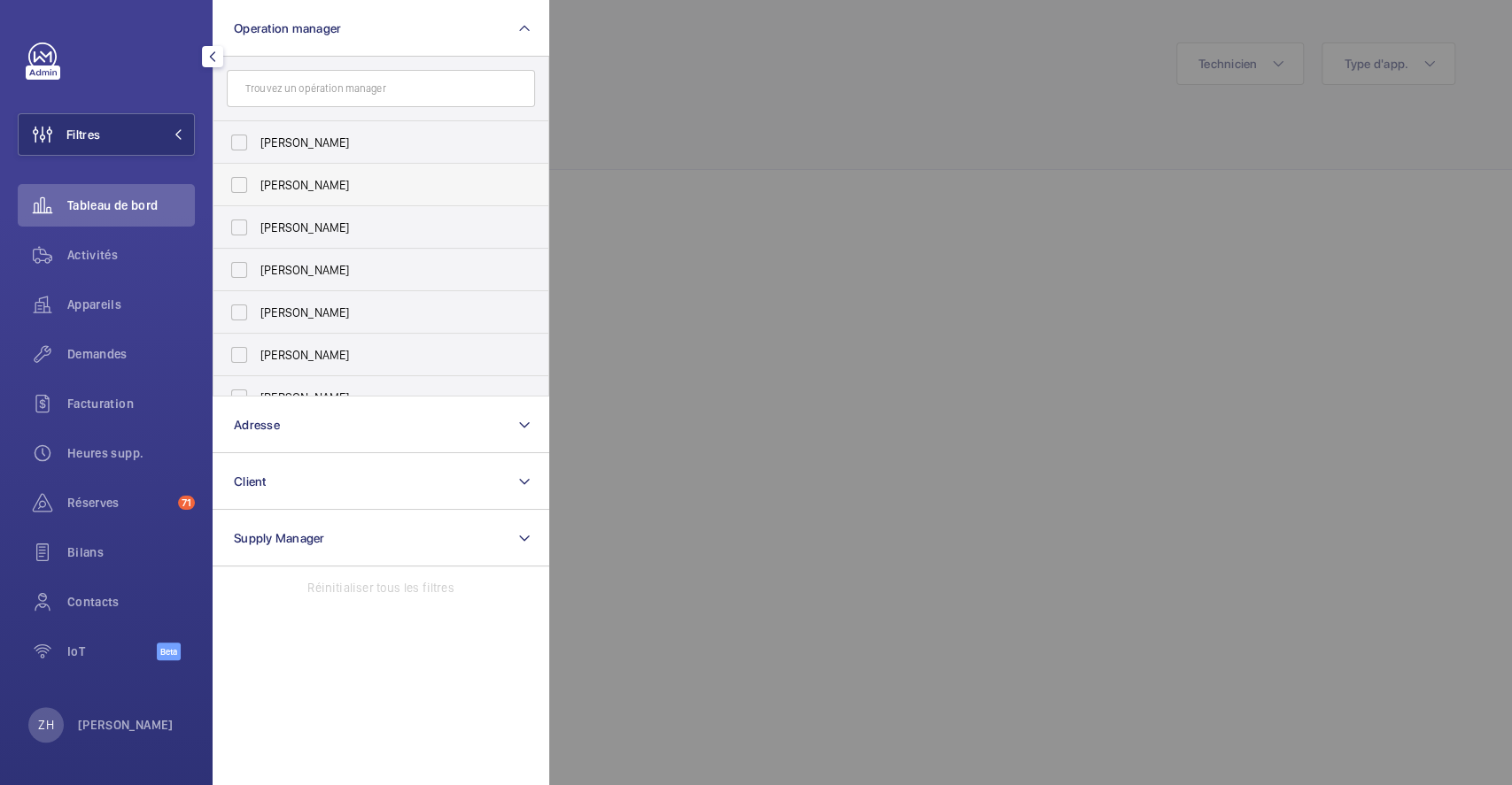
click at [314, 199] on label "[PERSON_NAME]" at bounding box center [368, 186] width 308 height 43
click at [257, 199] on input "[PERSON_NAME]" at bounding box center [239, 185] width 35 height 35
checkbox input "true"
click at [891, 94] on div at bounding box center [1305, 392] width 1512 height 785
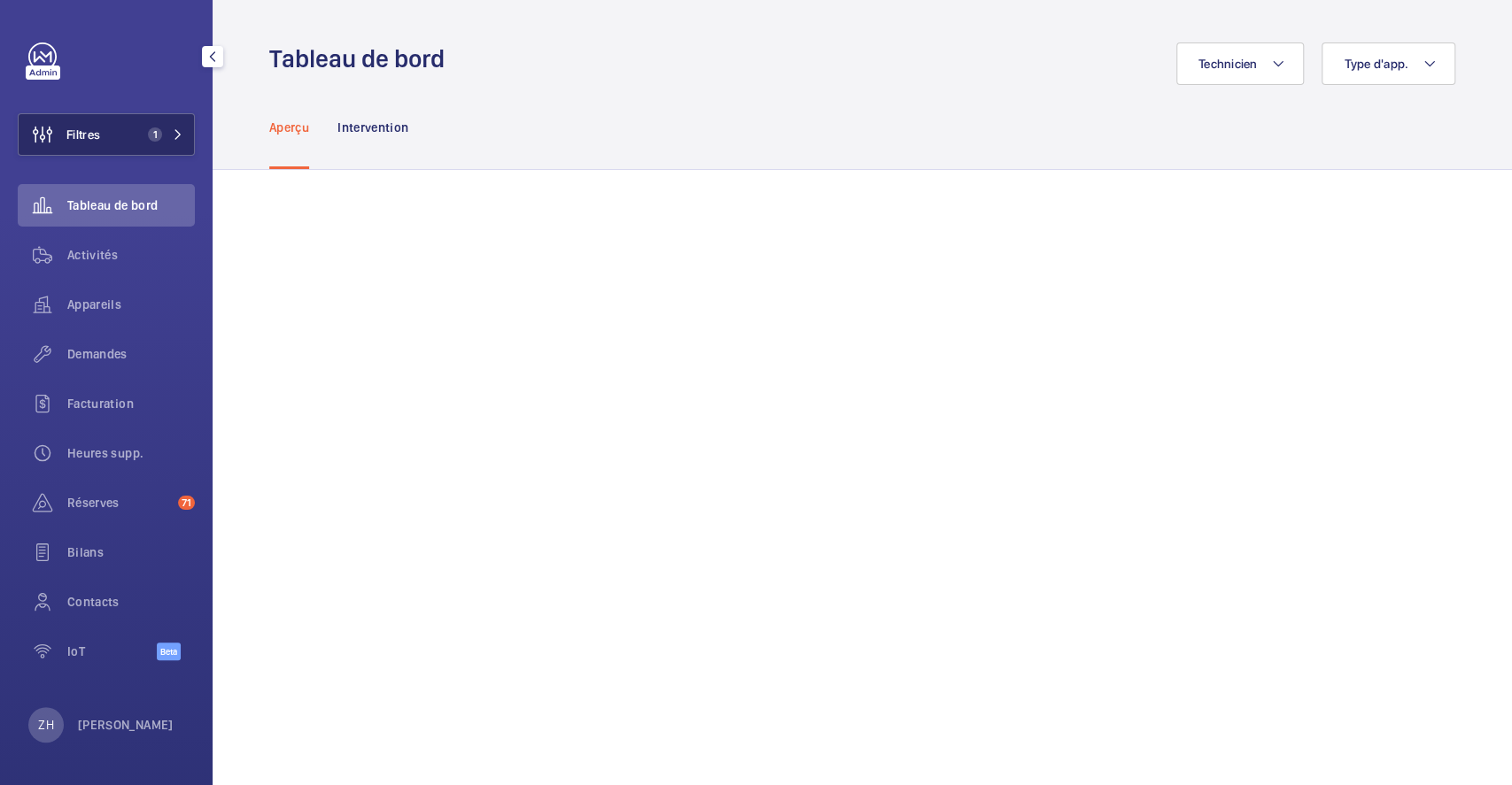
click at [106, 134] on button "Filtres 1" at bounding box center [106, 134] width 177 height 43
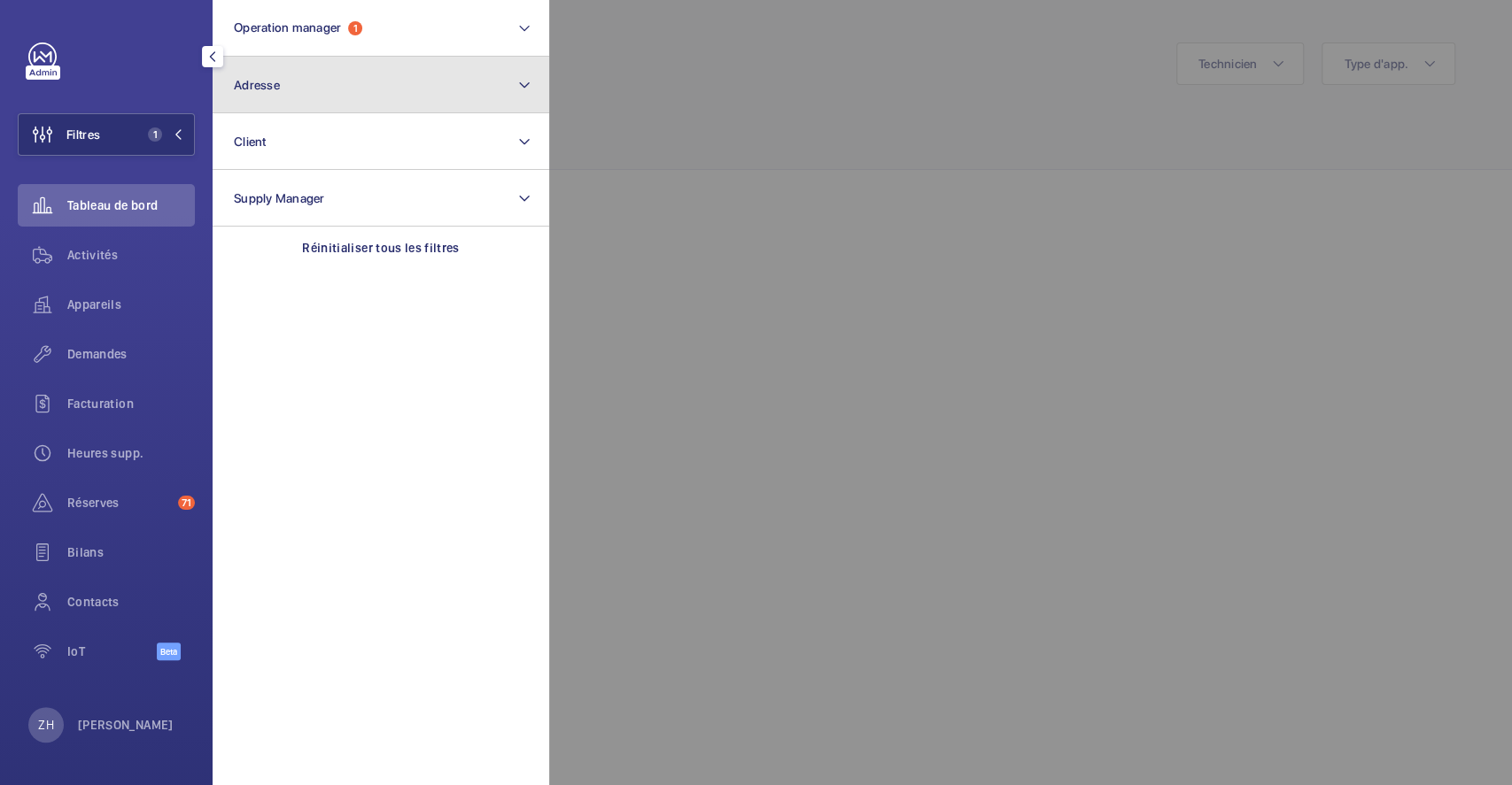
click at [293, 88] on button "Adresse" at bounding box center [381, 85] width 336 height 57
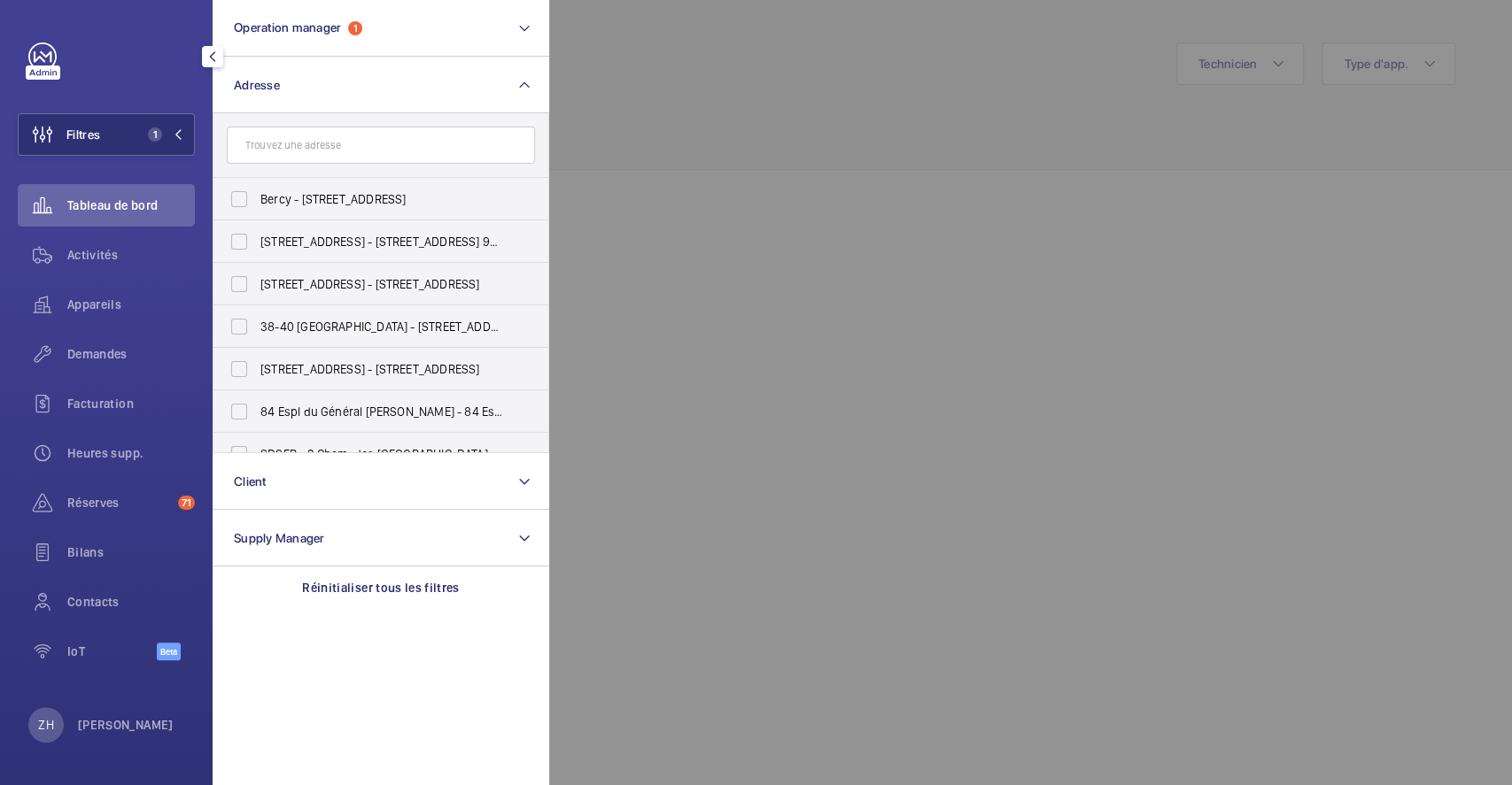
click at [317, 144] on input "text" at bounding box center [381, 146] width 308 height 37
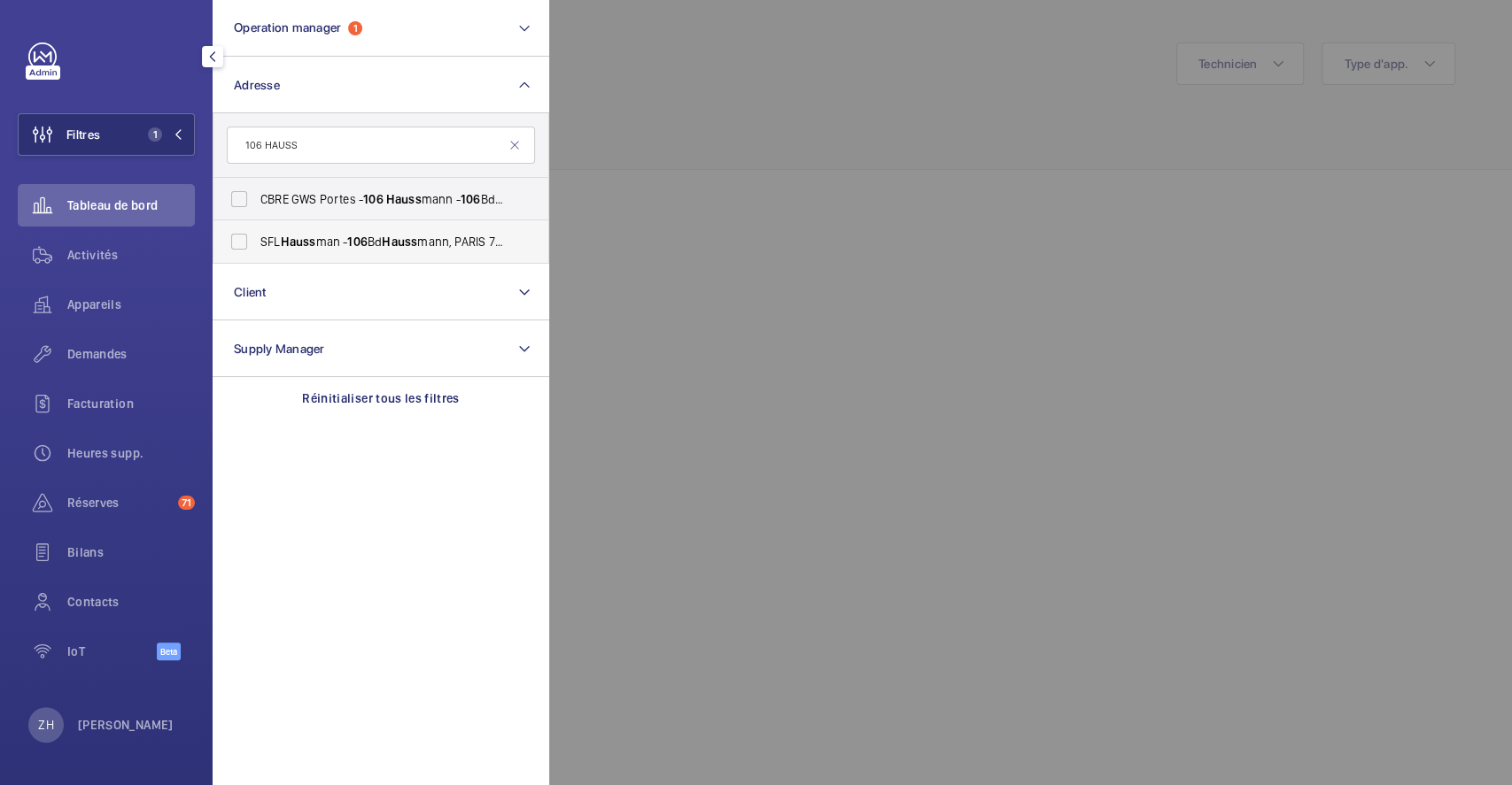
type input "106 HAUSS"
click at [246, 243] on label "SFL Hauss man - 106 Bd Hauss mann, PARIS 75008" at bounding box center [368, 242] width 308 height 43
click at [246, 243] on input "SFL Hauss man - 106 Bd Hauss mann, PARIS 75008" at bounding box center [239, 242] width 35 height 35
checkbox input "true"
click at [983, 95] on div at bounding box center [1305, 392] width 1512 height 785
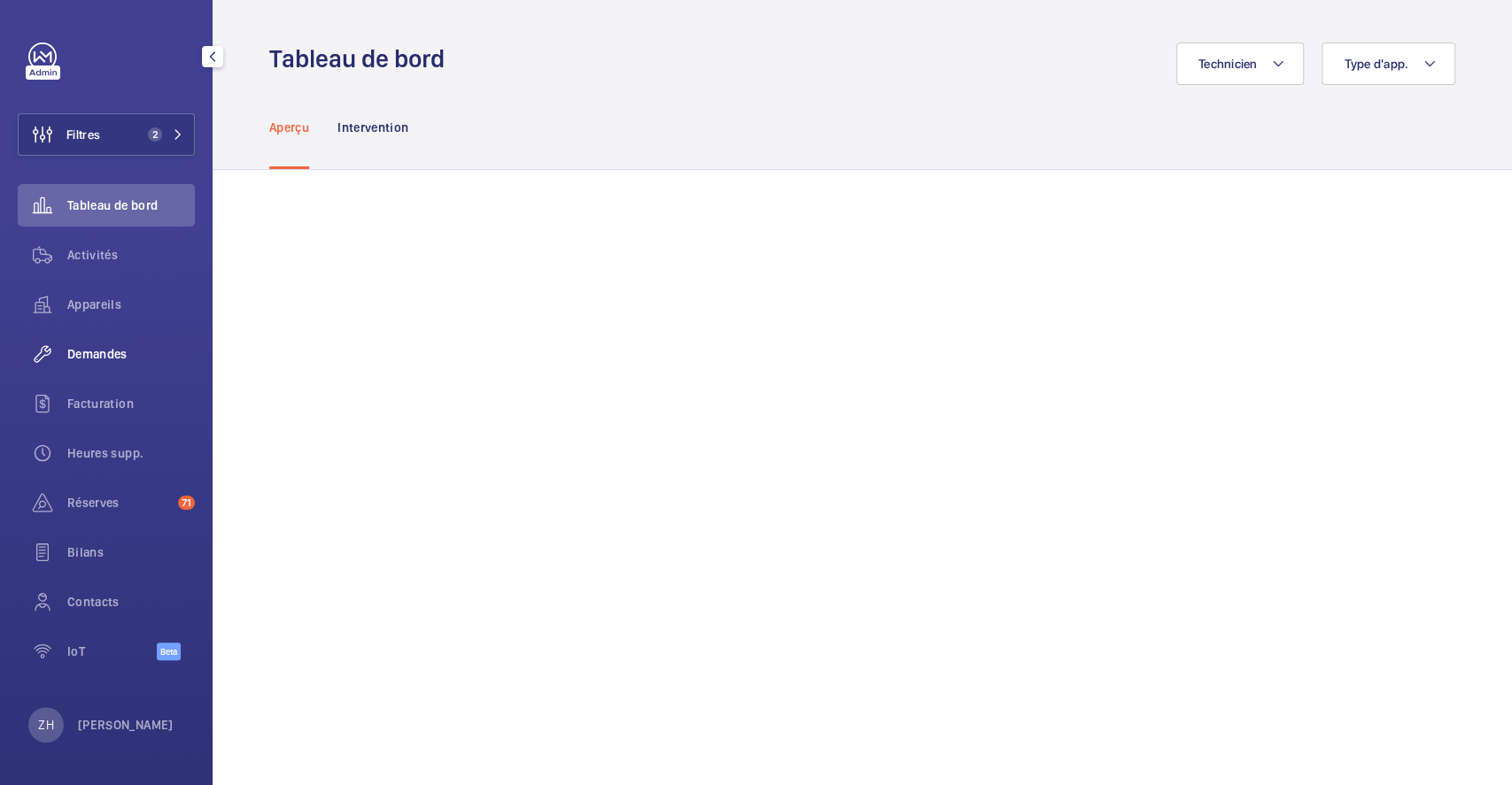
drag, startPoint x: 107, startPoint y: 356, endPoint x: 142, endPoint y: 357, distance: 35.0
click at [107, 355] on span "Demandes" at bounding box center [131, 354] width 128 height 18
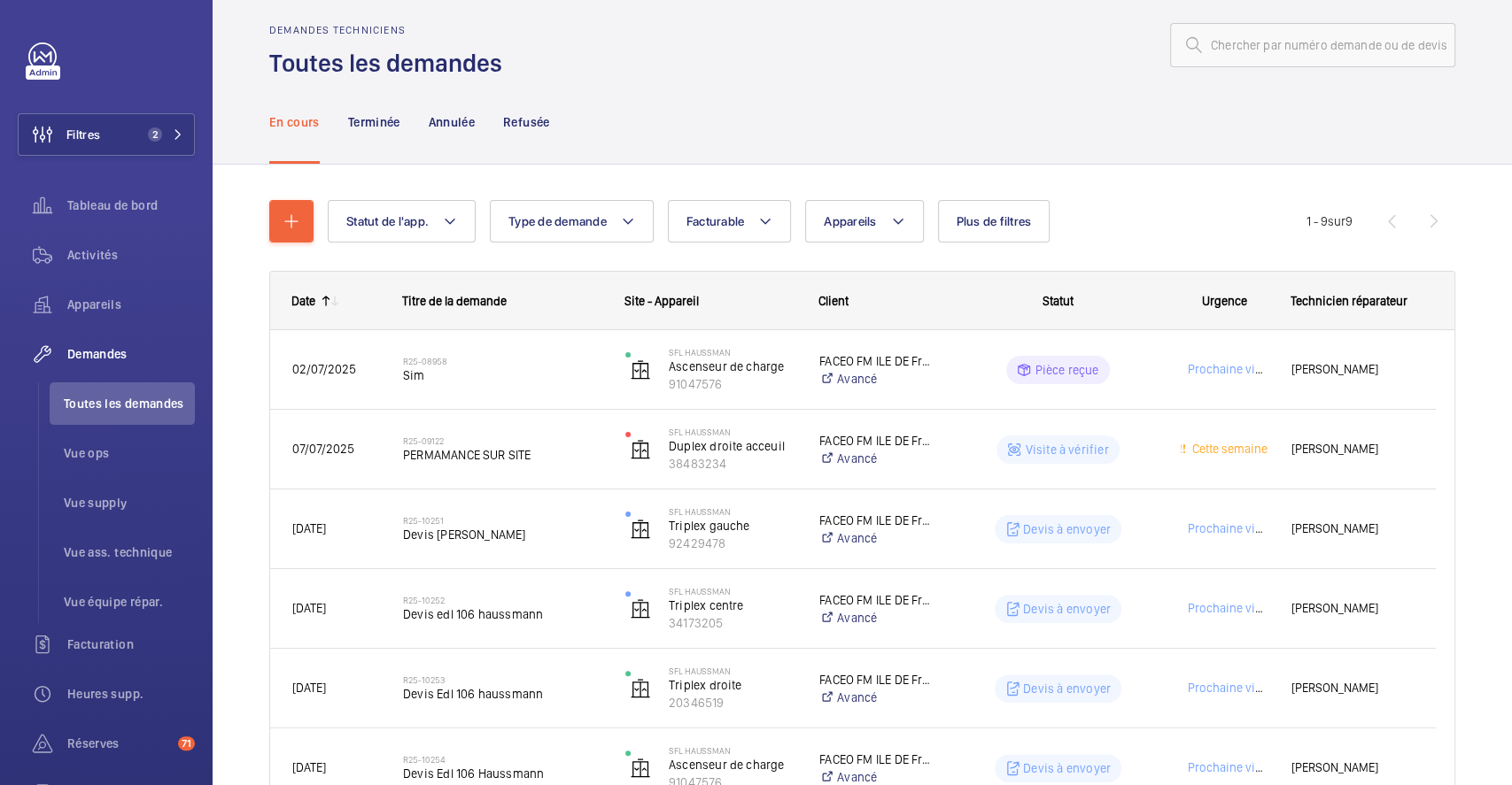
scroll to position [12, 0]
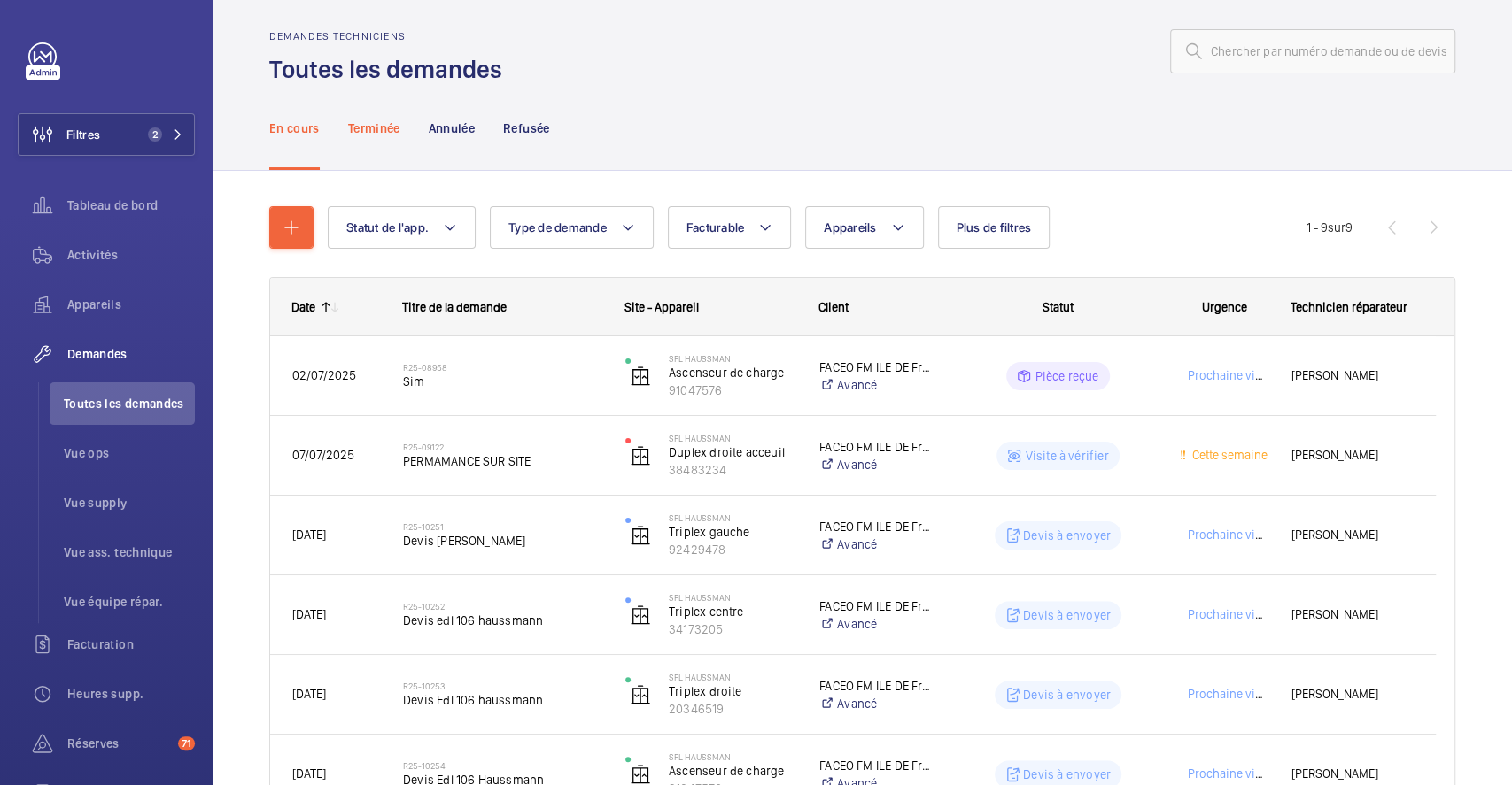
click at [389, 128] on p "Terminée" at bounding box center [374, 128] width 52 height 18
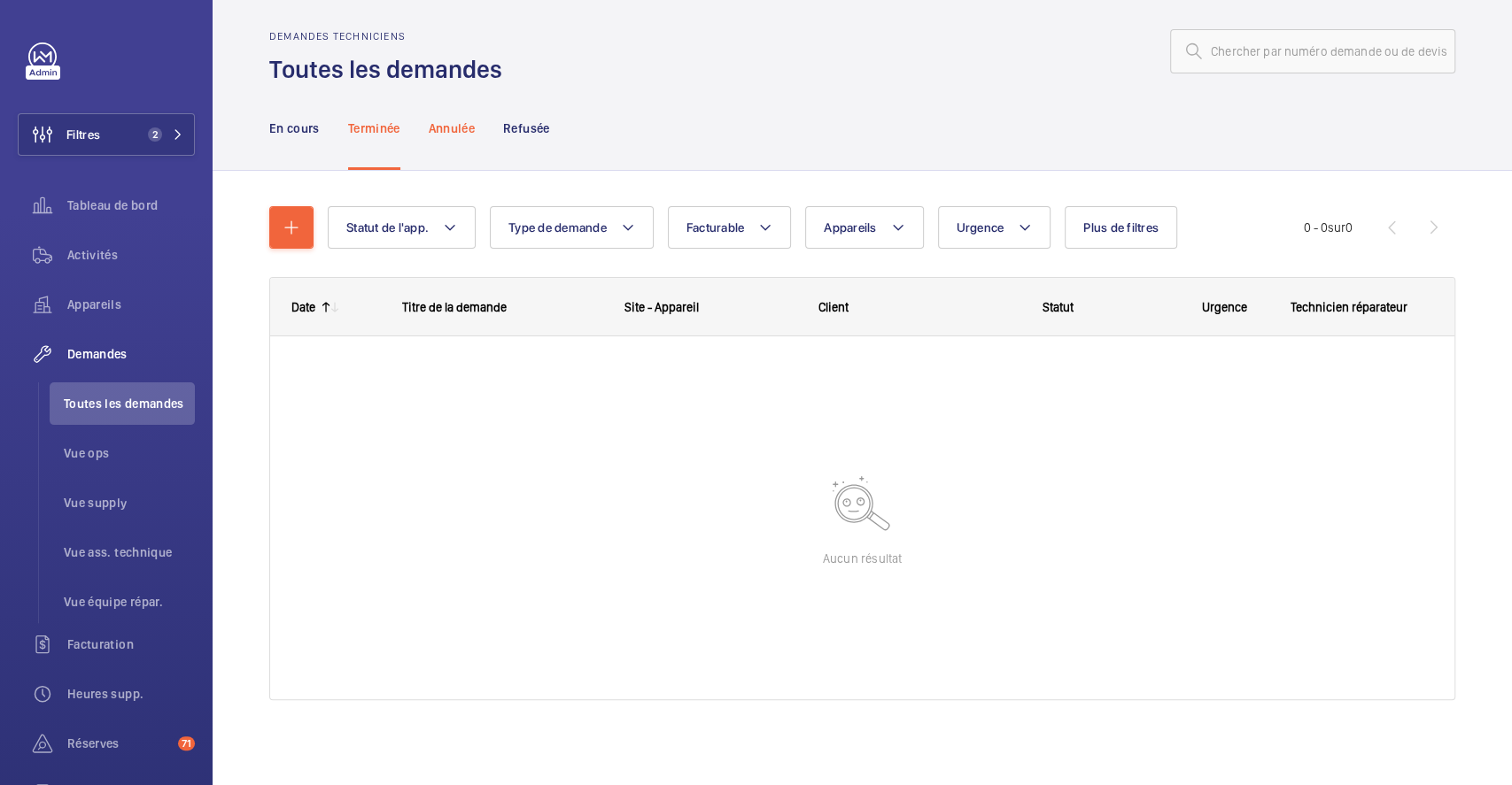
click at [445, 124] on p "Annulée" at bounding box center [451, 128] width 46 height 18
click at [303, 124] on p "En cours" at bounding box center [294, 128] width 50 height 18
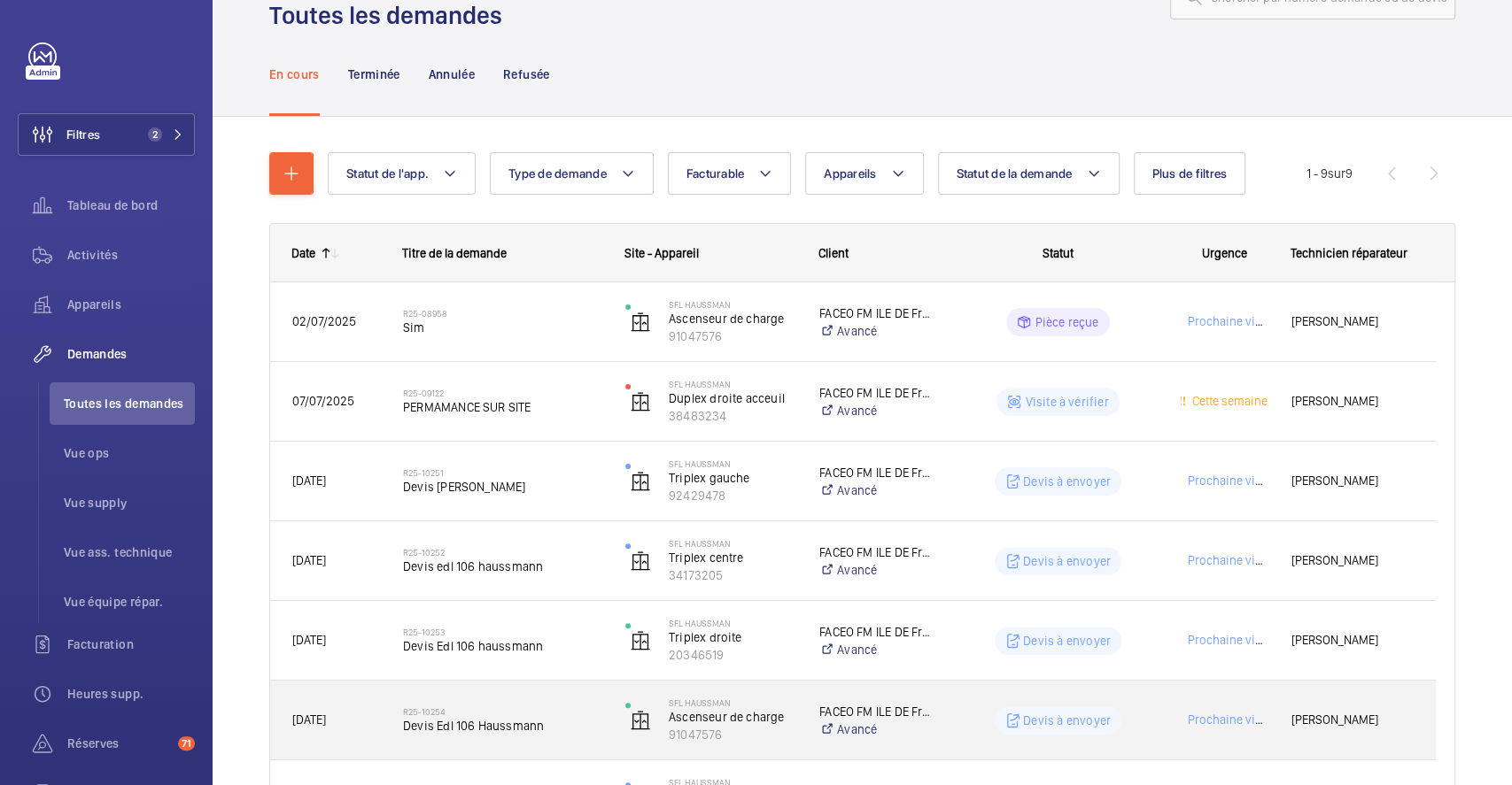
scroll to position [12, 0]
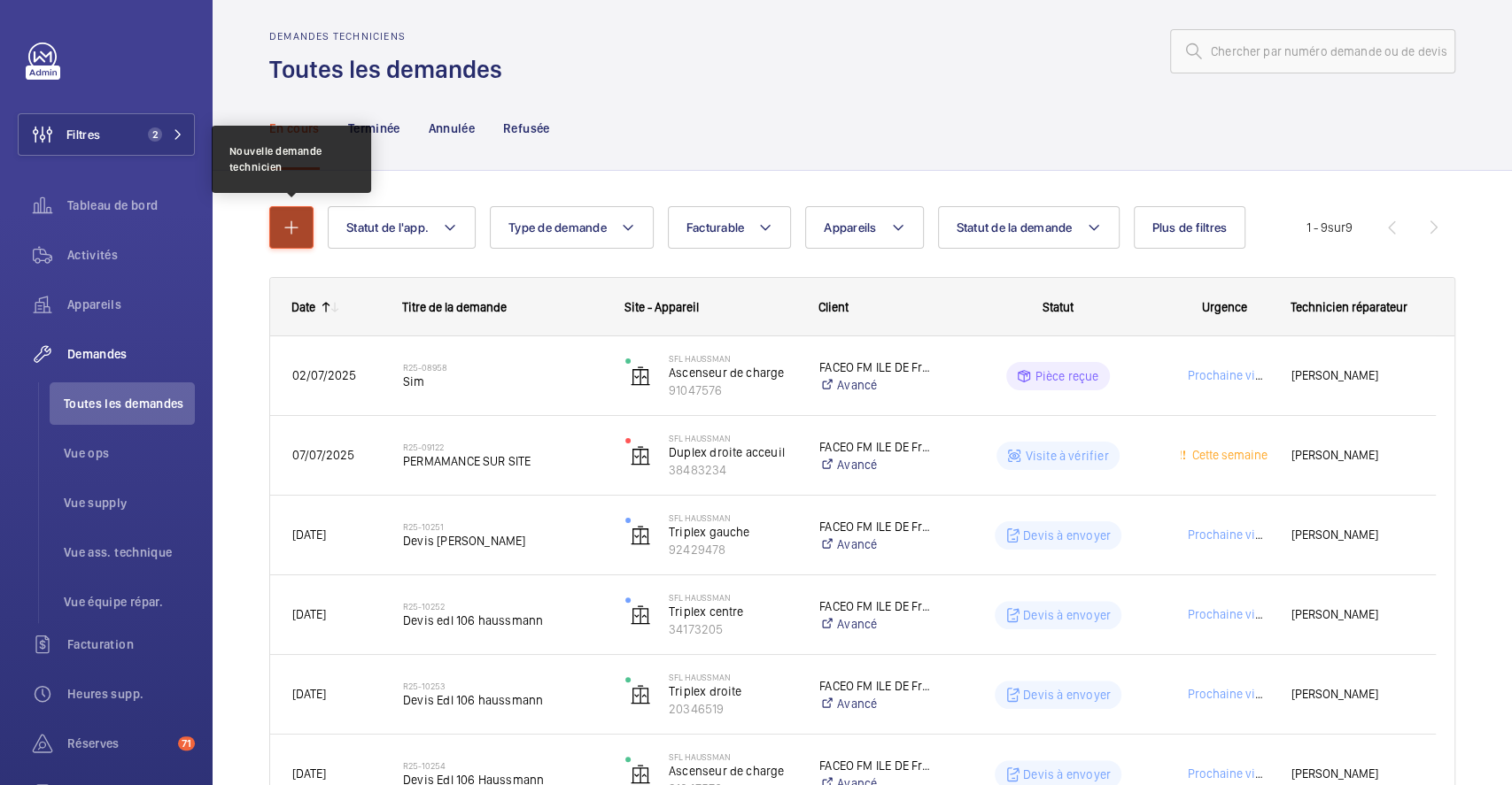
click at [299, 216] on button "button" at bounding box center [290, 228] width 44 height 43
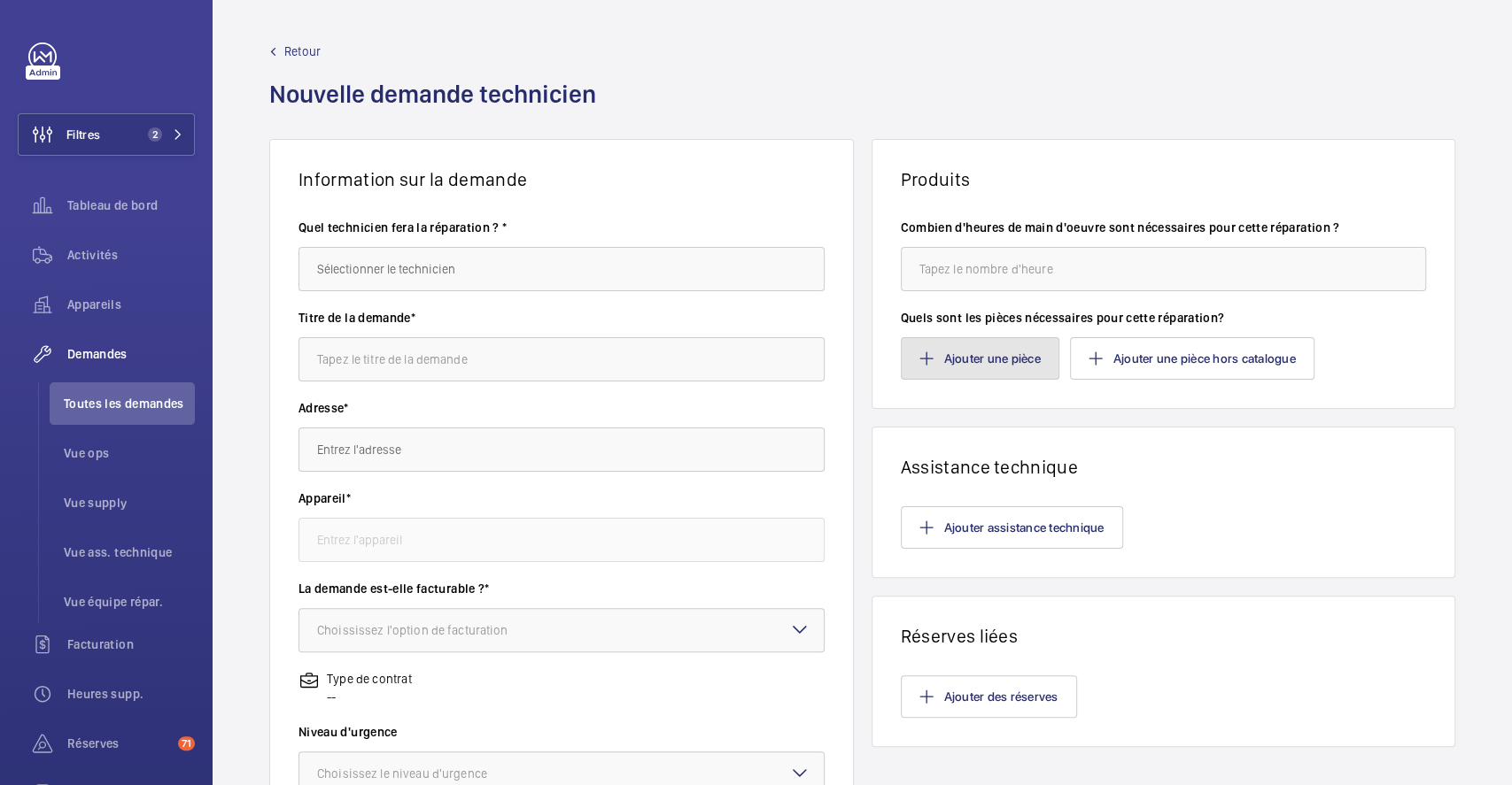
click at [1005, 357] on button "Ajouter une pièce" at bounding box center [981, 358] width 159 height 43
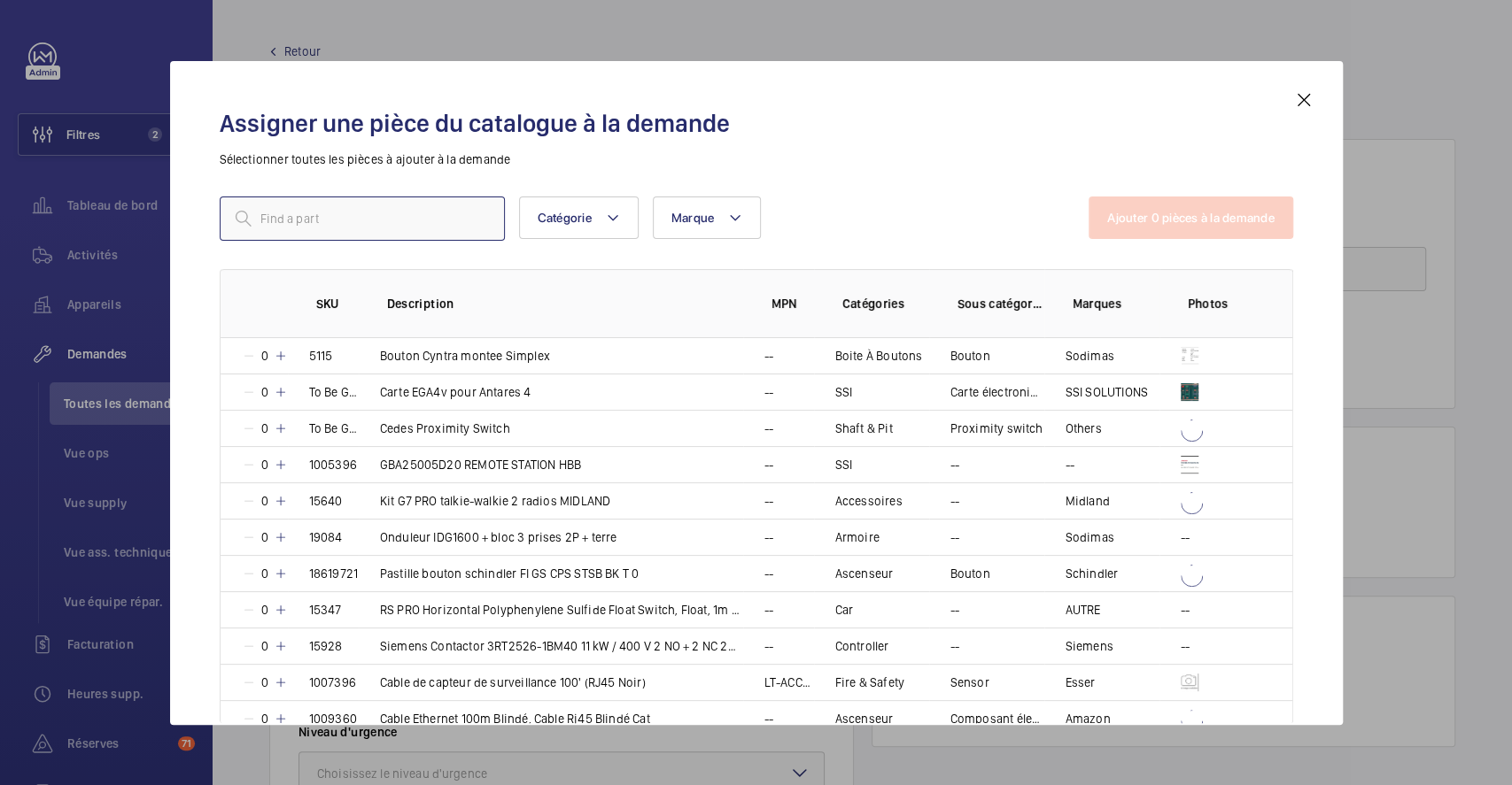
click at [389, 217] on input "text" at bounding box center [361, 218] width 285 height 44
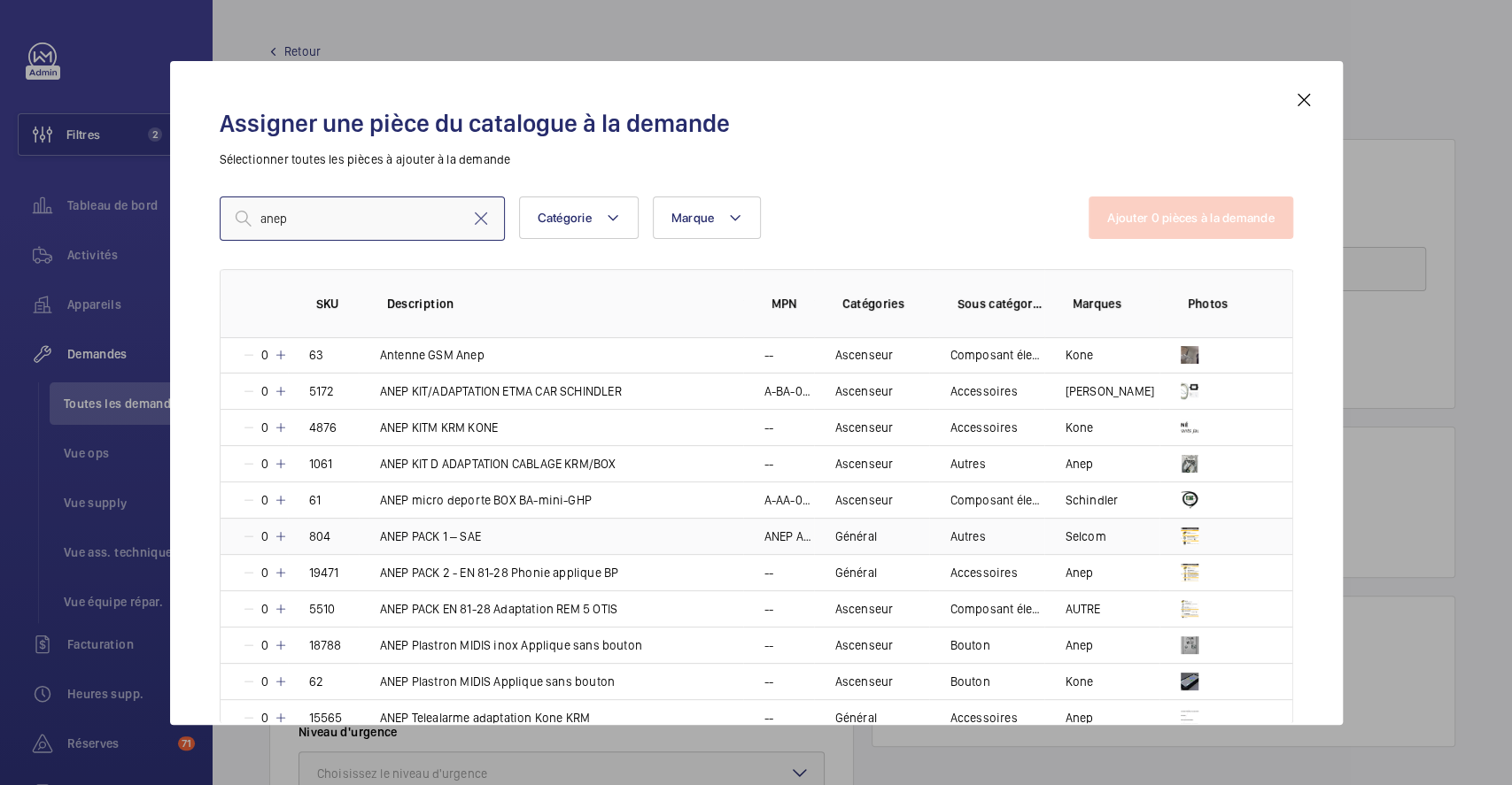
scroll to position [590, 0]
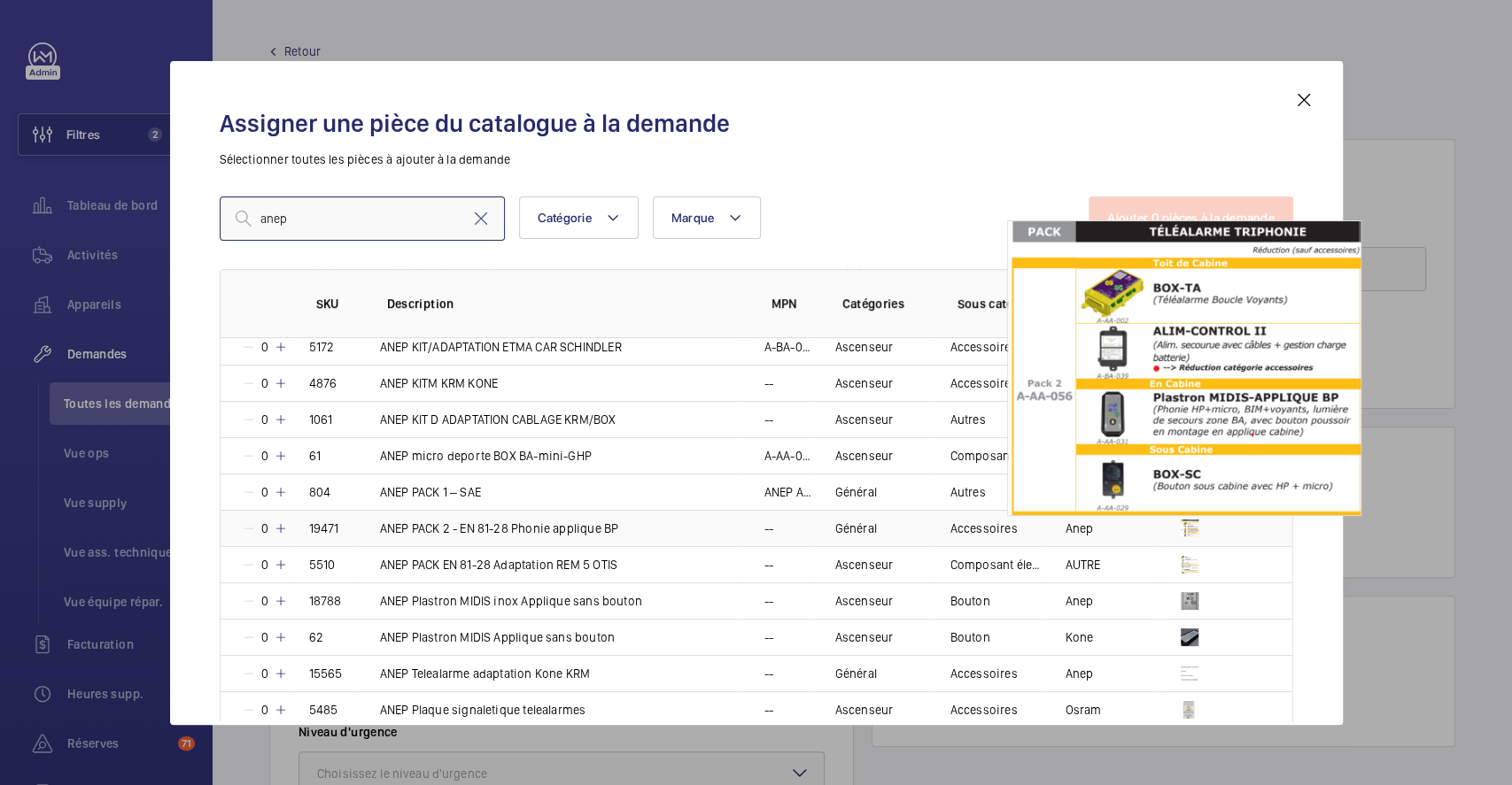
type input "anep"
click at [1184, 532] on img at bounding box center [1190, 528] width 18 height 18
click at [1185, 524] on img at bounding box center [1190, 528] width 18 height 18
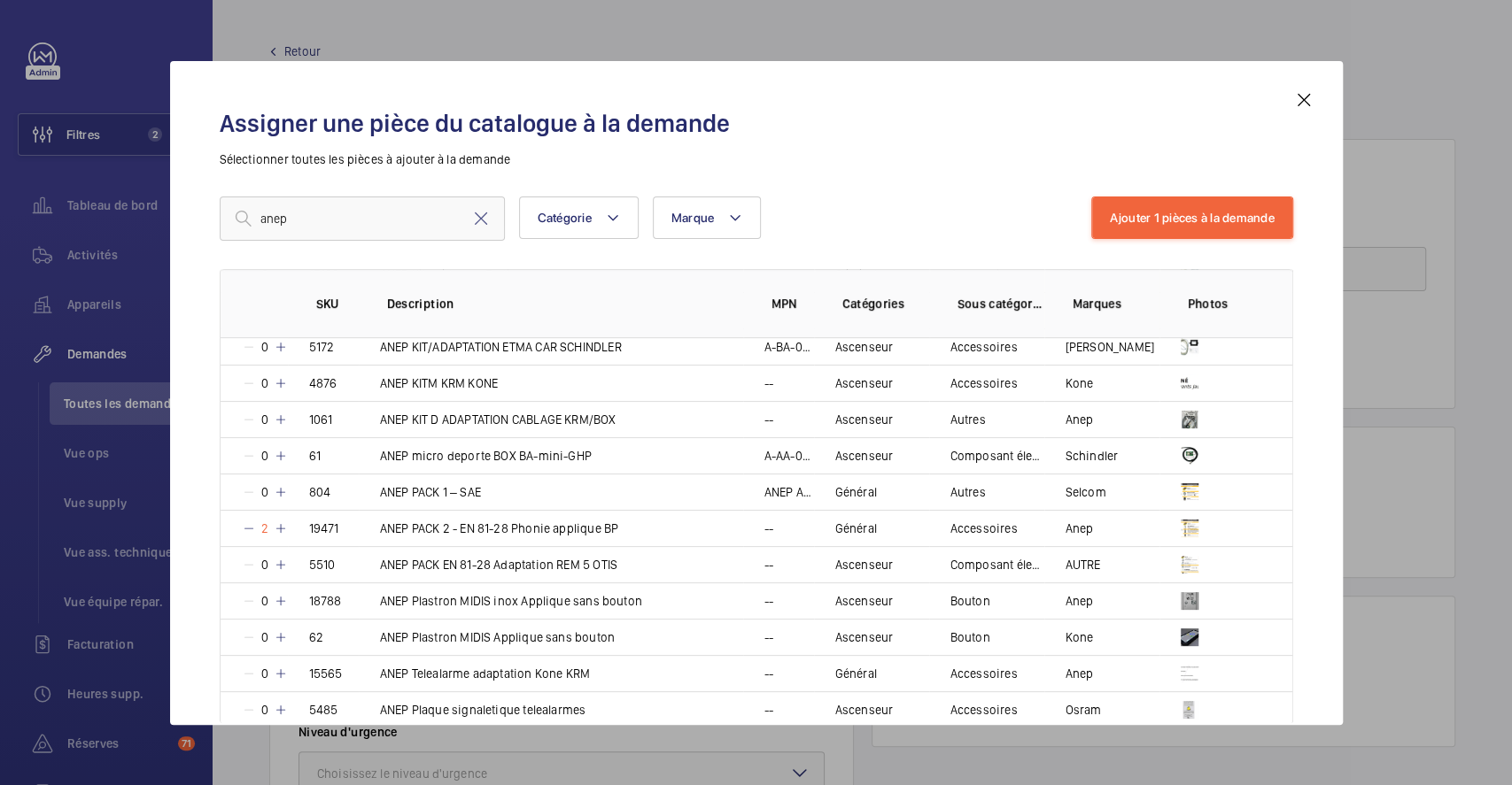
click at [1294, 95] on mat-icon at bounding box center [1304, 100] width 21 height 21
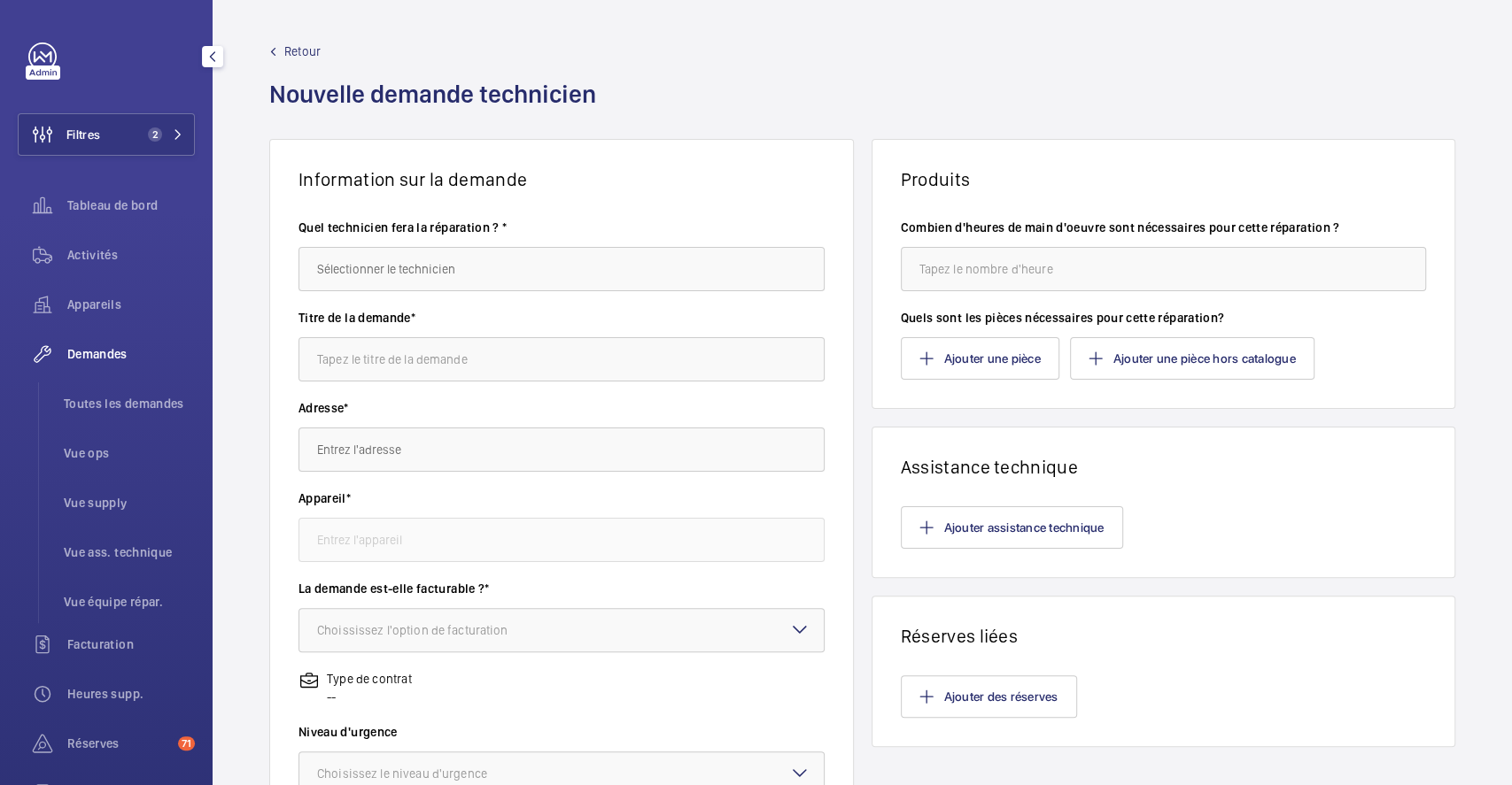
drag, startPoint x: 128, startPoint y: 142, endPoint x: 212, endPoint y: 135, distance: 84.3
click at [128, 142] on button "Filtres 2" at bounding box center [106, 134] width 177 height 43
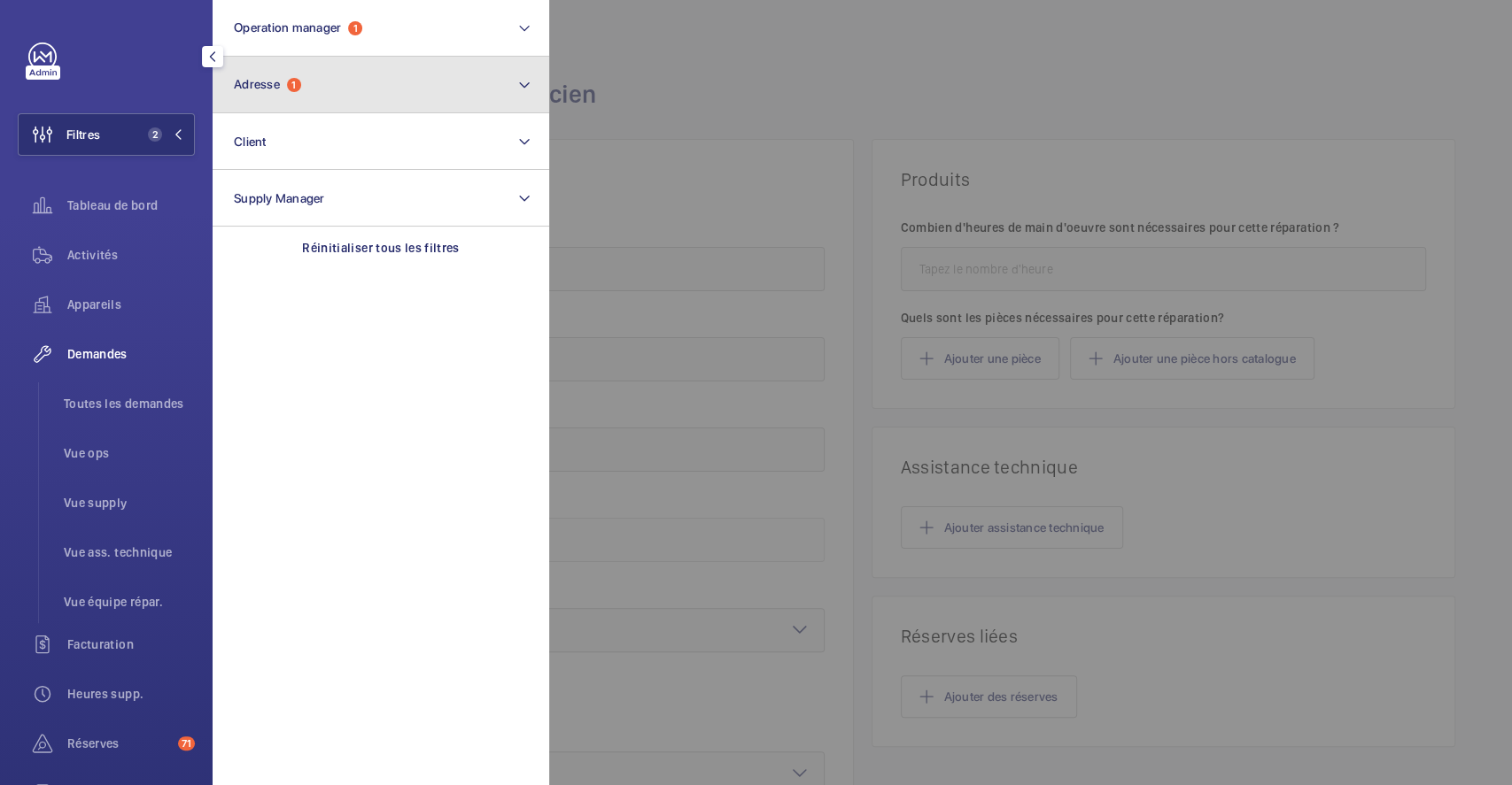
click at [315, 79] on button "Adresse 1" at bounding box center [381, 85] width 336 height 57
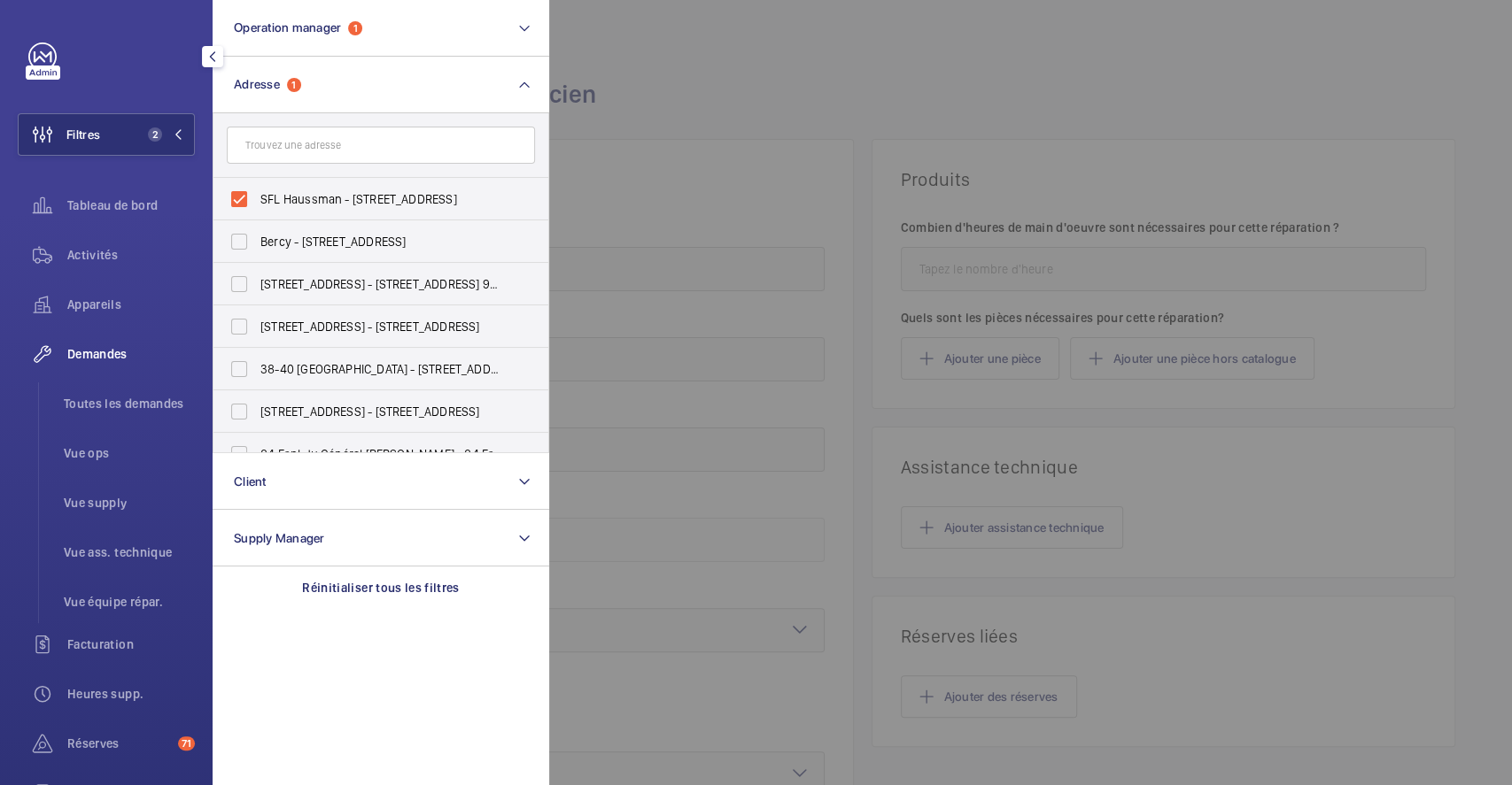
drag, startPoint x: 236, startPoint y: 195, endPoint x: 184, endPoint y: 170, distance: 57.7
click at [235, 196] on label "SFL Haussman - 106 Bd Haussmann, PARIS 75008" at bounding box center [368, 200] width 308 height 43
click at [235, 196] on input "SFL Haussman - 106 Bd Haussmann, PARIS 75008" at bounding box center [239, 199] width 35 height 35
checkbox input "false"
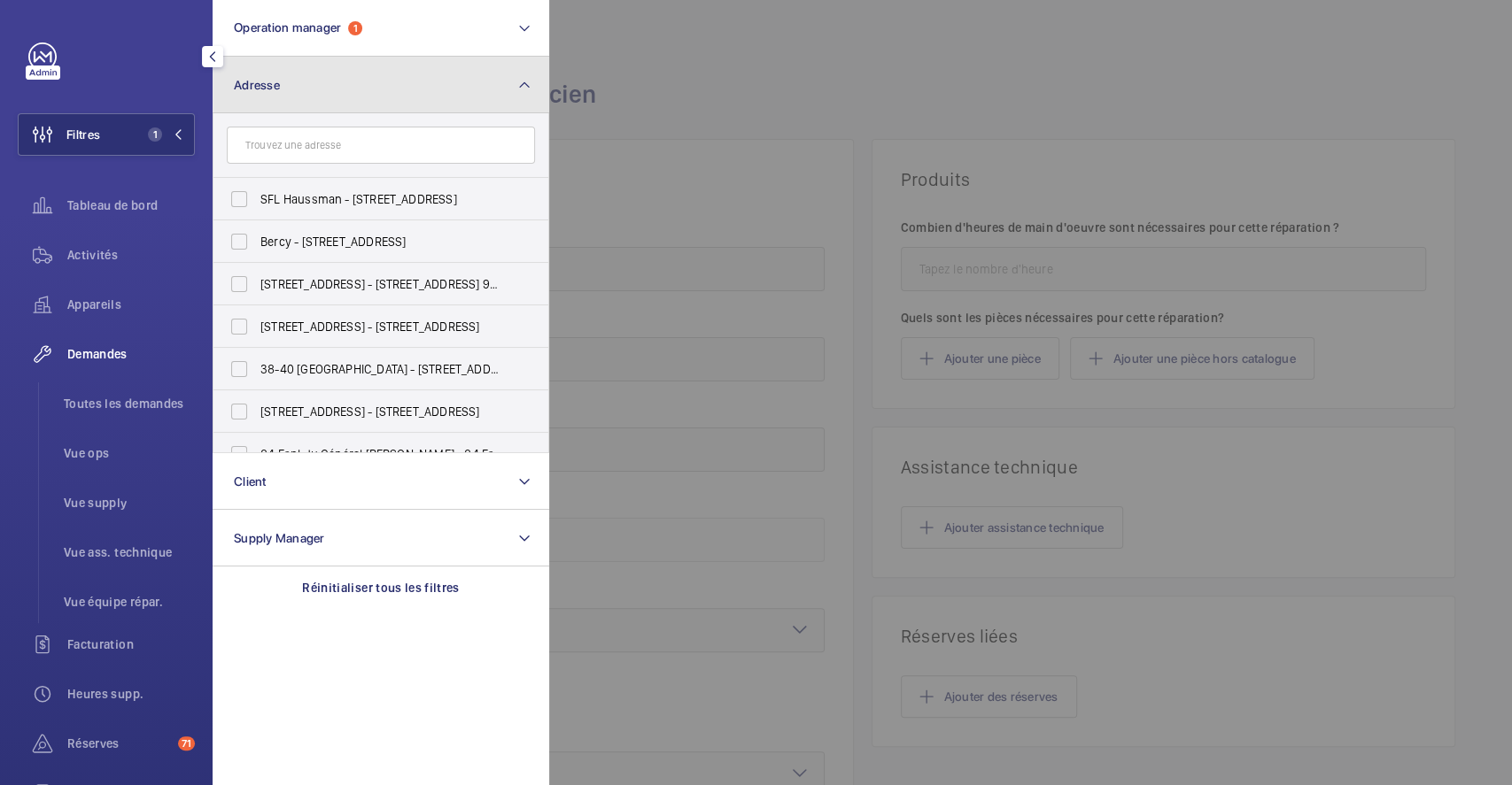
click at [276, 84] on span "Adresse" at bounding box center [256, 84] width 46 height 14
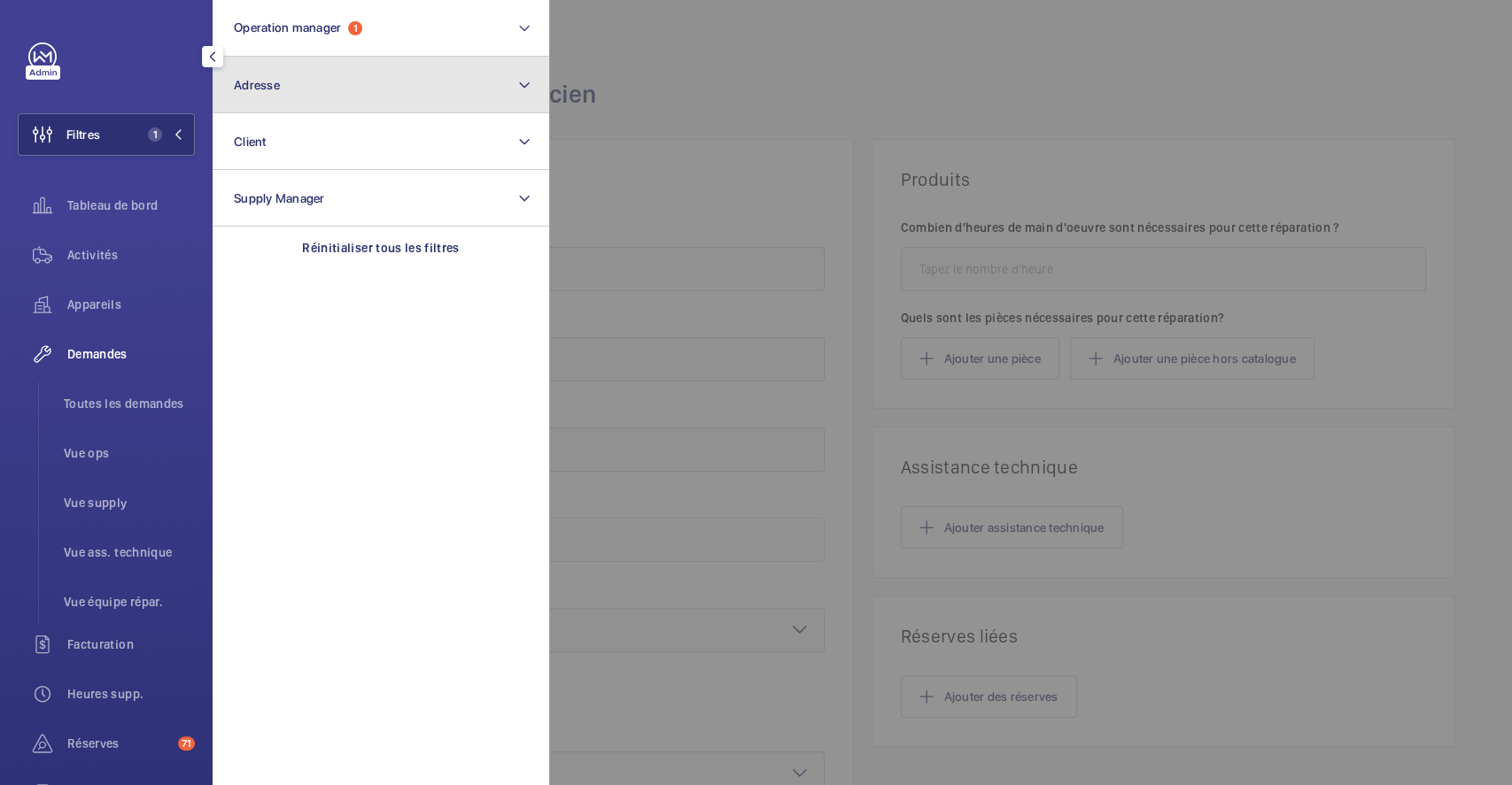
click at [280, 84] on button "Adresse" at bounding box center [381, 85] width 336 height 57
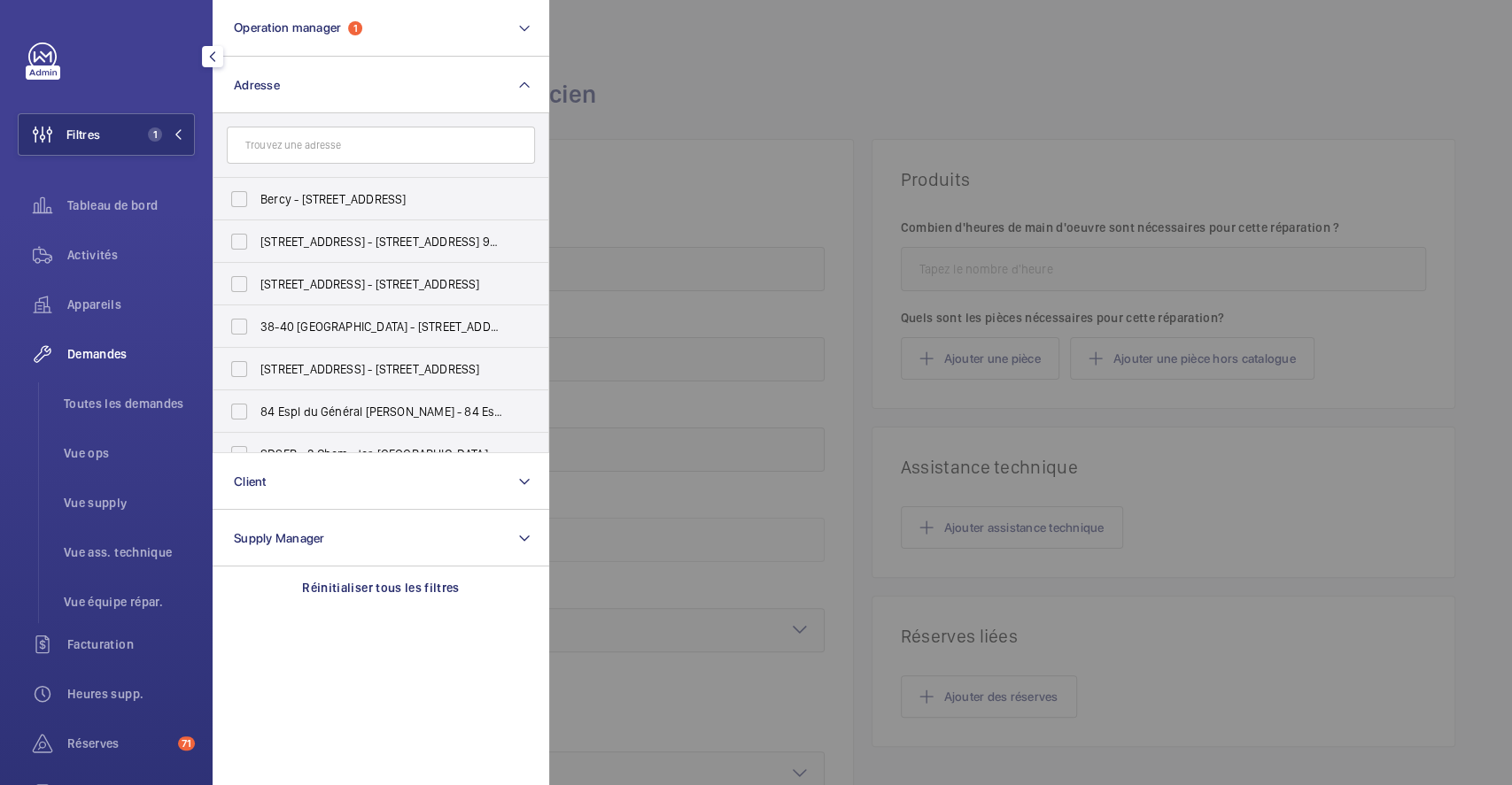
click at [284, 154] on input "text" at bounding box center [381, 146] width 308 height 37
type input "111 BRUNE"
click at [241, 191] on label "Bachelard - 111 Boulevard Brune , PARIS 75014" at bounding box center [368, 200] width 308 height 43
click at [241, 191] on input "Bachelard - 111 Boulevard Brune , PARIS 75014" at bounding box center [239, 199] width 35 height 35
checkbox input "true"
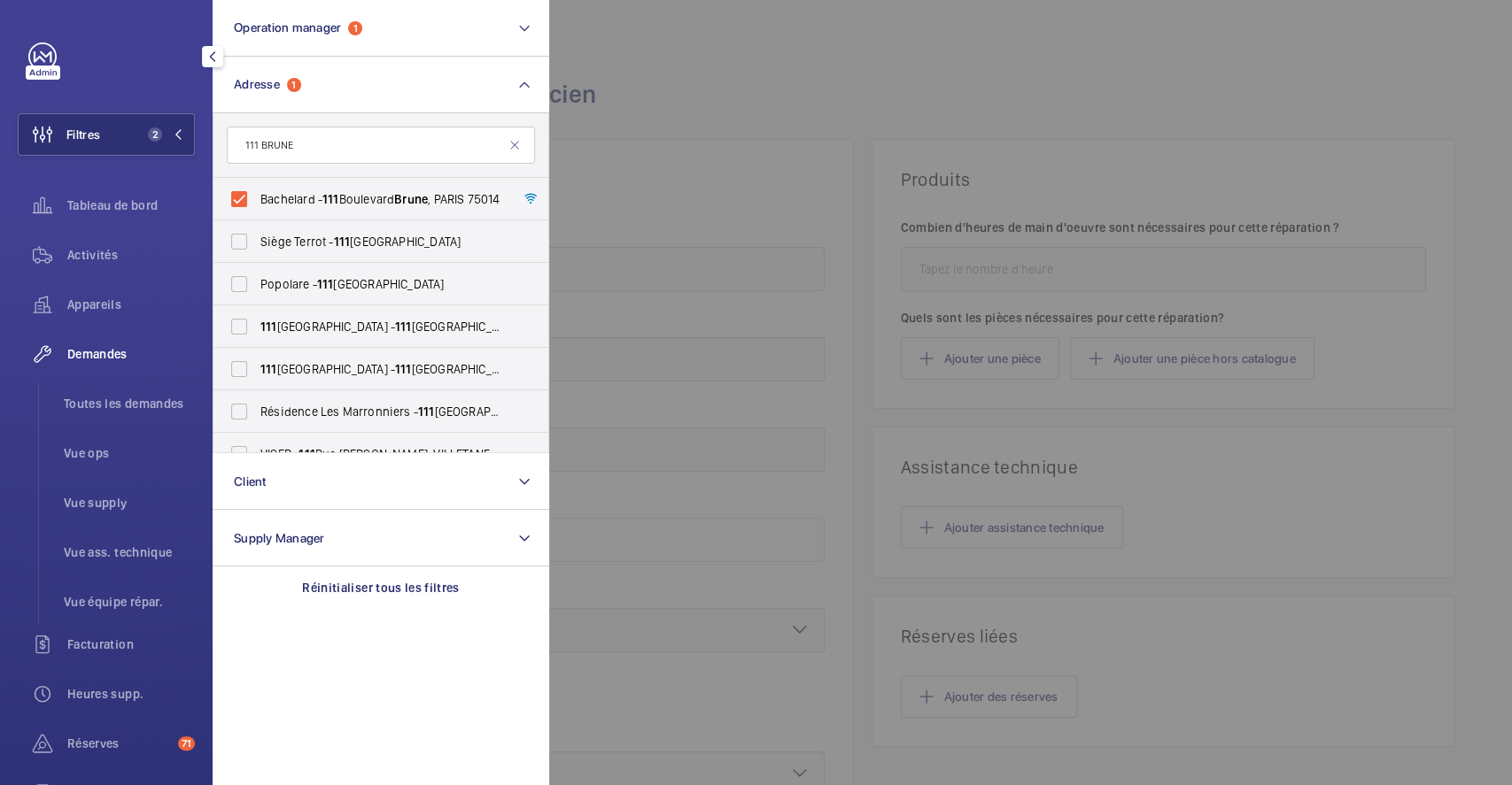
click at [114, 346] on span "Demandes" at bounding box center [131, 354] width 128 height 18
click at [109, 402] on span "Toutes les demandes" at bounding box center [129, 403] width 131 height 18
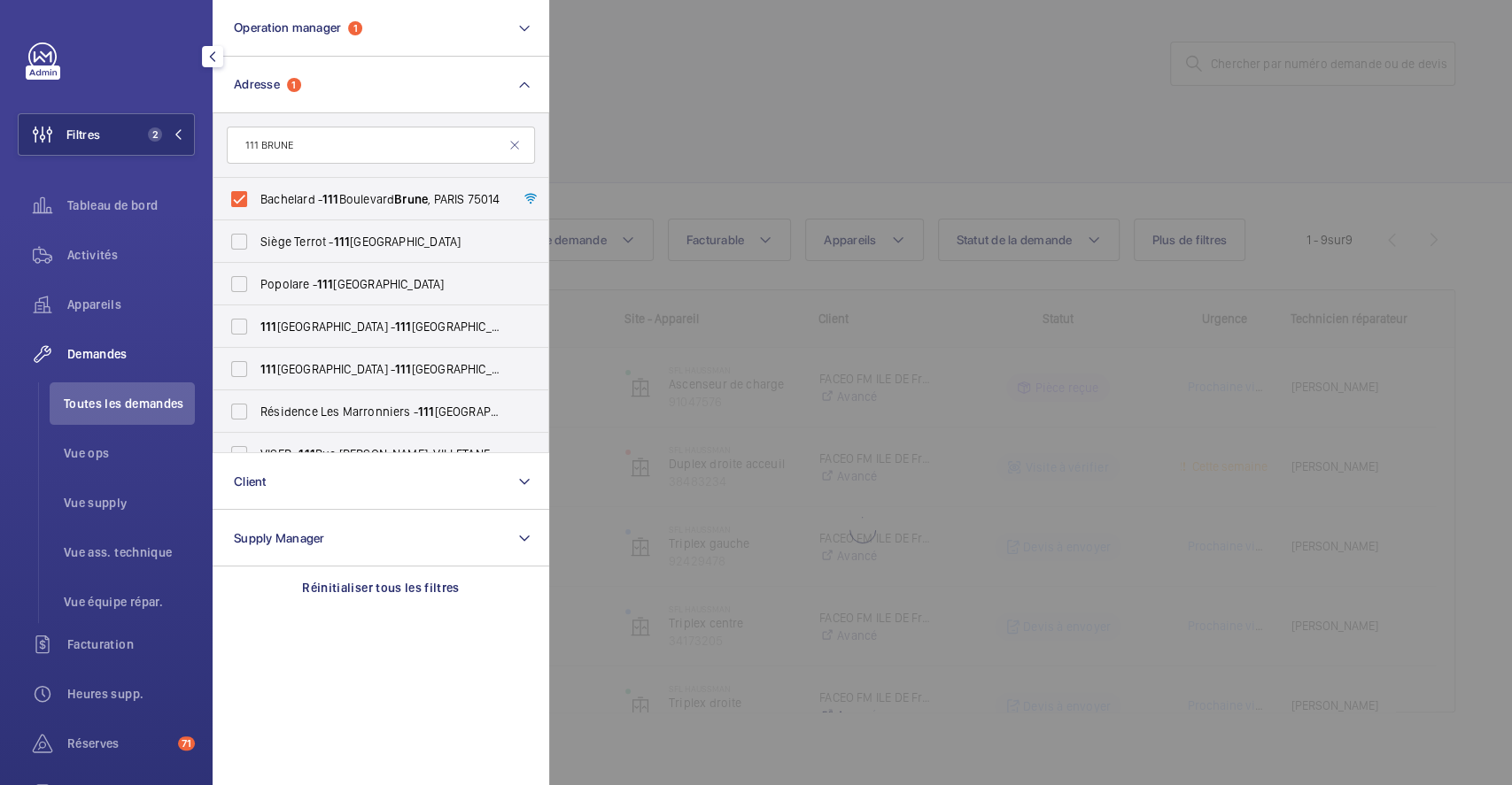
click at [922, 91] on div at bounding box center [1305, 392] width 1512 height 785
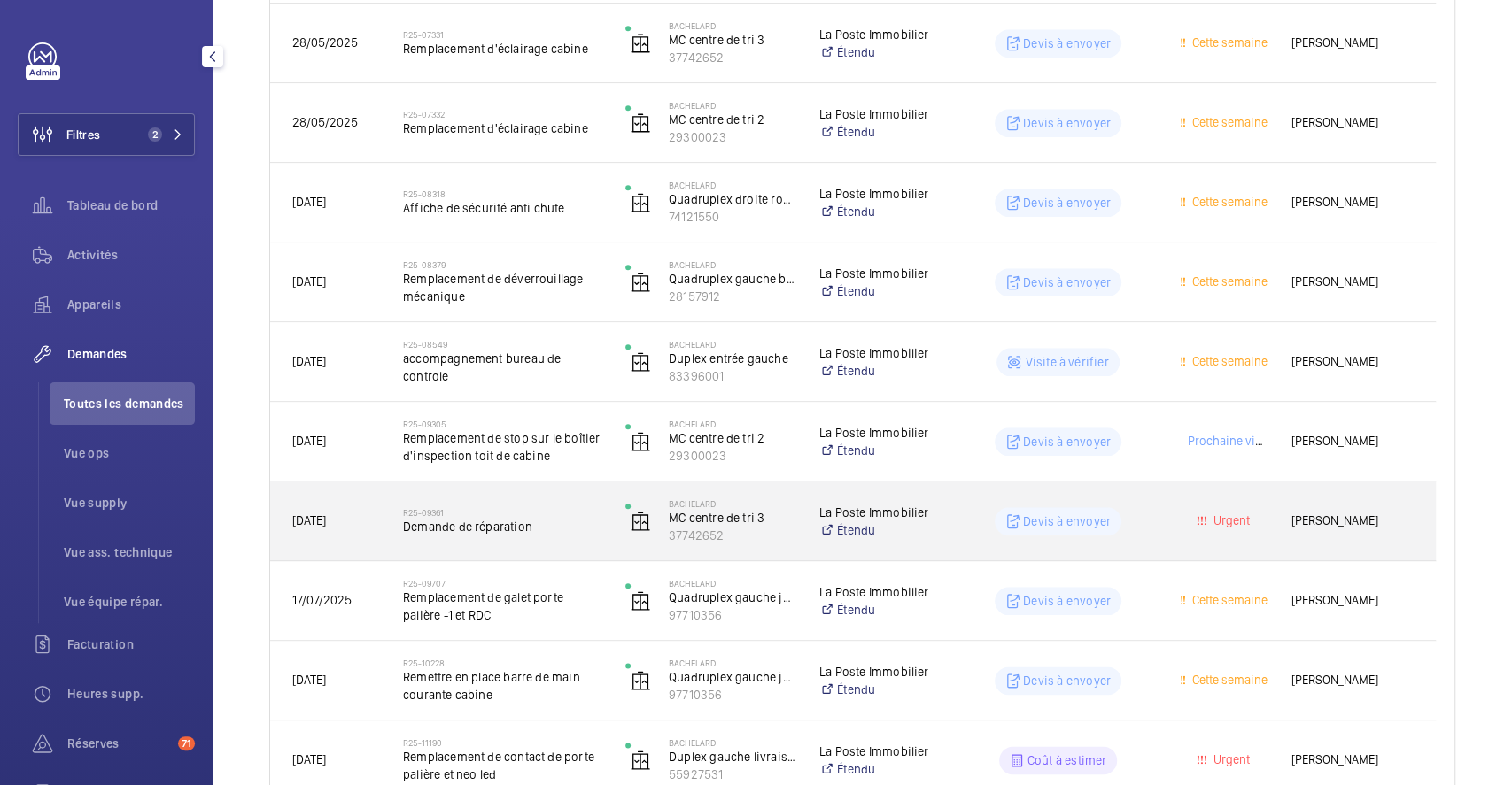
scroll to position [1163, 0]
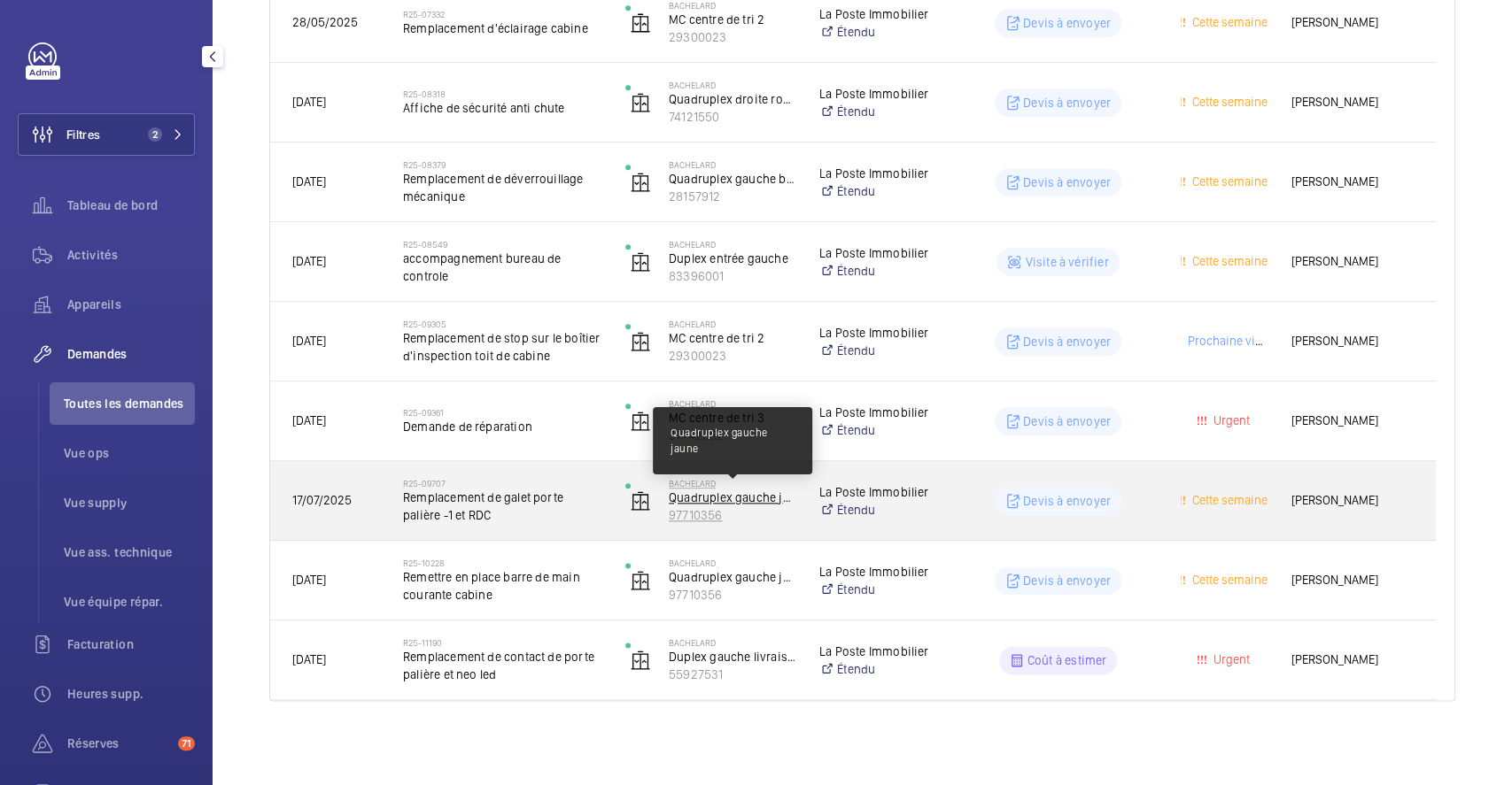
click at [770, 503] on p "Quadruplex gauche jaune" at bounding box center [732, 498] width 128 height 18
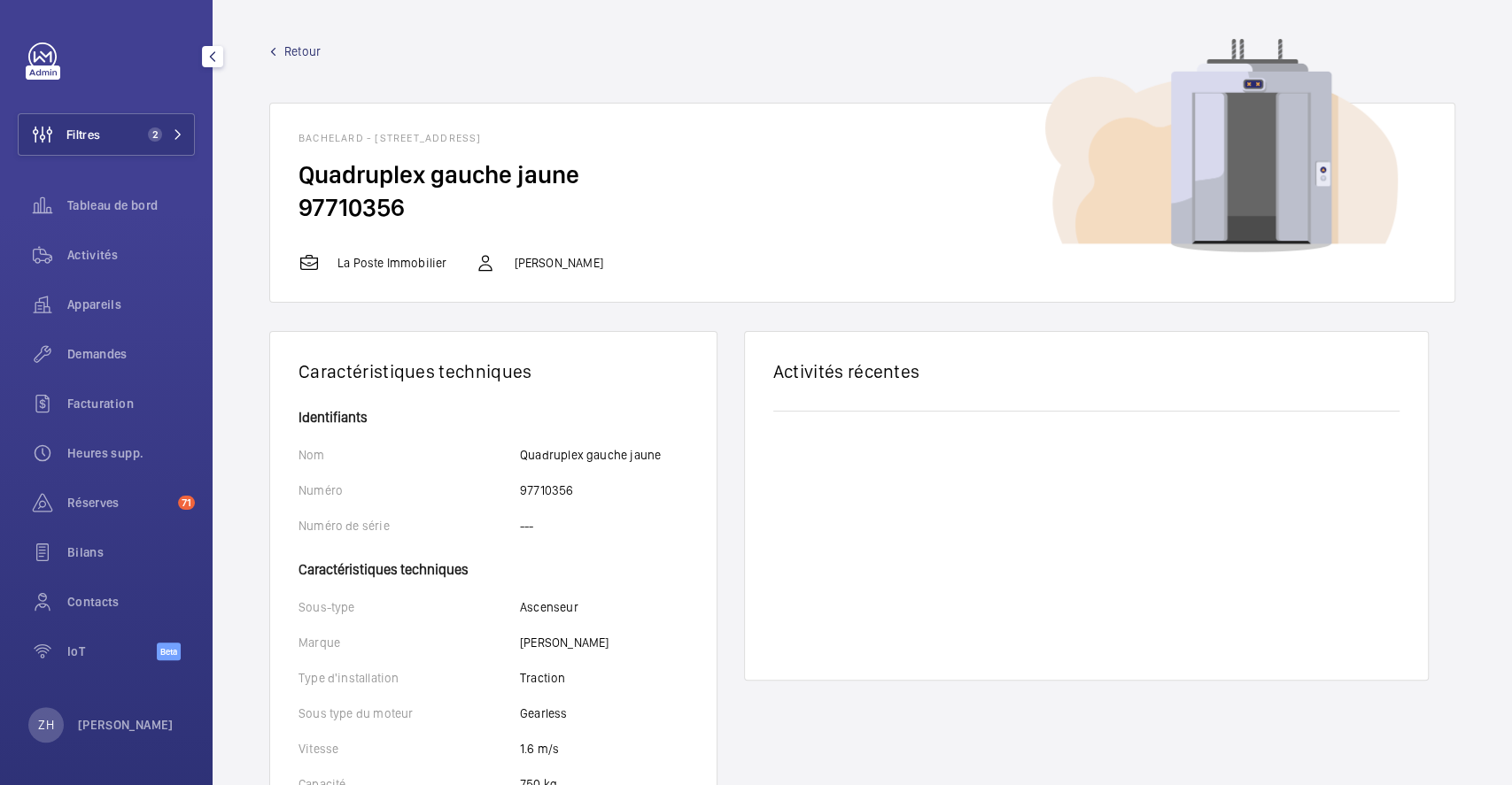
click at [290, 45] on span "Retour" at bounding box center [303, 51] width 36 height 18
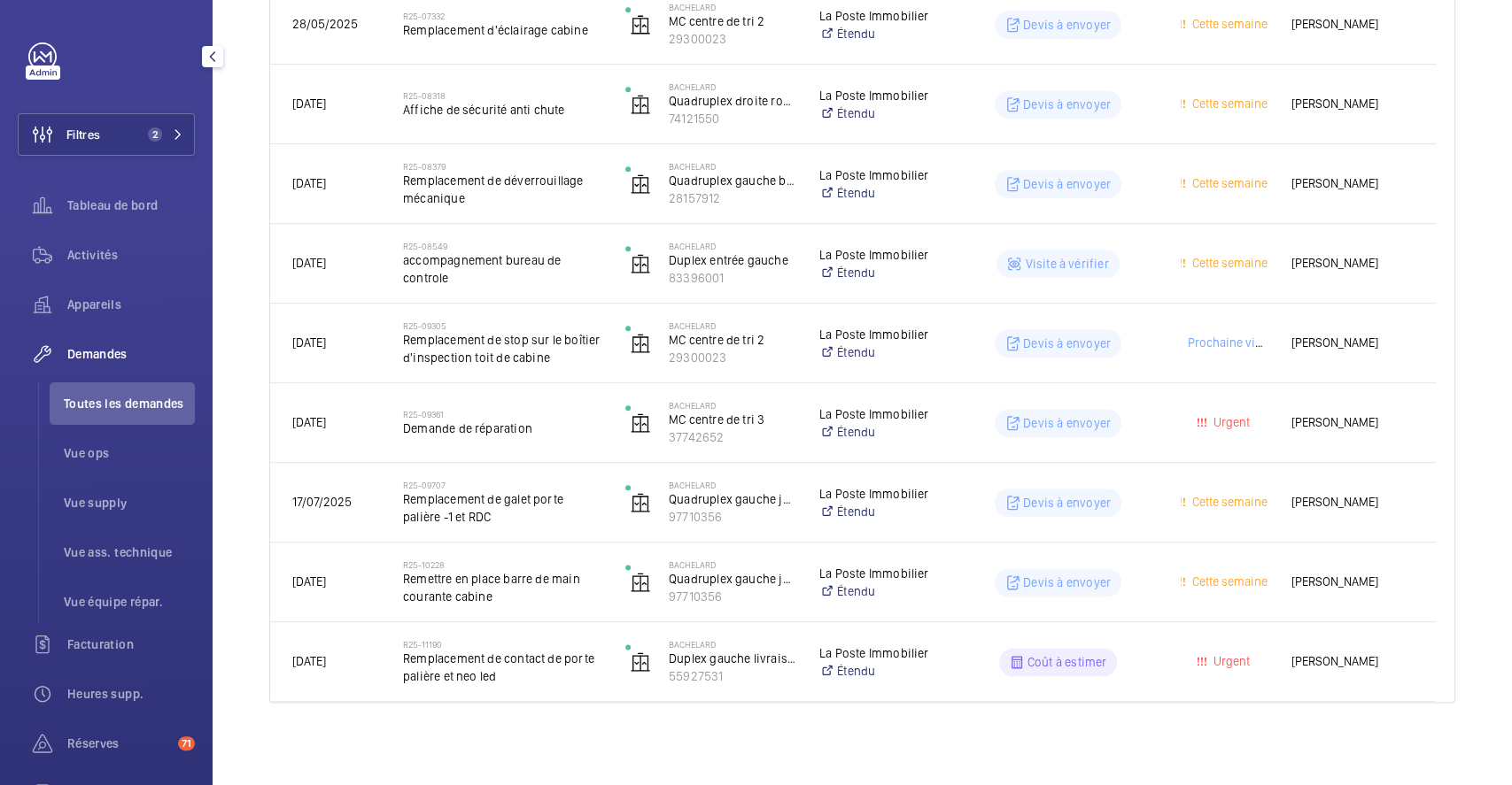
scroll to position [1163, 0]
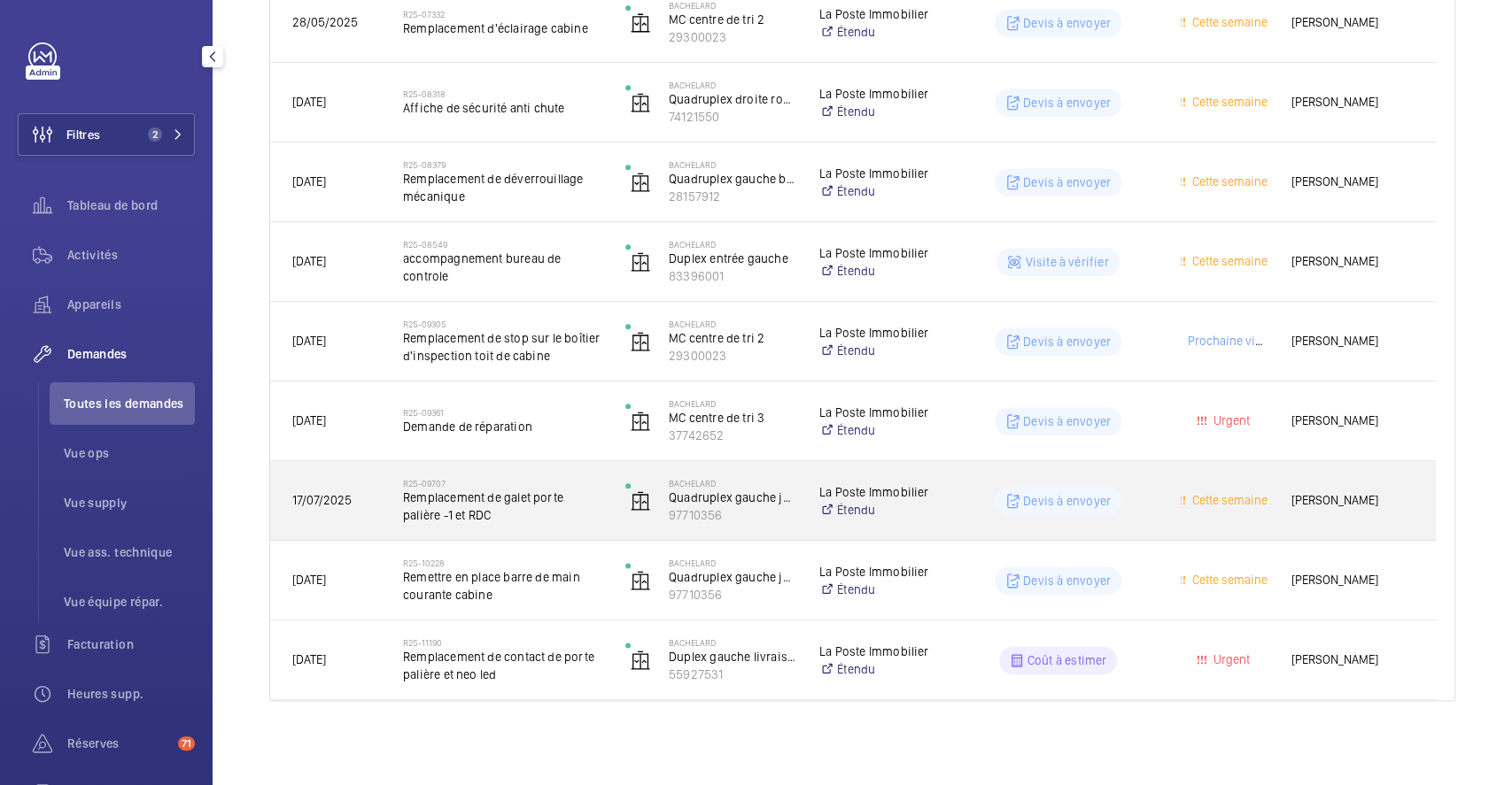
click at [595, 478] on h2 "R25-09707" at bounding box center [502, 483] width 199 height 10
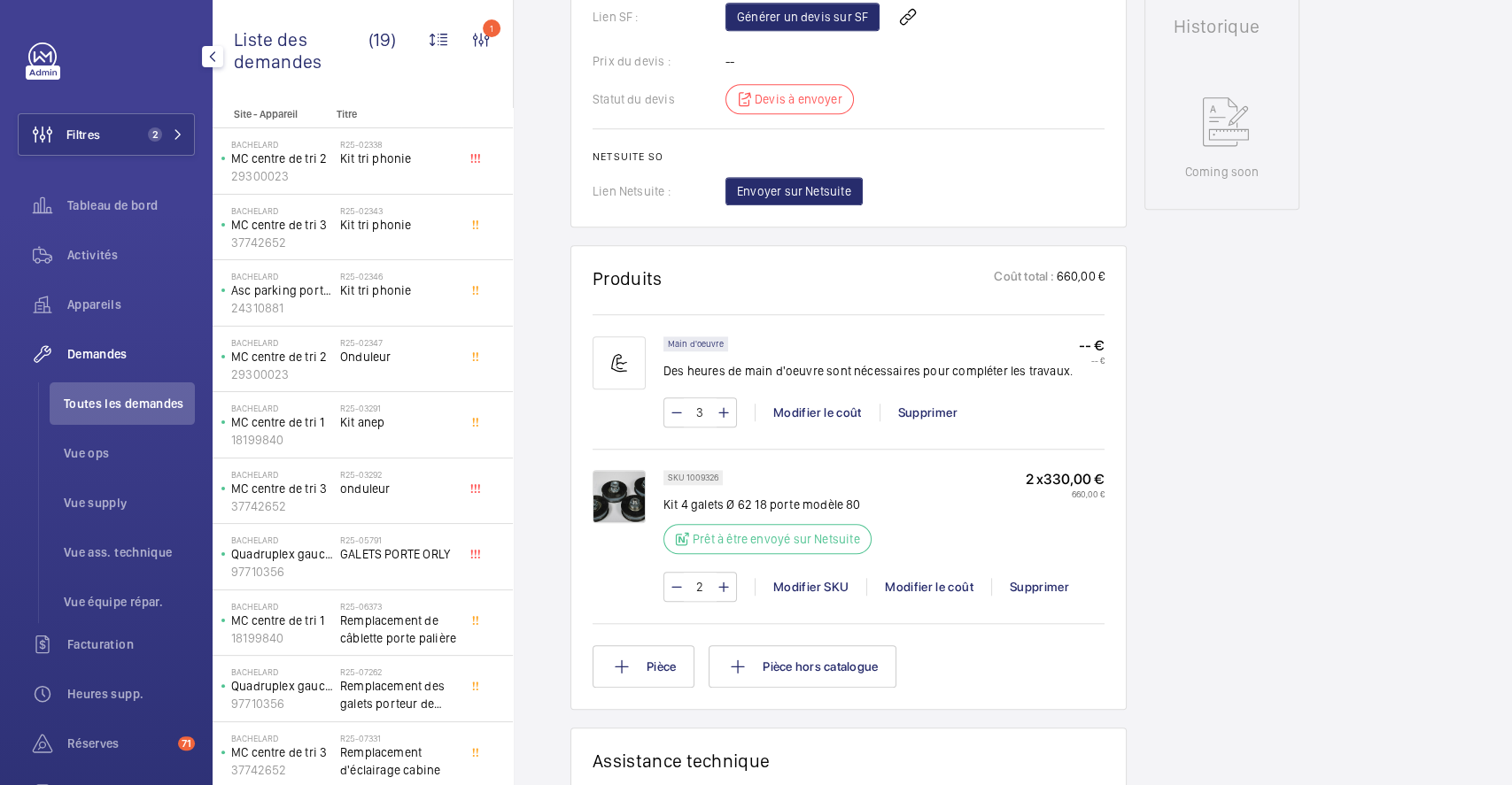
scroll to position [944, 0]
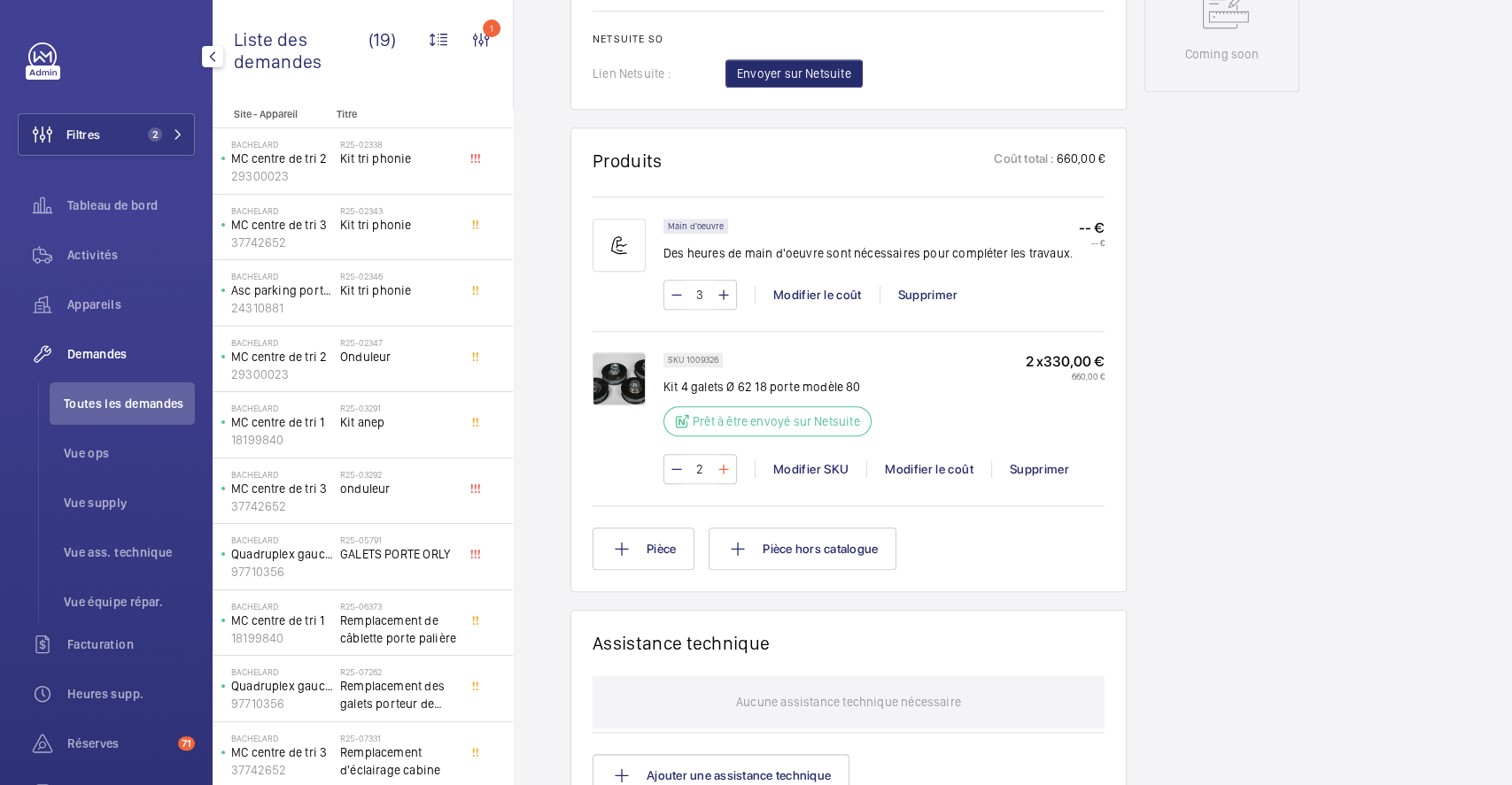
click at [721, 470] on mat-icon at bounding box center [723, 469] width 14 height 21
type input "3"
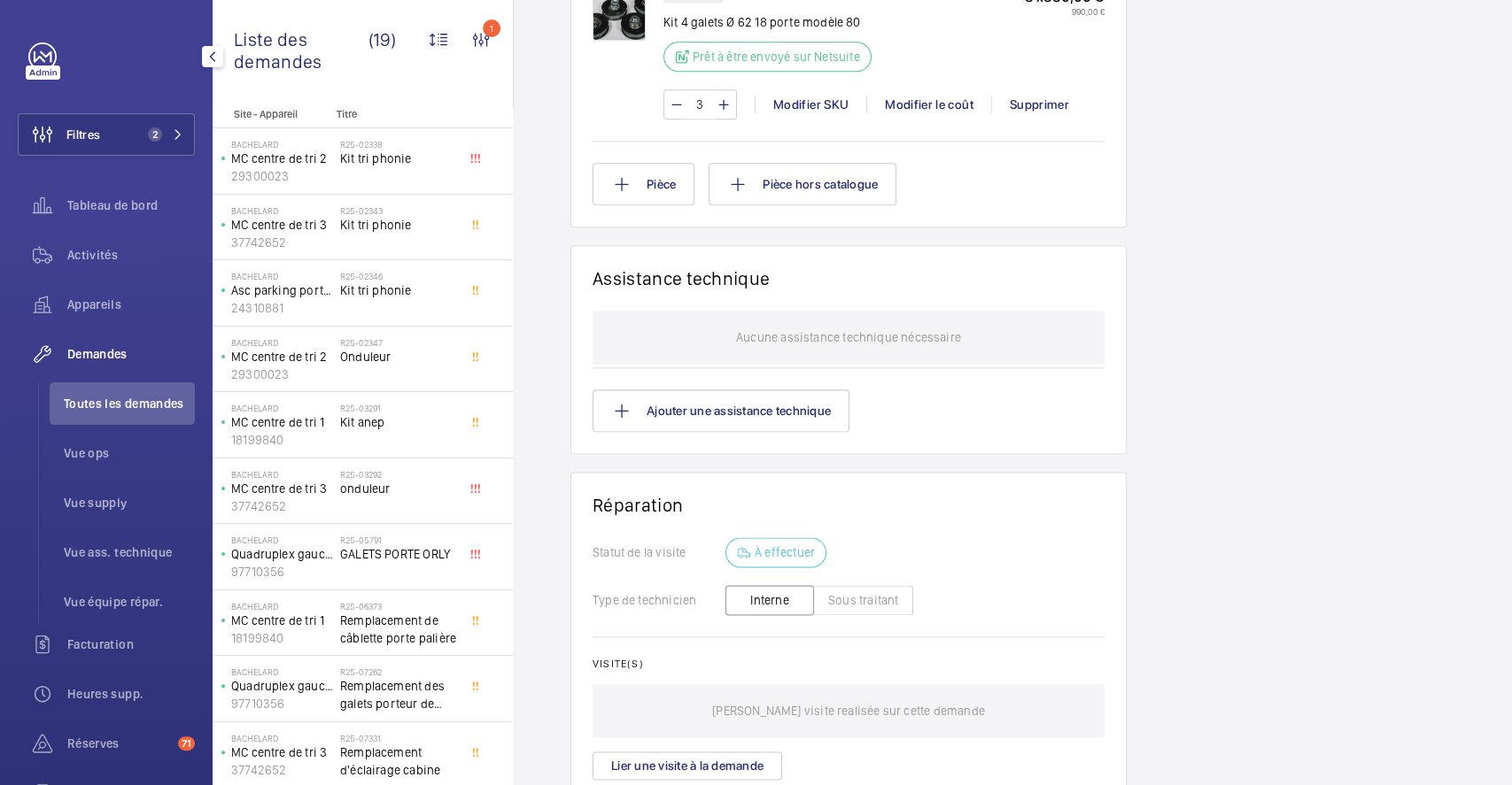
scroll to position [1417, 0]
